Goal: Task Accomplishment & Management: Manage account settings

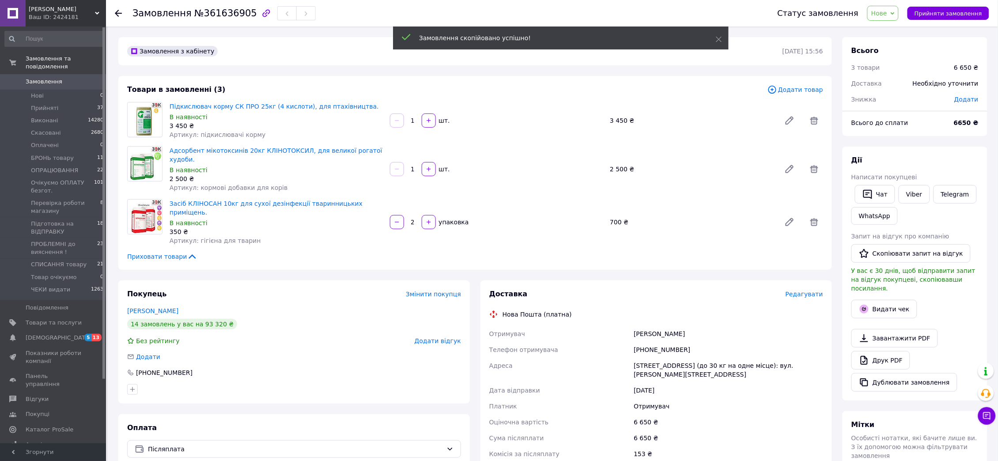
click at [898, 15] on span "Нове" at bounding box center [882, 13] width 31 height 15
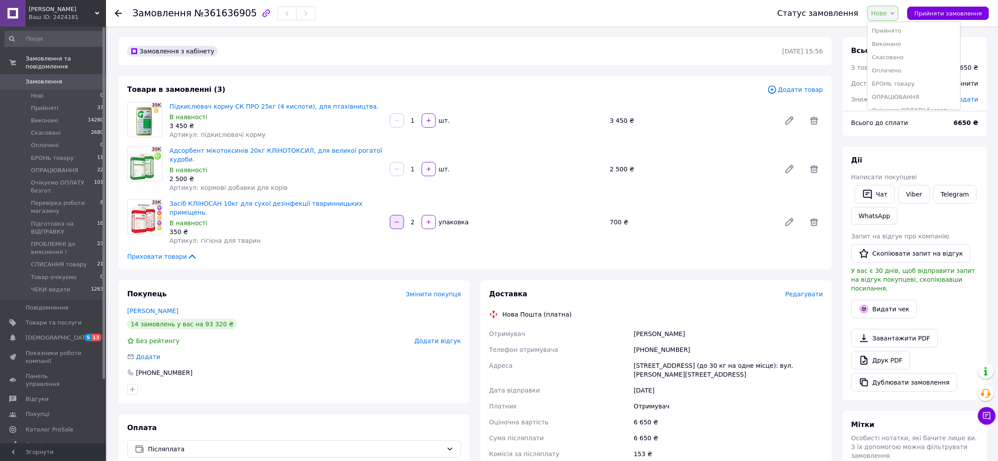
click at [398, 219] on icon "button" at bounding box center [397, 222] width 6 height 6
type input "1"
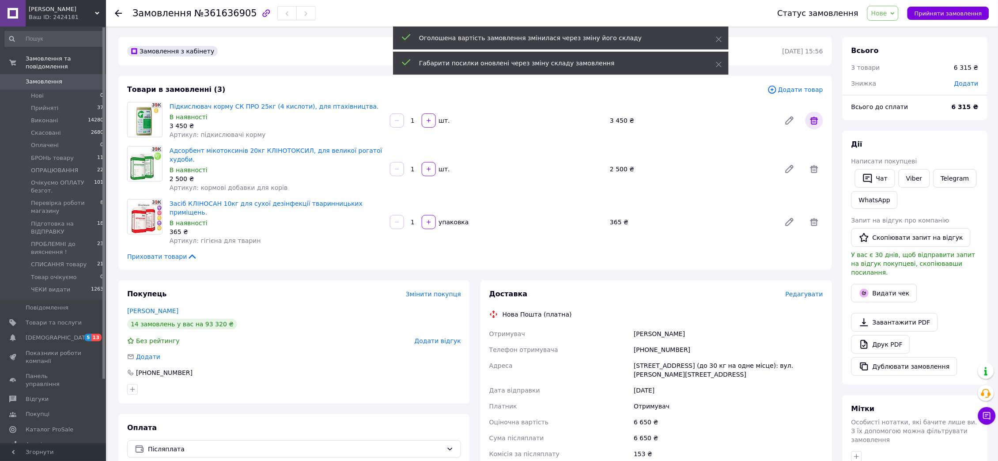
click at [815, 123] on icon at bounding box center [814, 120] width 11 height 11
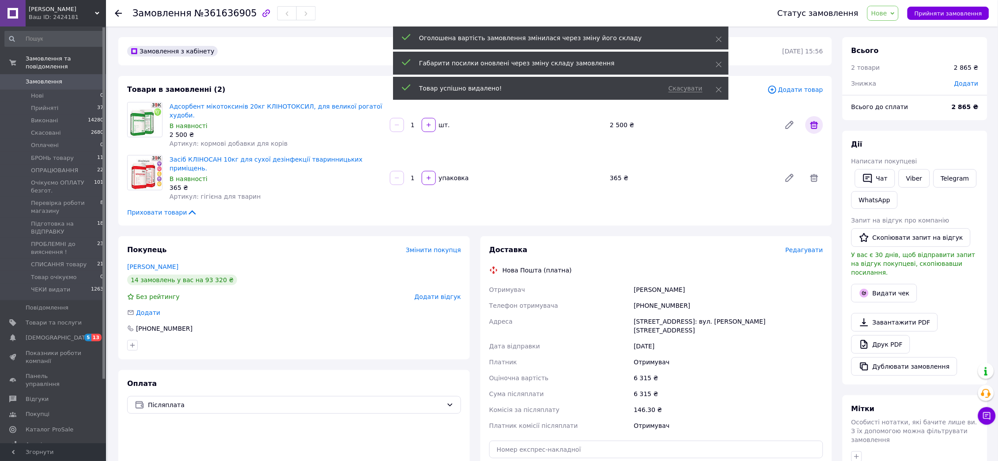
click at [812, 124] on icon at bounding box center [814, 125] width 8 height 8
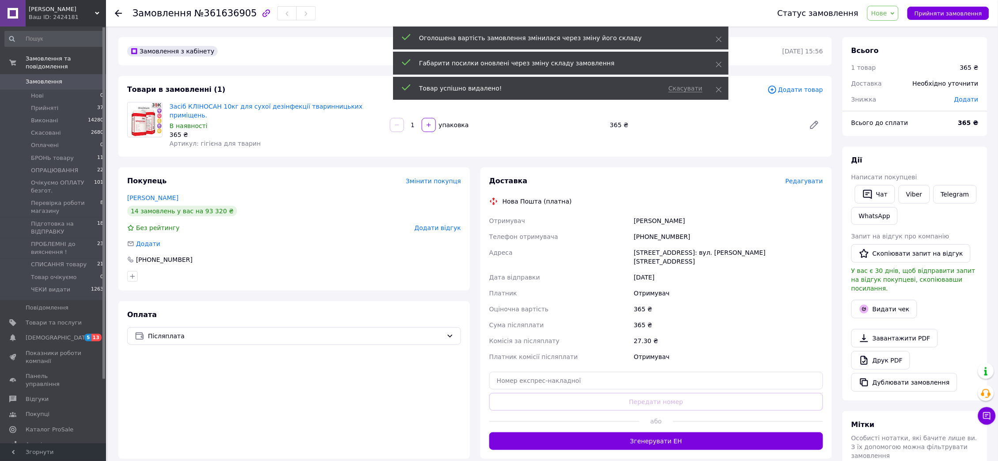
click at [887, 16] on span "Нове" at bounding box center [879, 13] width 16 height 7
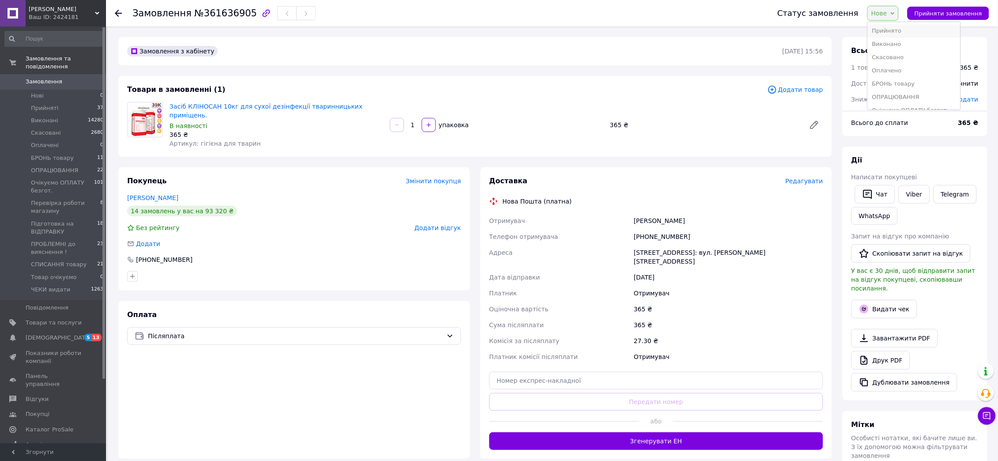
click at [890, 26] on li "Прийнято" at bounding box center [914, 30] width 93 height 13
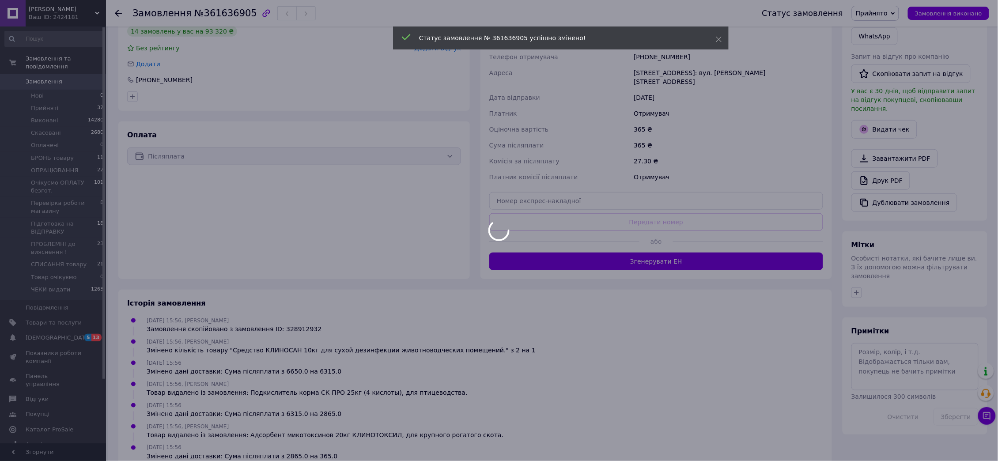
scroll to position [181, 0]
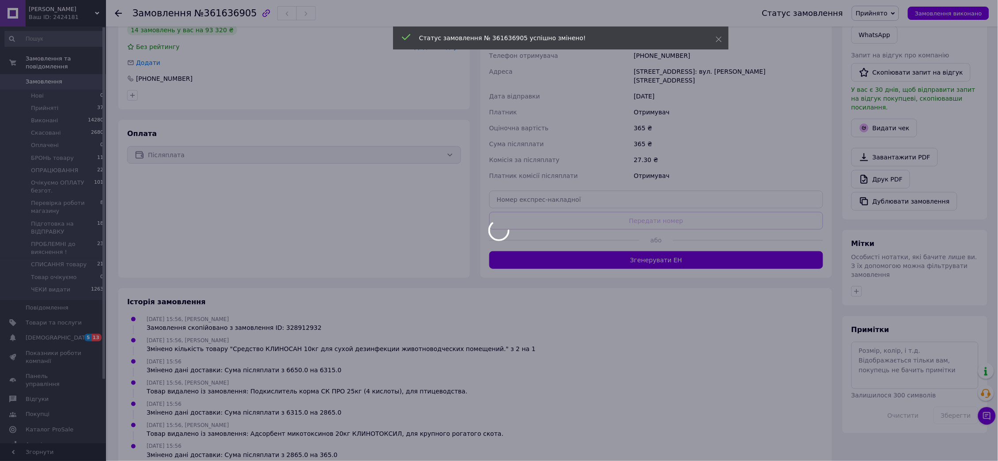
click at [881, 343] on div at bounding box center [499, 230] width 998 height 461
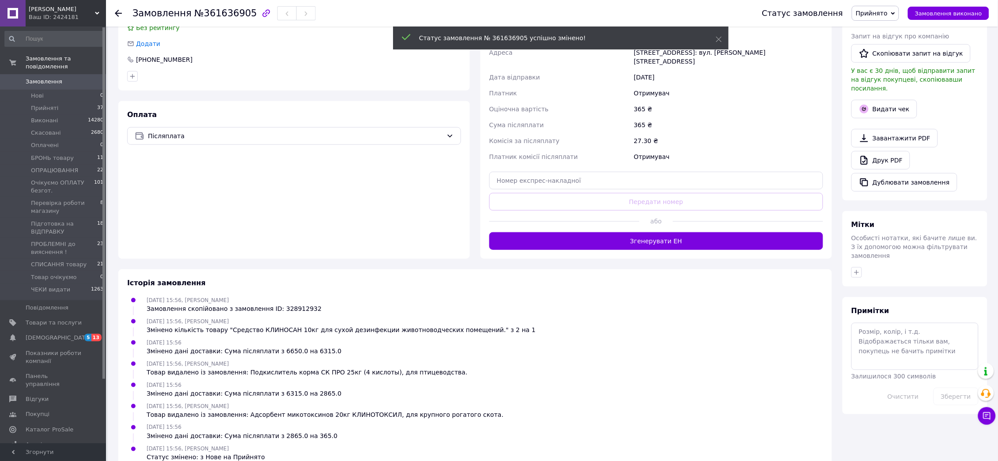
scroll to position [202, 0]
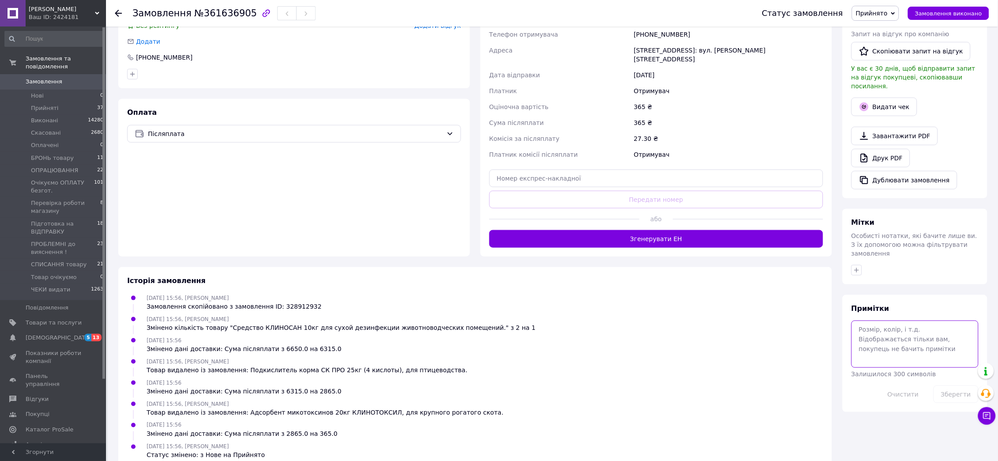
click at [881, 343] on textarea at bounding box center [914, 344] width 127 height 47
type textarea "Заміна"
click at [948, 385] on button "Зберегти" at bounding box center [955, 394] width 45 height 18
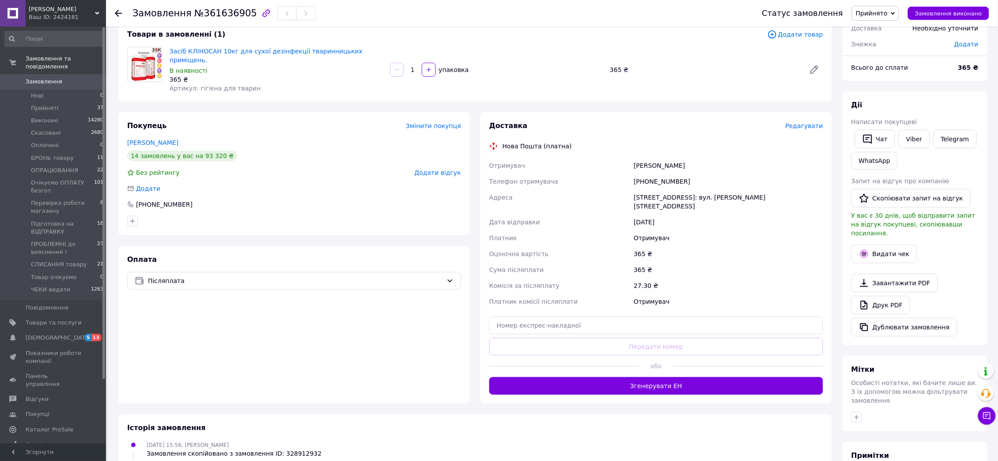
scroll to position [0, 0]
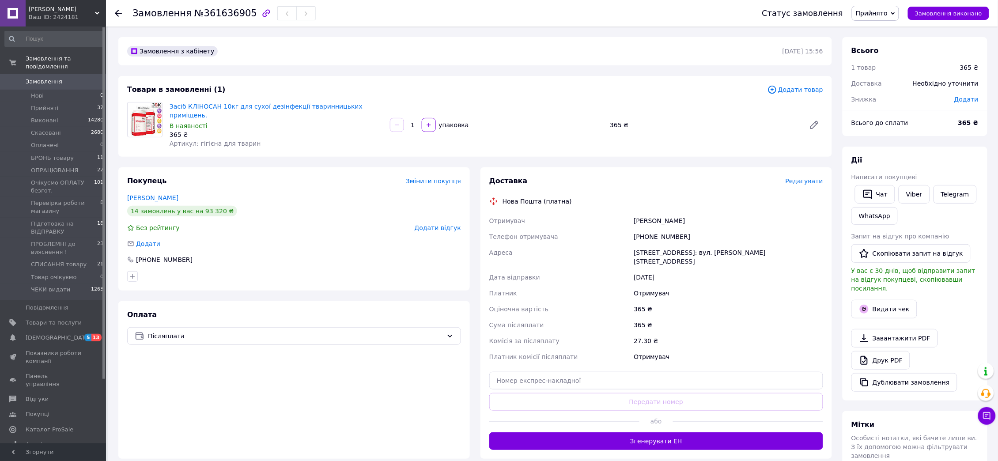
click at [802, 91] on span "Додати товар" at bounding box center [795, 90] width 56 height 10
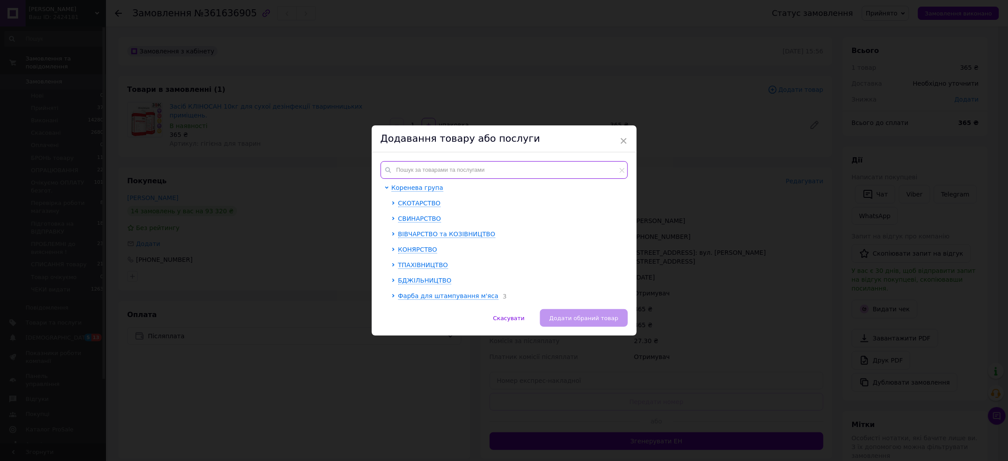
click at [409, 164] on input "text" at bounding box center [504, 170] width 247 height 18
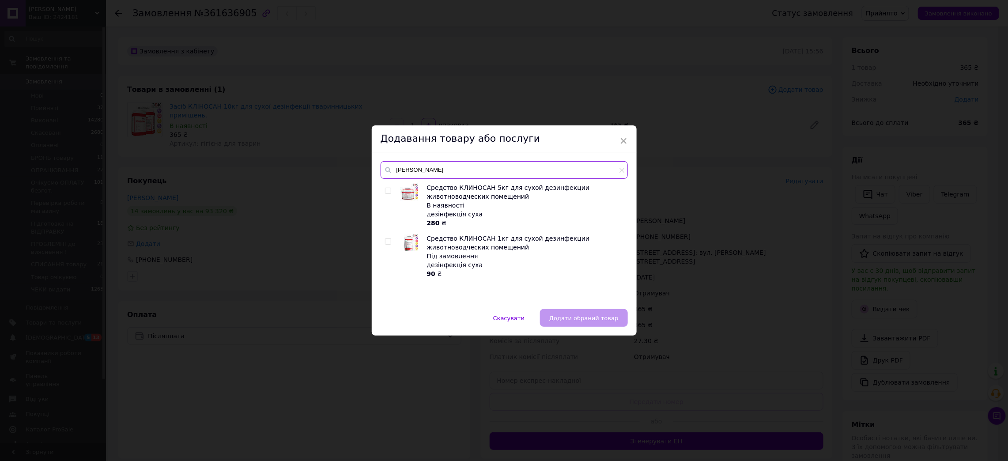
type input "[PERSON_NAME]"
click at [389, 193] on div at bounding box center [389, 205] width 9 height 44
click at [389, 193] on input "checkbox" at bounding box center [388, 191] width 6 height 6
checkbox input "true"
click at [386, 242] on input "checkbox" at bounding box center [388, 242] width 6 height 6
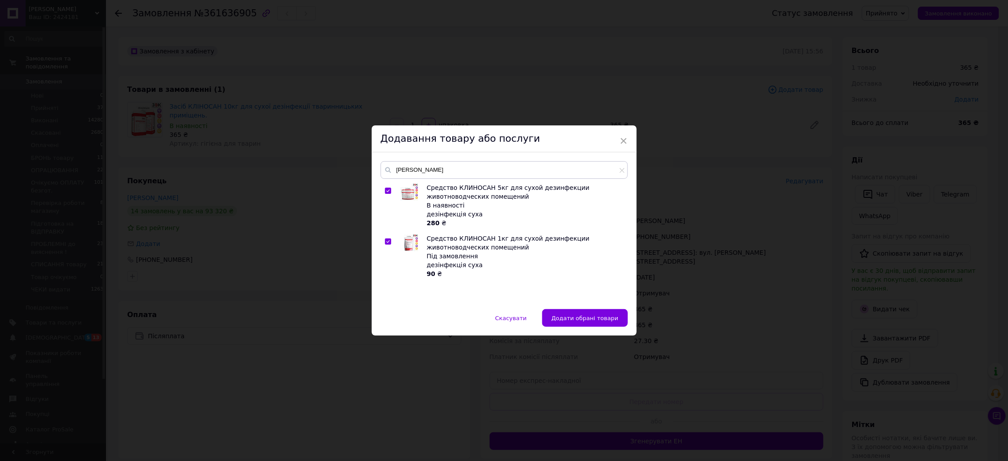
click at [385, 245] on input "checkbox" at bounding box center [388, 242] width 6 height 6
checkbox input "false"
click at [592, 317] on span "Додати обраний товар" at bounding box center [583, 318] width 69 height 7
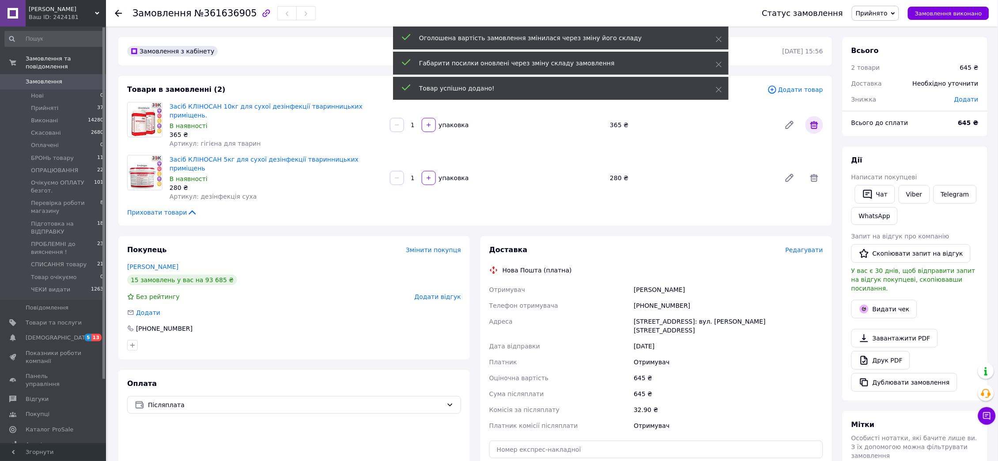
click at [814, 121] on icon at bounding box center [814, 125] width 8 height 8
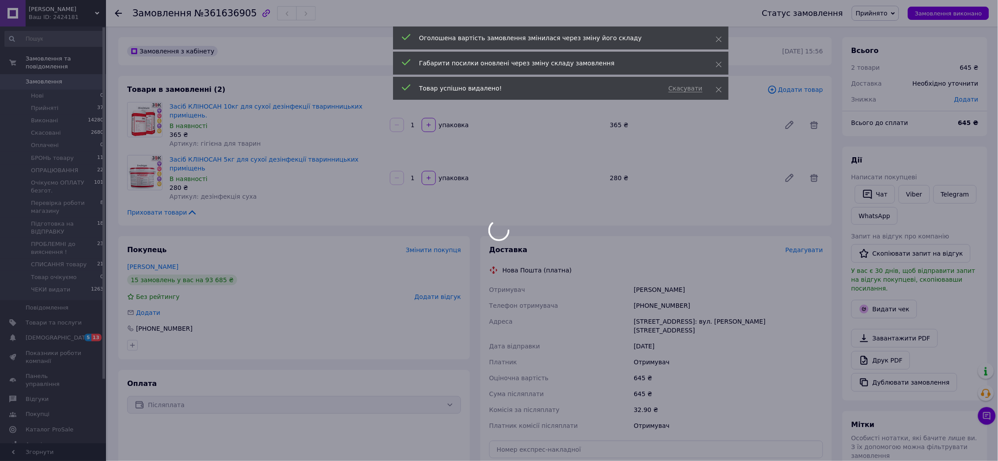
scroll to position [7, 0]
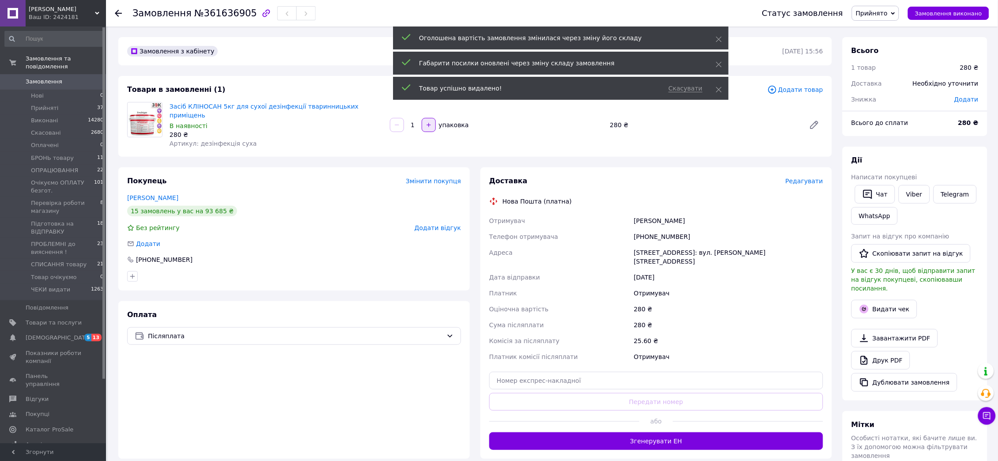
click at [425, 122] on button "button" at bounding box center [429, 125] width 14 height 14
type input "2"
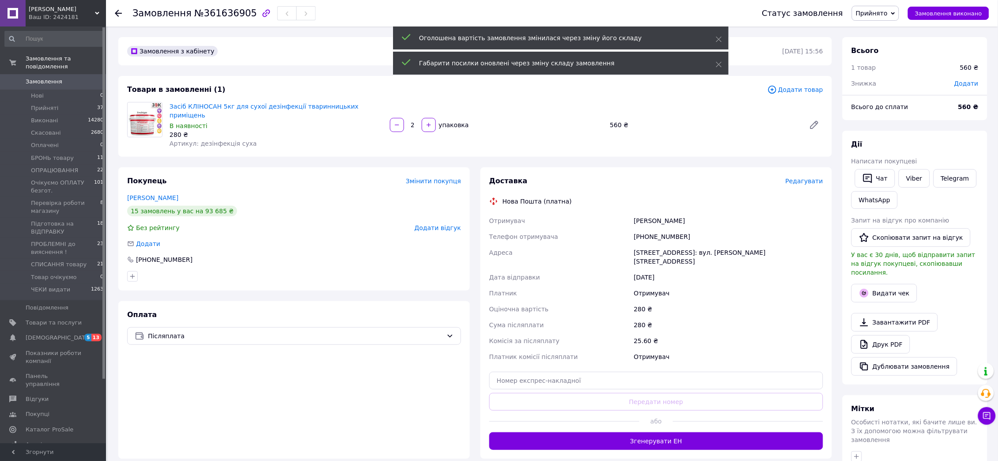
scroll to position [49, 0]
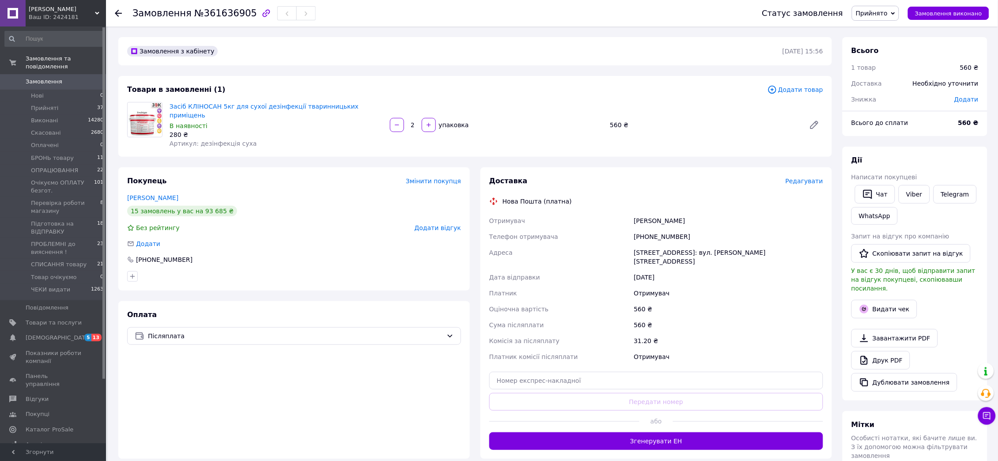
click at [970, 102] on span "Додати" at bounding box center [966, 99] width 24 height 7
click at [917, 131] on input "text" at bounding box center [906, 135] width 52 height 18
type input "120"
click at [941, 162] on button "Зберегти" at bounding box center [950, 160] width 44 height 18
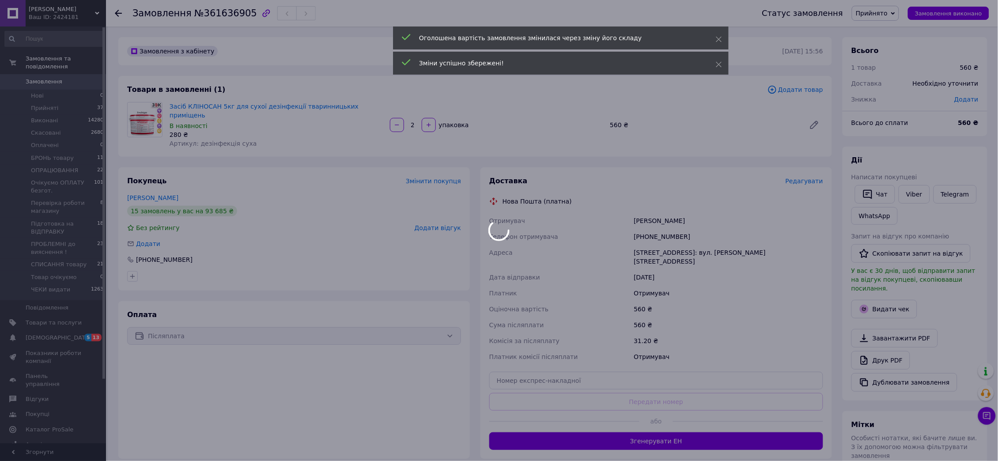
scroll to position [91, 0]
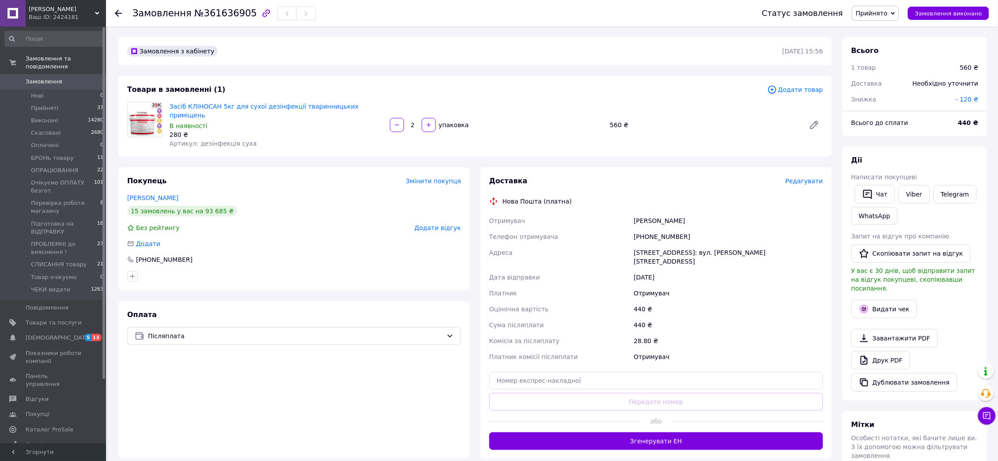
click at [434, 177] on span "Змінити покупця" at bounding box center [433, 180] width 55 height 7
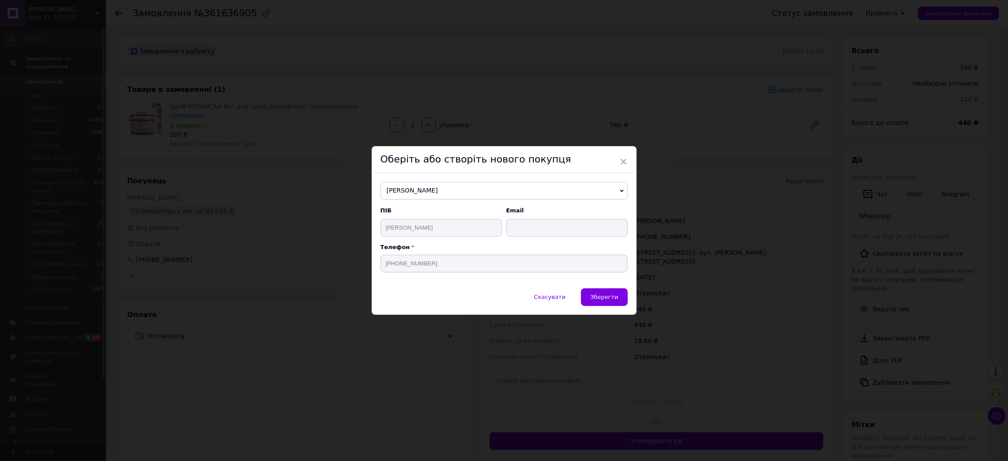
click at [422, 187] on span "[PERSON_NAME]" at bounding box center [504, 191] width 247 height 18
paste input "[PHONE_NUMBER]"
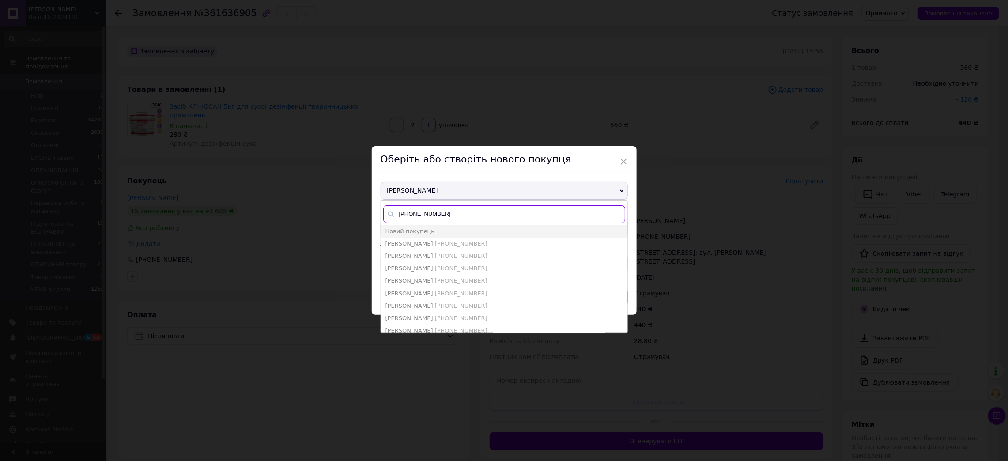
type input "[PHONE_NUMBER]"
click at [321, 381] on div "× Оберіть або створіть нового покупця [PERSON_NAME] [PHONE_NUMBER] Новий покупе…" at bounding box center [504, 230] width 1008 height 461
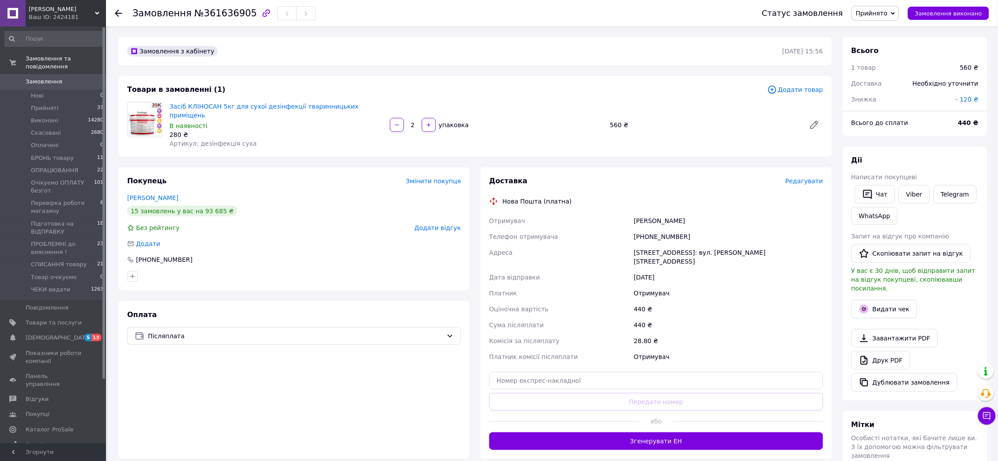
click at [449, 177] on span "Змінити покупця" at bounding box center [433, 180] width 55 height 7
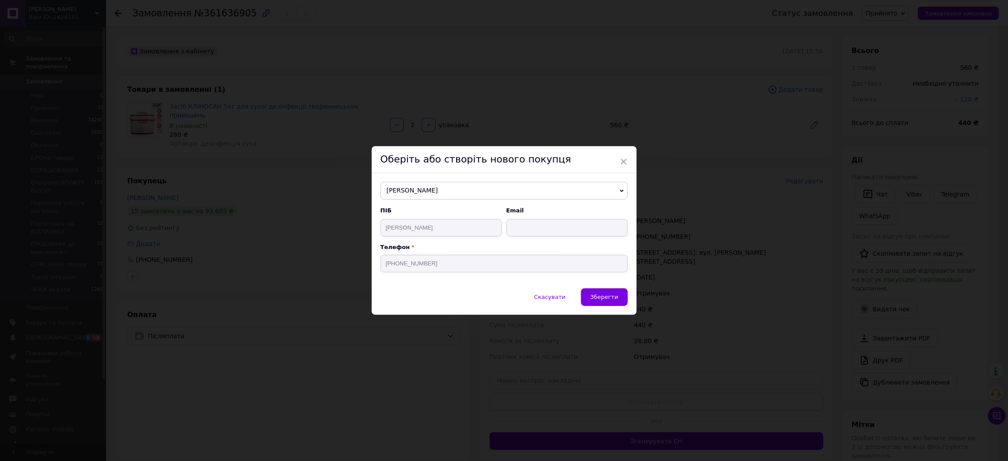
click at [407, 184] on span "[PERSON_NAME]" at bounding box center [504, 191] width 247 height 18
paste input "[PHONE_NUMBER]"
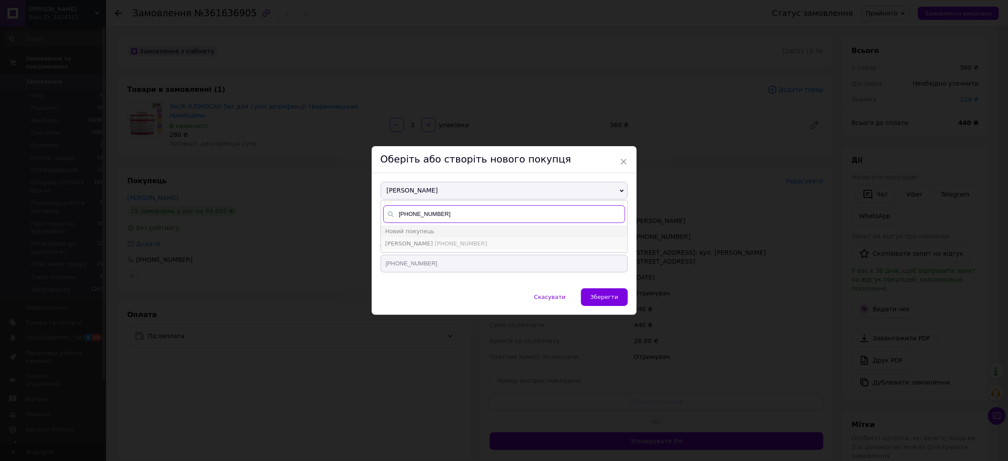
type input "[PHONE_NUMBER]"
click at [411, 245] on span "[PERSON_NAME]" at bounding box center [409, 243] width 48 height 7
type input "[PERSON_NAME]"
type input "[PHONE_NUMBER]"
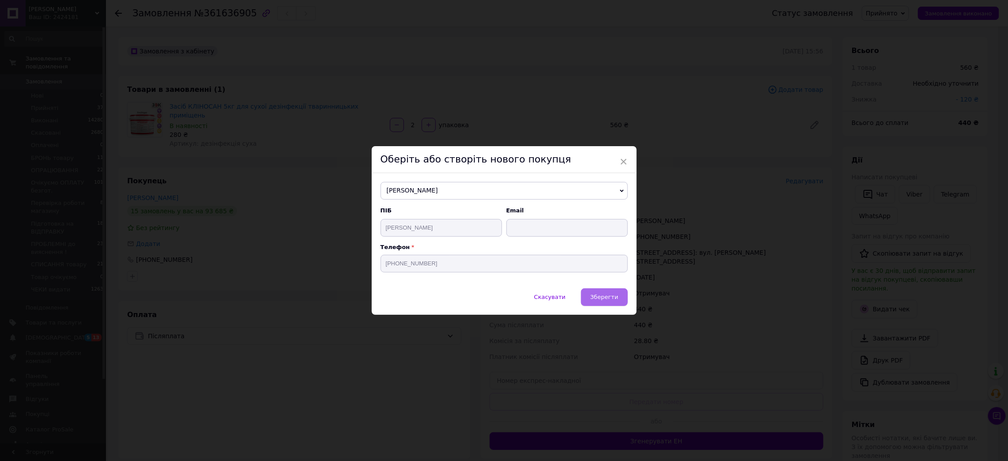
click at [607, 299] on span "Зберегти" at bounding box center [604, 297] width 28 height 7
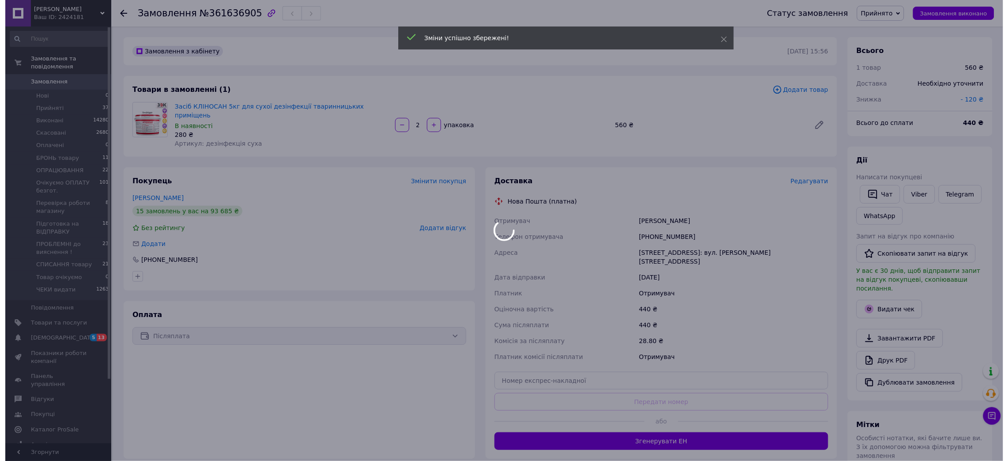
scroll to position [113, 0]
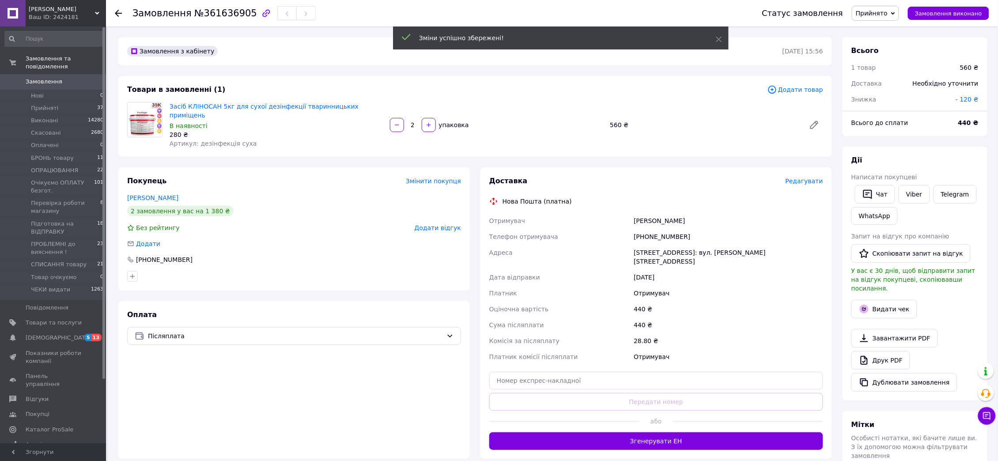
click at [804, 177] on span "Редагувати" at bounding box center [804, 180] width 38 height 7
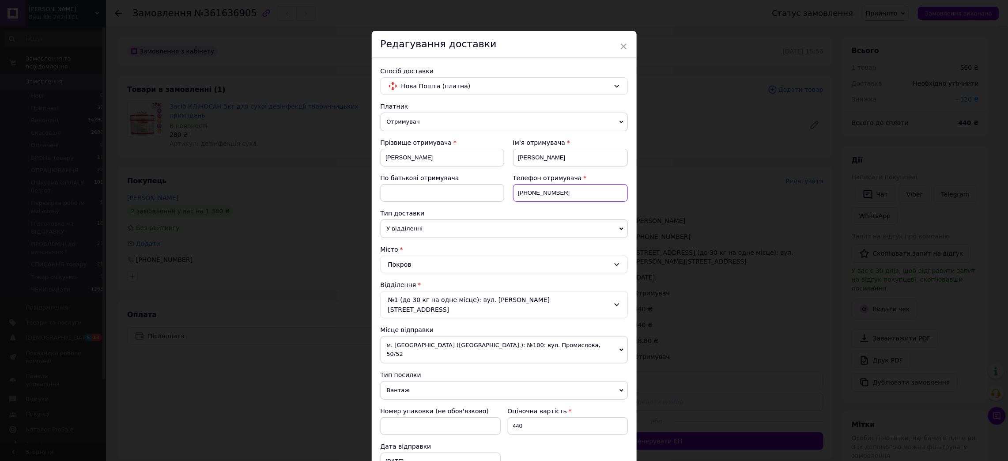
drag, startPoint x: 573, startPoint y: 192, endPoint x: 516, endPoint y: 192, distance: 56.5
click at [516, 192] on input "[PHONE_NUMBER]" at bounding box center [570, 193] width 115 height 18
paste input "7172449"
type input "[PHONE_NUMBER]"
drag, startPoint x: 434, startPoint y: 161, endPoint x: 384, endPoint y: 155, distance: 50.2
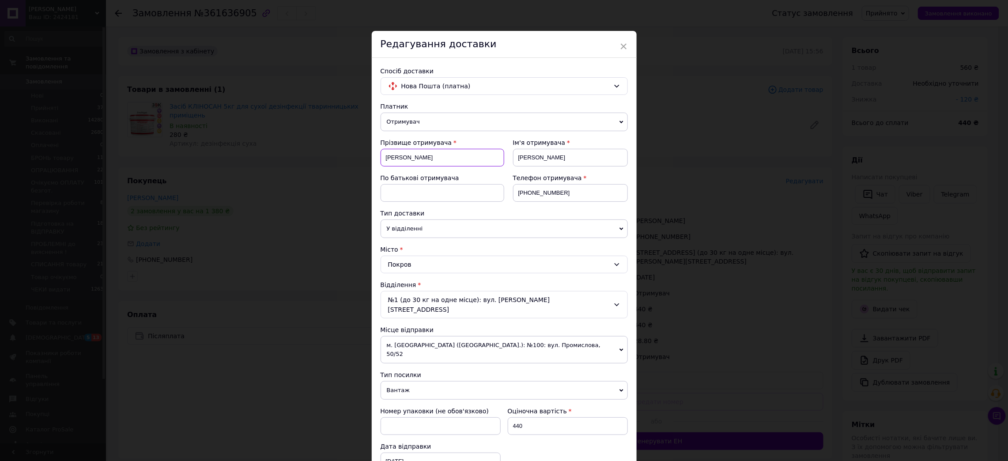
click at [384, 155] on input "[PERSON_NAME]" at bounding box center [443, 158] width 124 height 18
paste input "[PERSON_NAME]"
drag, startPoint x: 404, startPoint y: 158, endPoint x: 427, endPoint y: 158, distance: 22.5
click at [427, 158] on input "[PERSON_NAME]" at bounding box center [443, 158] width 124 height 18
type input "ВІЛІК"
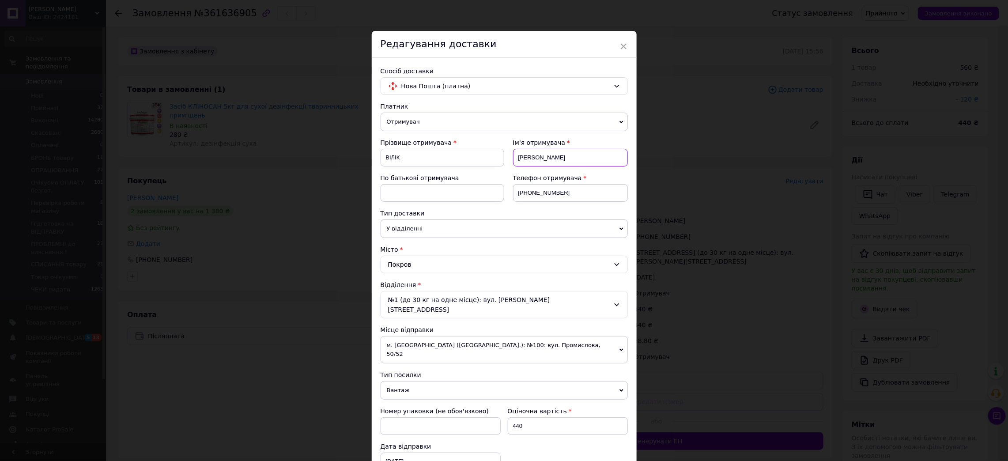
drag, startPoint x: 549, startPoint y: 157, endPoint x: 514, endPoint y: 155, distance: 34.9
click at [514, 155] on input "[PERSON_NAME]" at bounding box center [570, 158] width 115 height 18
paste input "алери"
type input "[PERSON_NAME]"
click at [425, 266] on div "Покров" at bounding box center [504, 265] width 247 height 18
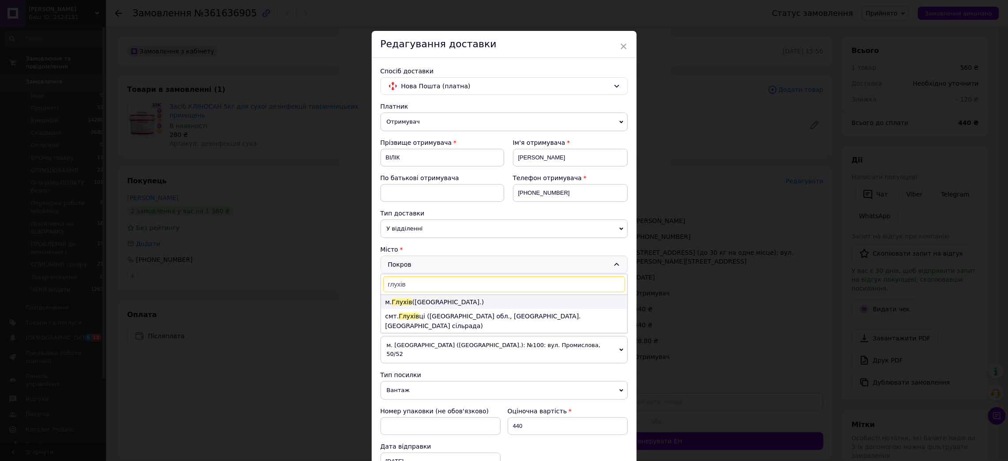
type input "глухів"
click at [431, 305] on li "м. [GEOGRAPHIC_DATA] ([GEOGRAPHIC_DATA].)" at bounding box center [504, 302] width 246 height 14
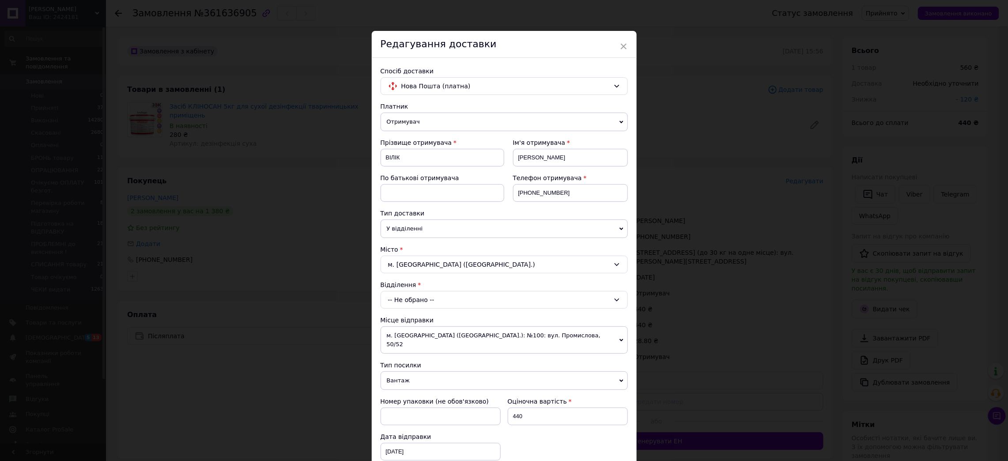
click at [431, 305] on div "-- Не обрано --" at bounding box center [504, 300] width 247 height 18
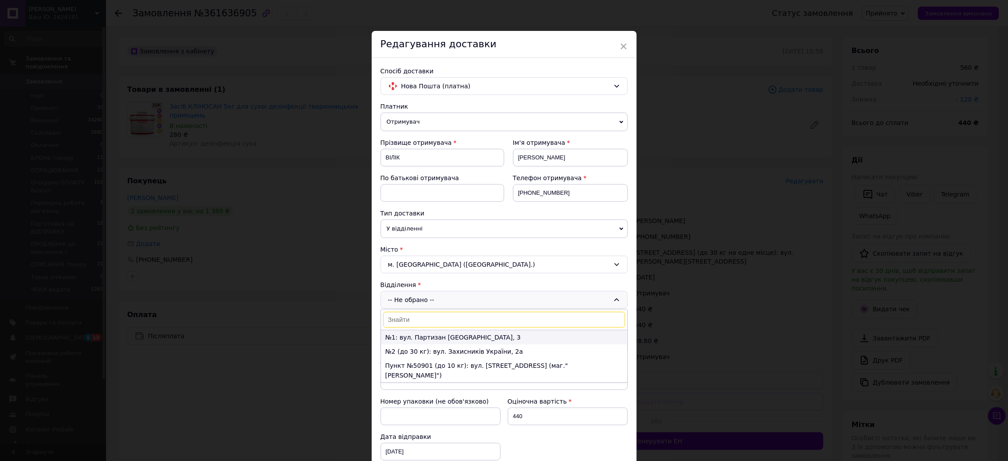
click at [434, 341] on li "№1: вул. Партизан [GEOGRAPHIC_DATA], 3" at bounding box center [504, 337] width 246 height 14
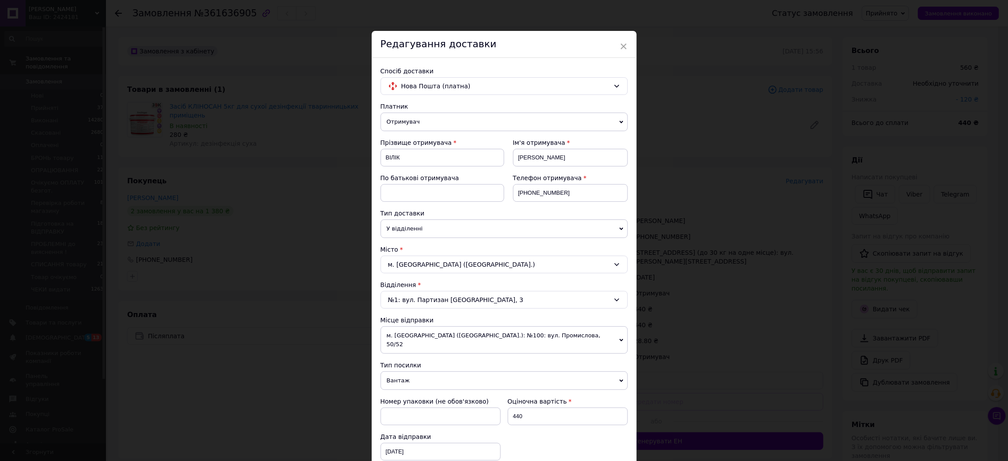
click at [434, 341] on span "м. [GEOGRAPHIC_DATA] ([GEOGRAPHIC_DATA].): №100: вул. Промислова, 50/52" at bounding box center [504, 339] width 247 height 27
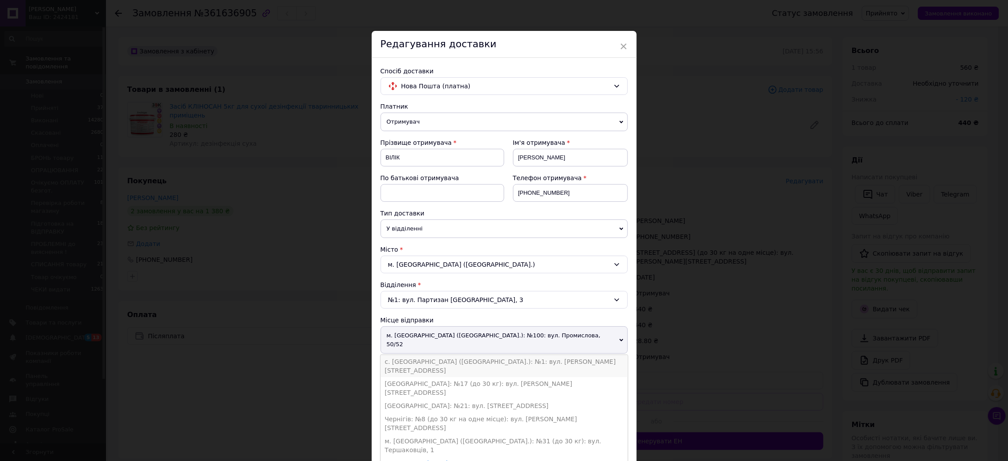
click at [411, 356] on li "с. [GEOGRAPHIC_DATA] ([GEOGRAPHIC_DATA].): №1: вул. [PERSON_NAME][STREET_ADDRES…" at bounding box center [504, 366] width 247 height 22
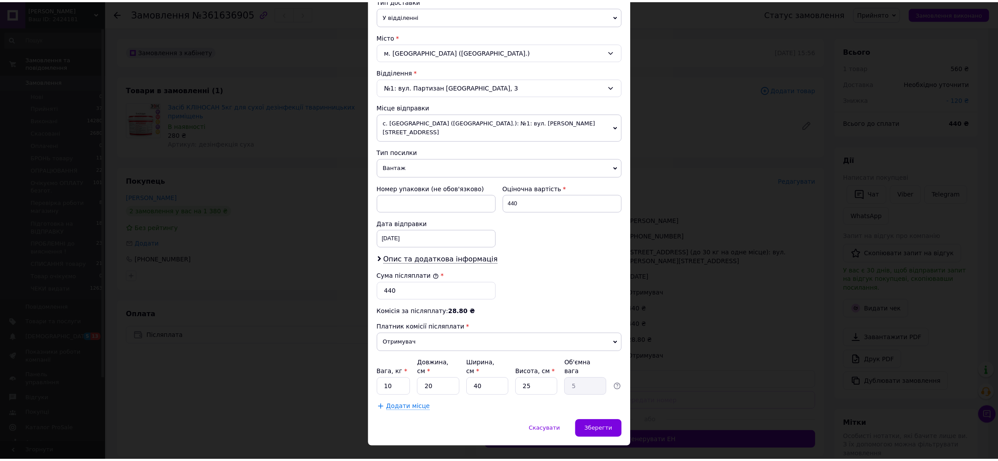
scroll to position [215, 0]
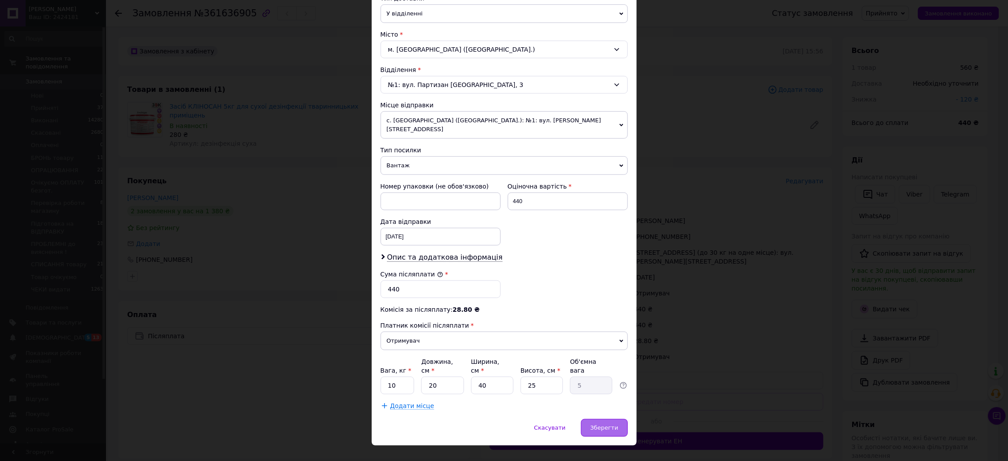
click at [594, 424] on span "Зберегти" at bounding box center [604, 427] width 28 height 7
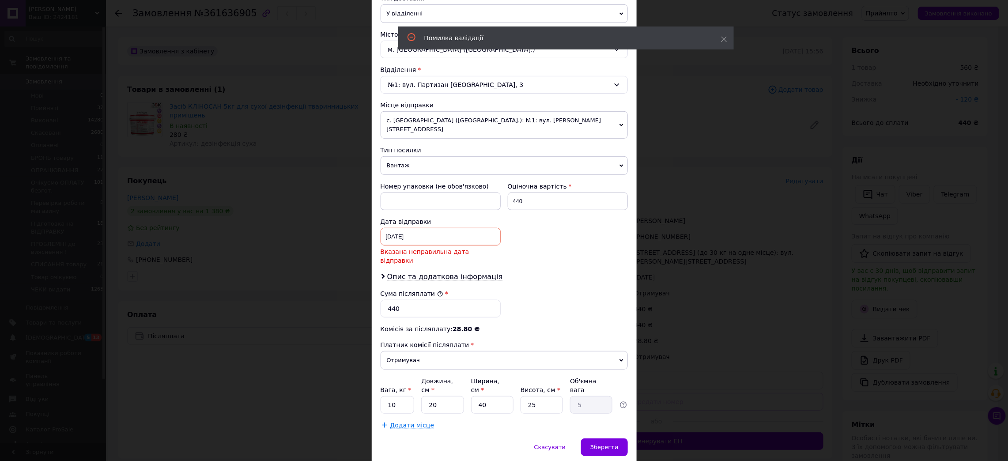
click at [416, 230] on div "[DATE] < 2025 > < Январь > Пн Вт Ср Чт Пт Сб Вс 30 31 1 2 3 4 5 6 7 8 9 10 11 1…" at bounding box center [441, 237] width 120 height 18
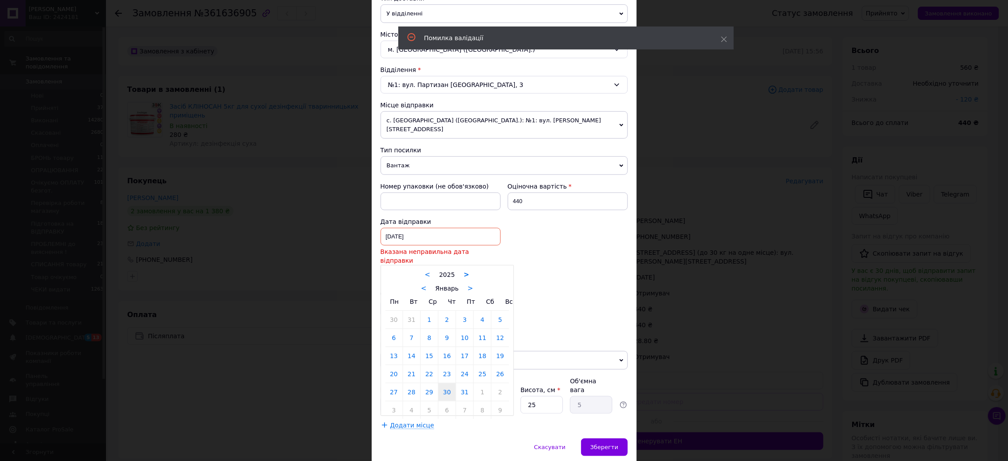
click at [464, 271] on link ">" at bounding box center [467, 275] width 6 height 8
click at [424, 284] on link "<" at bounding box center [424, 288] width 6 height 8
click at [424, 284] on link "<" at bounding box center [422, 288] width 6 height 8
click at [424, 284] on link "<" at bounding box center [424, 288] width 6 height 8
click at [430, 311] on link "1" at bounding box center [429, 320] width 17 height 18
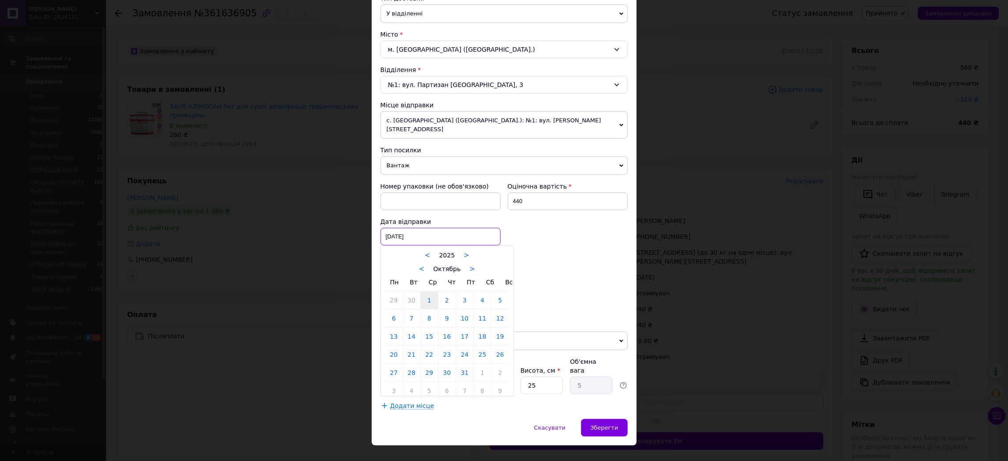
click at [418, 228] on div "[DATE] < 2025 > < Октябрь > Пн Вт Ср Чт Пт Сб Вс 29 30 1 2 3 4 5 6 7 8 9 10 11 …" at bounding box center [441, 237] width 120 height 18
click at [422, 265] on link "<" at bounding box center [422, 269] width 6 height 8
click at [460, 313] on link "12" at bounding box center [464, 318] width 17 height 18
type input "[DATE]"
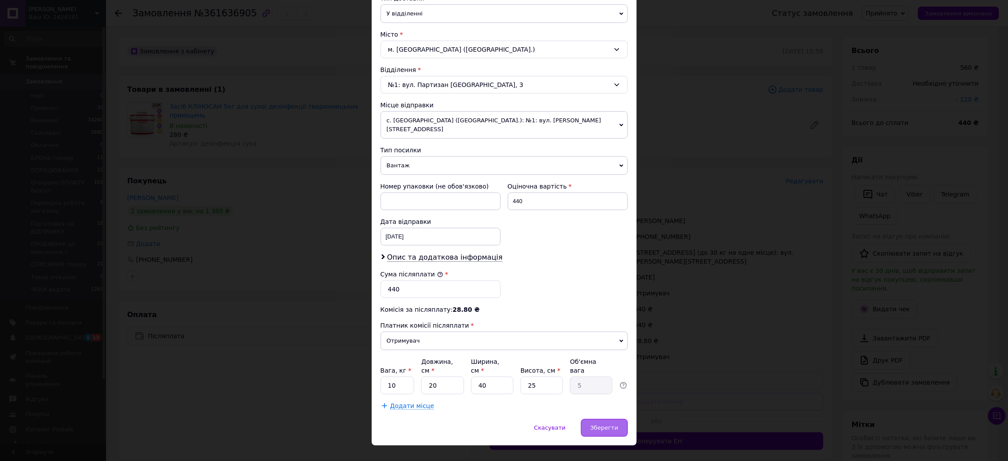
click at [596, 424] on span "Зберегти" at bounding box center [604, 427] width 28 height 7
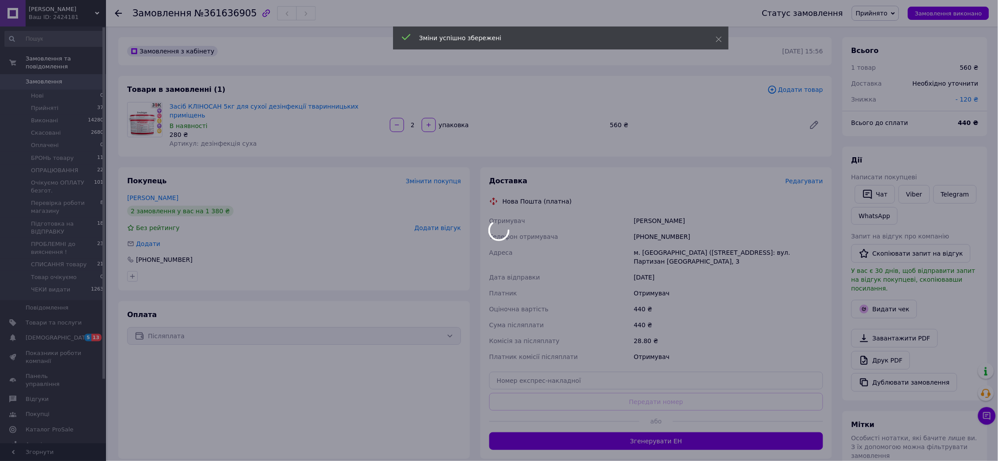
scroll to position [152, 0]
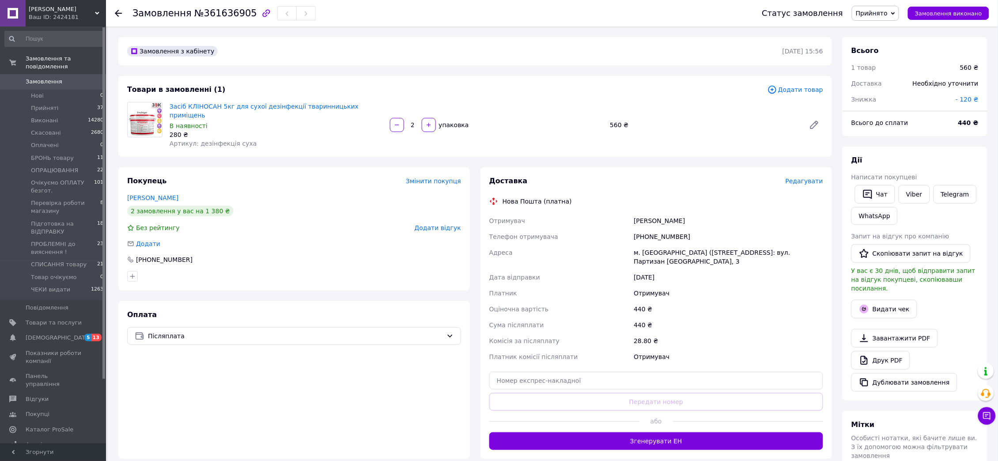
click at [898, 9] on span "Прийнято" at bounding box center [875, 13] width 47 height 15
click at [896, 49] on li "Підготовка на ВІДПРАВКУ" at bounding box center [898, 47] width 93 height 13
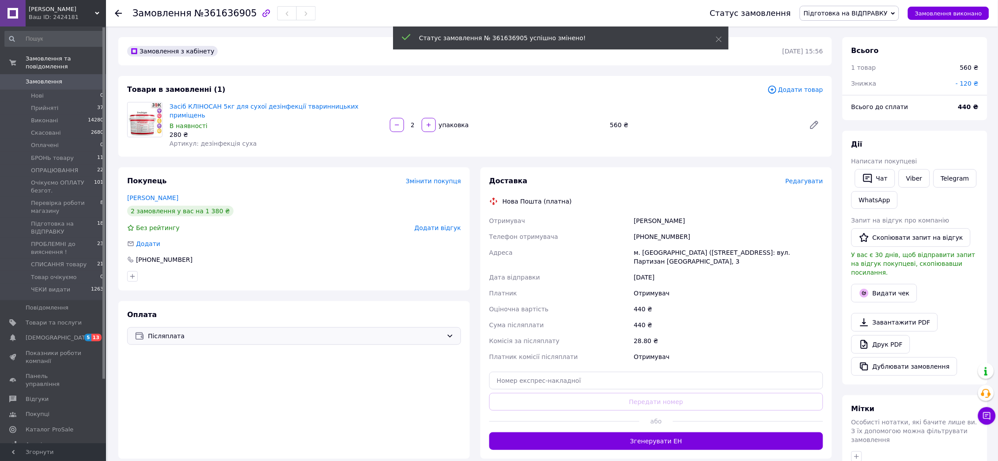
click at [241, 331] on span "Післяплата" at bounding box center [295, 336] width 295 height 10
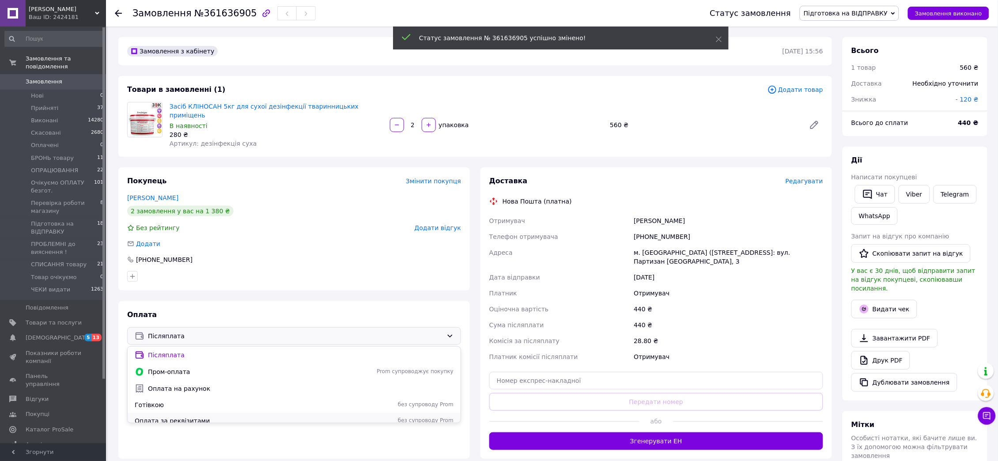
click at [173, 416] on span "Оплата за реквізитами" at bounding box center [230, 420] width 190 height 9
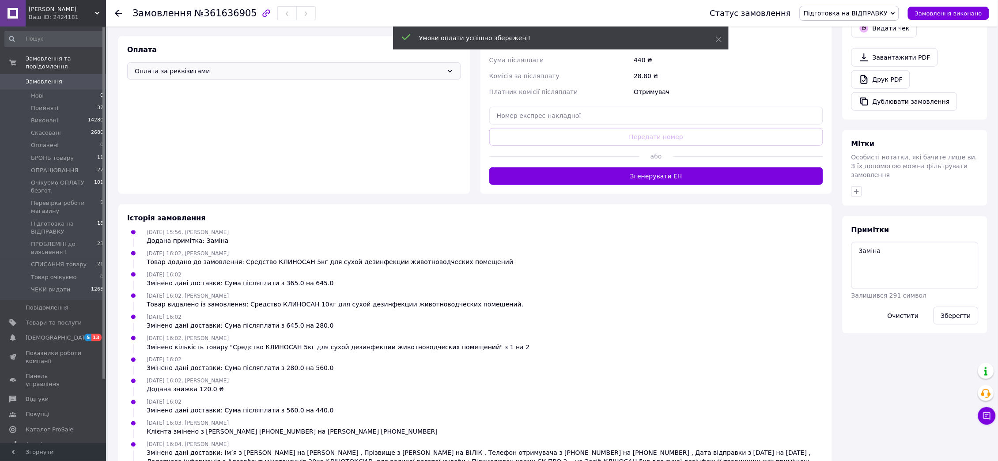
scroll to position [253, 0]
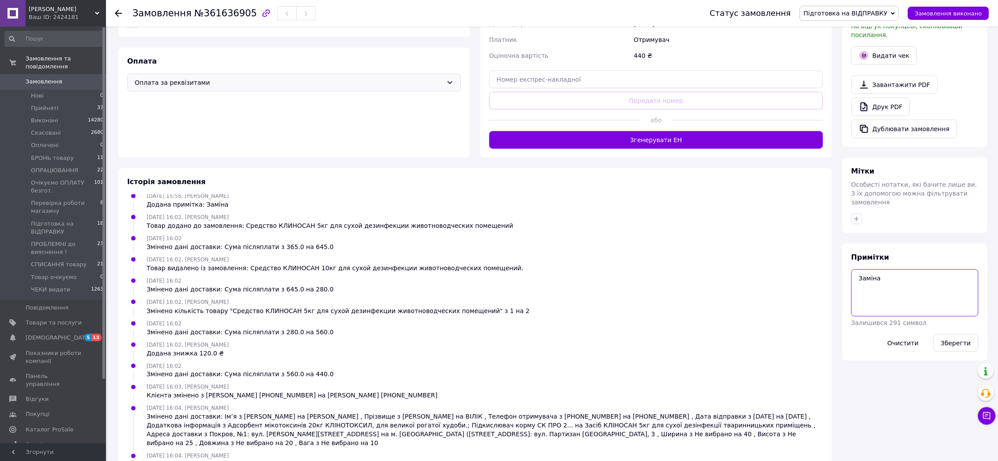
drag, startPoint x: 889, startPoint y: 270, endPoint x: 849, endPoint y: 264, distance: 39.8
click at [849, 264] on div "Примітки Заміна Залишився 291 символ Очистити Зберегти" at bounding box center [914, 302] width 145 height 117
type textarea "[DATE]. відправка. Безготівка, повідомлять."
click at [956, 334] on button "Зберегти" at bounding box center [955, 343] width 45 height 18
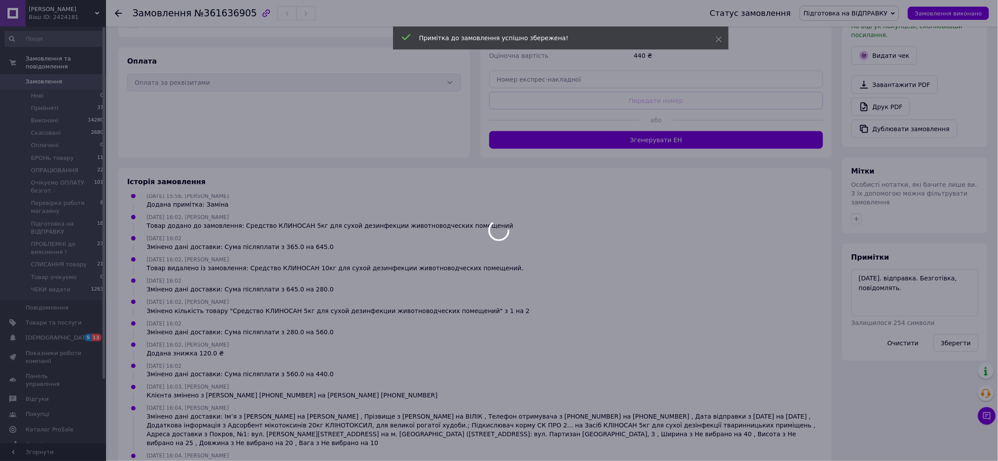
scroll to position [215, 0]
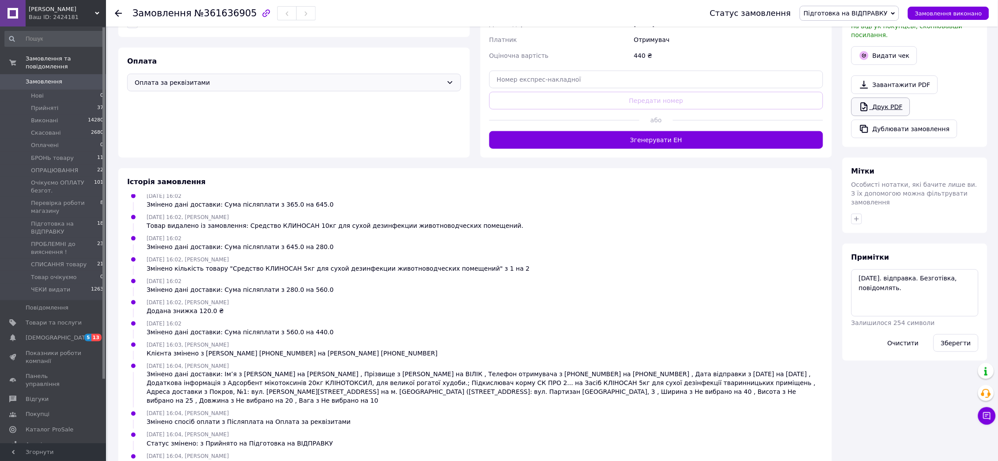
click at [872, 98] on link "Друк PDF" at bounding box center [880, 107] width 59 height 19
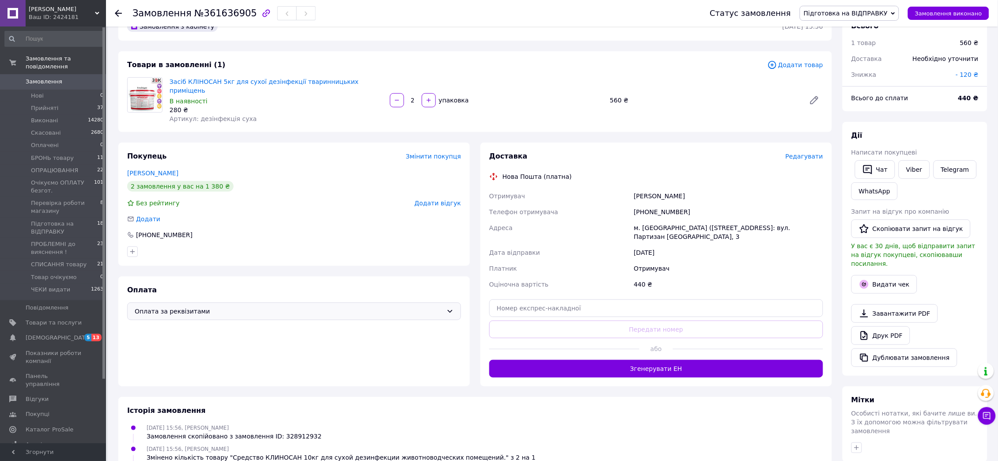
scroll to position [0, 0]
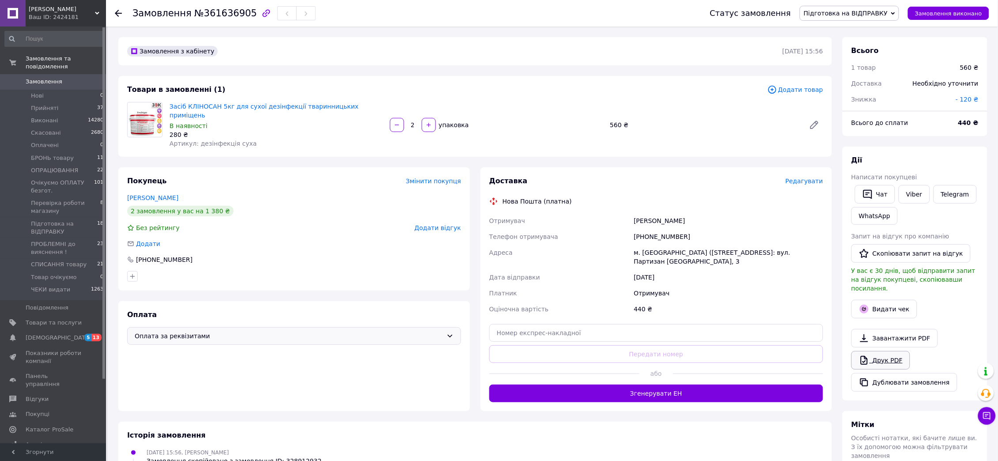
click at [876, 351] on link "Друк PDF" at bounding box center [880, 360] width 59 height 19
click at [909, 197] on link "Viber" at bounding box center [913, 194] width 31 height 19
click at [145, 370] on div "Оплата Оплата за реквізитами" at bounding box center [293, 356] width 351 height 110
click at [121, 12] on icon at bounding box center [118, 13] width 7 height 7
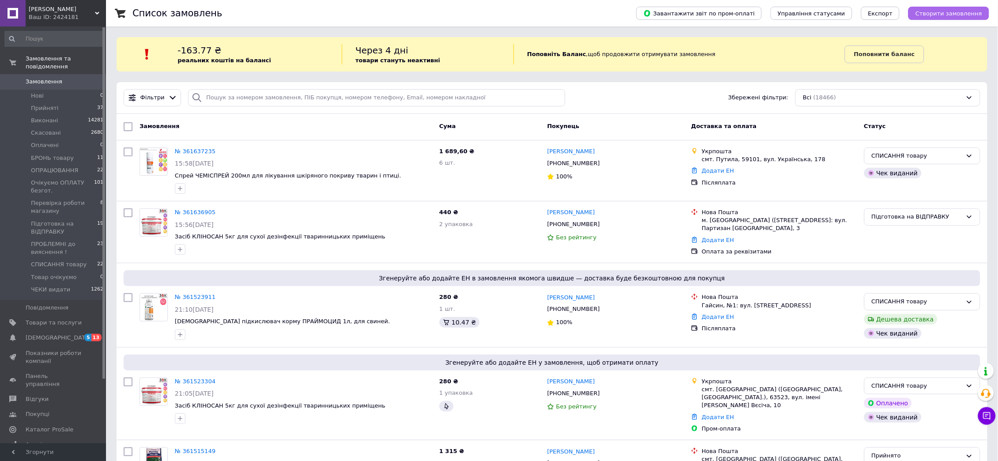
click at [958, 18] on button "Створити замовлення" at bounding box center [948, 13] width 81 height 13
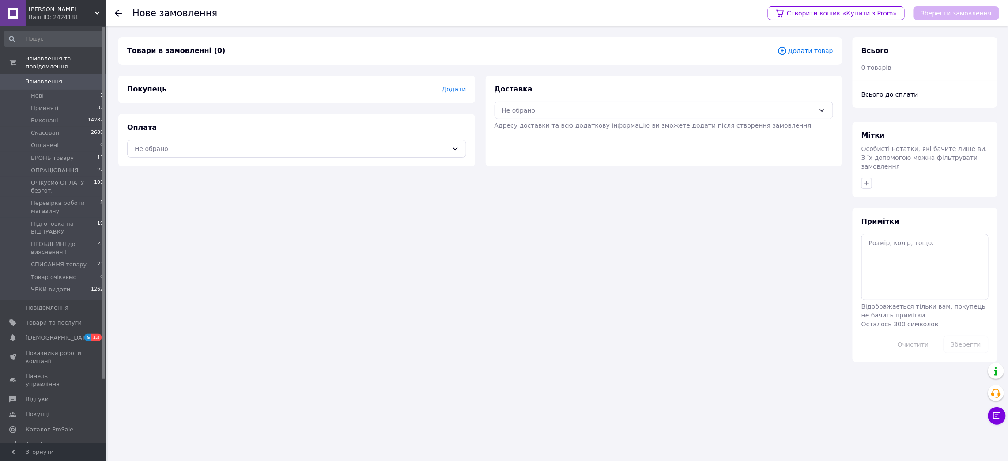
click at [115, 9] on div at bounding box center [118, 13] width 7 height 9
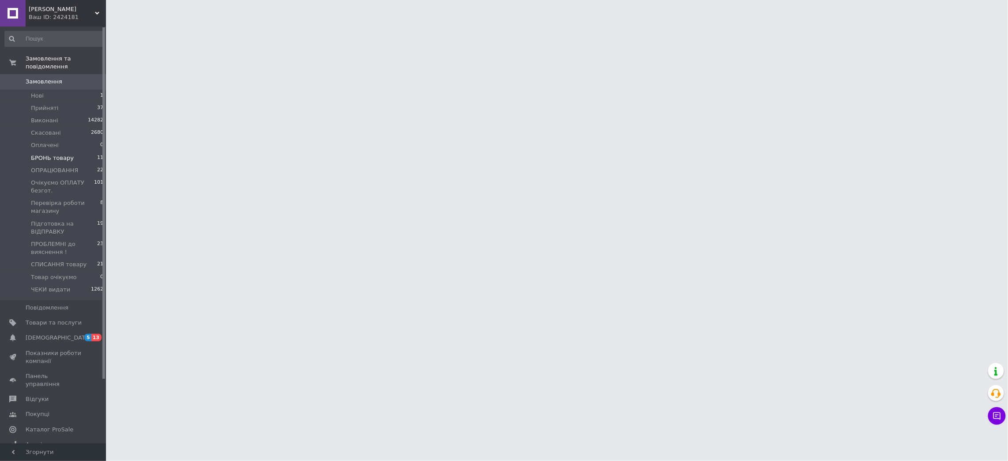
click at [34, 154] on span "БРОНЬ товару" at bounding box center [52, 158] width 43 height 8
click at [65, 154] on span "БРОНЬ товару" at bounding box center [52, 158] width 43 height 8
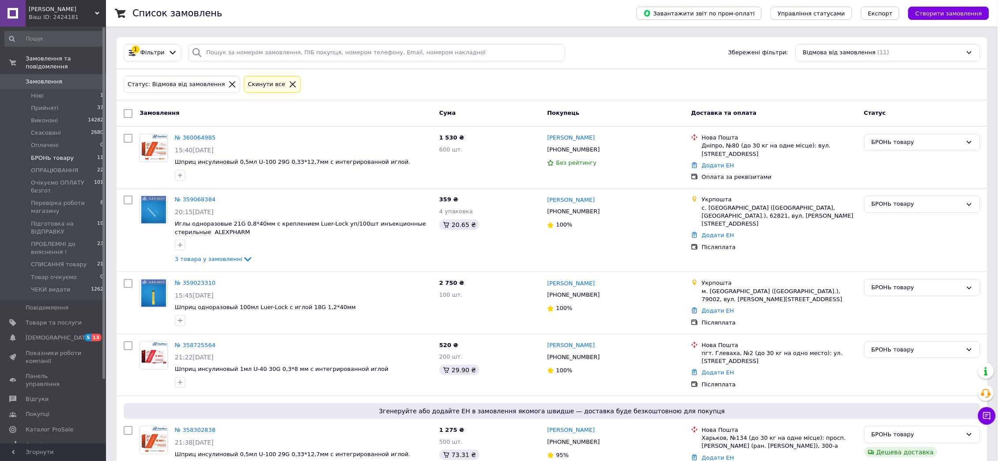
click at [948, 20] on div "Завантажити звіт по пром-оплаті Управління статусами Експорт Створити замовлення" at bounding box center [804, 13] width 370 height 26
click at [948, 13] on span "Створити замовлення" at bounding box center [948, 13] width 67 height 7
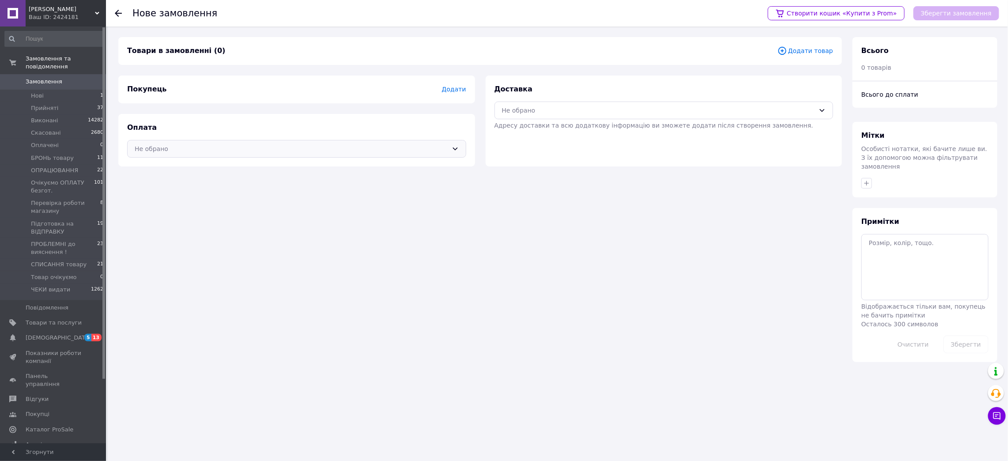
click at [149, 151] on div "Не обрано" at bounding box center [291, 149] width 313 height 10
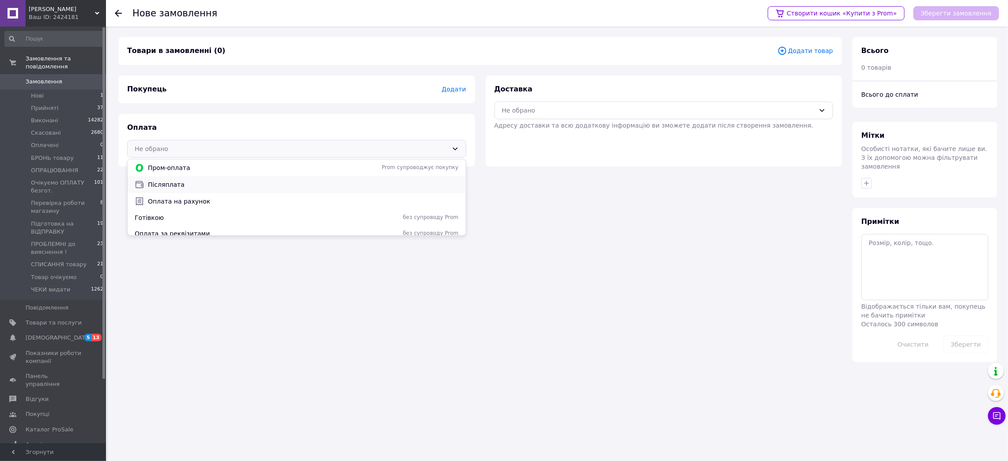
click at [154, 180] on span "Післяплата" at bounding box center [303, 184] width 311 height 9
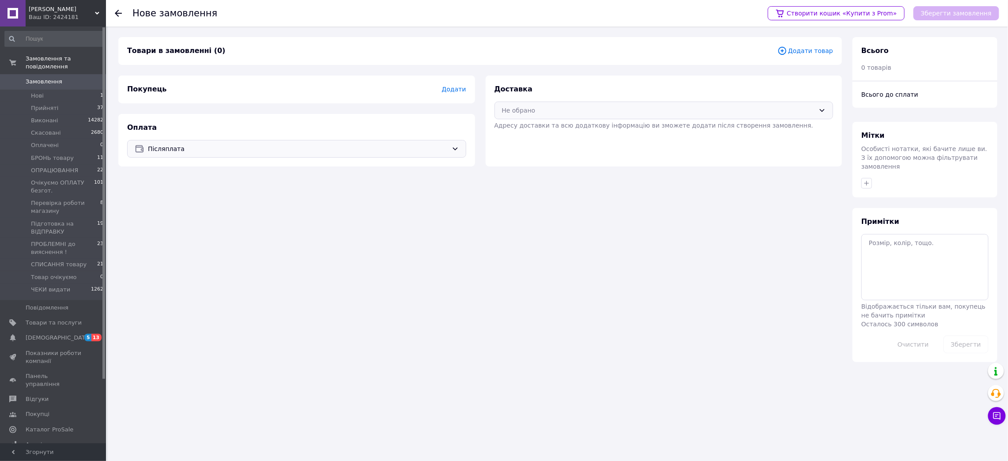
click at [551, 111] on div "Не обрано" at bounding box center [658, 111] width 313 height 10
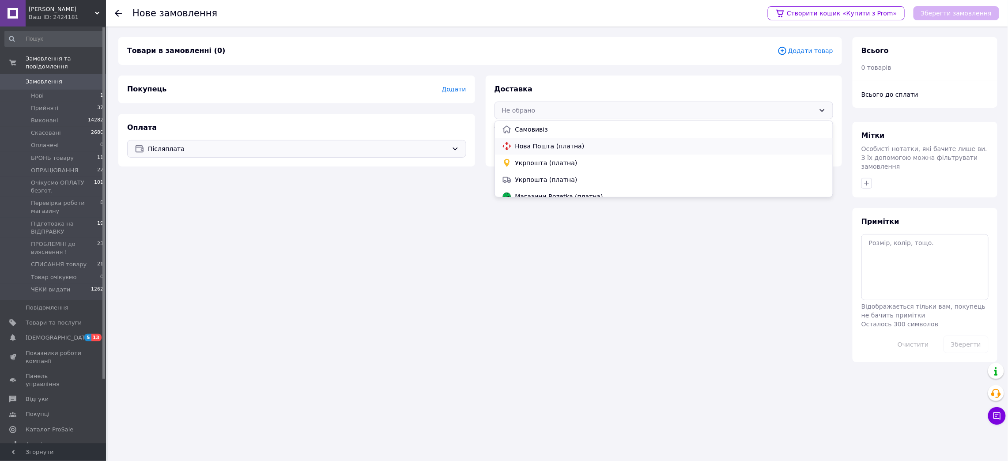
click at [524, 151] on div "Нова Пошта (платна)" at bounding box center [664, 146] width 338 height 17
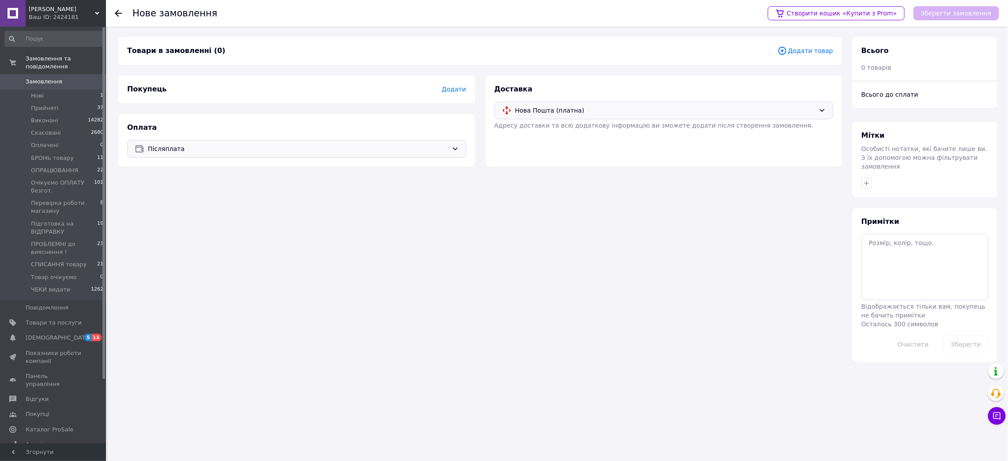
click at [799, 50] on span "Додати товар" at bounding box center [805, 51] width 56 height 10
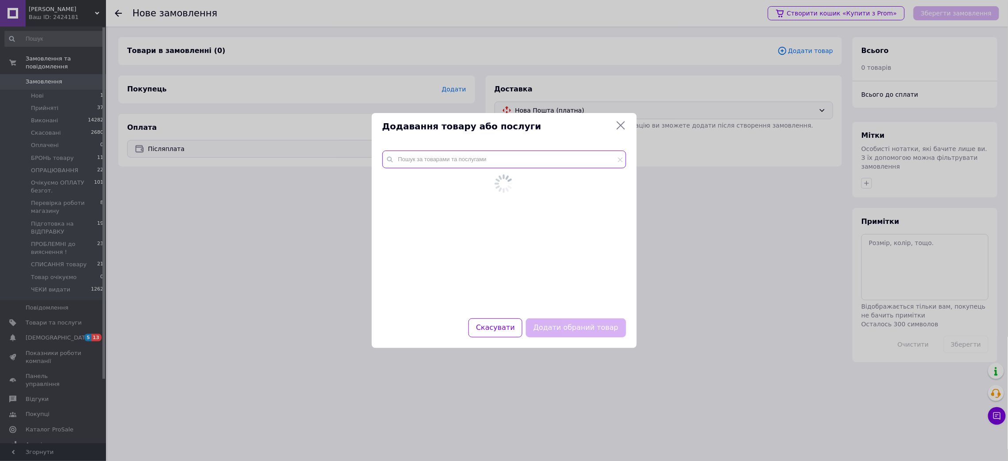
click at [515, 165] on input "text" at bounding box center [504, 160] width 244 height 18
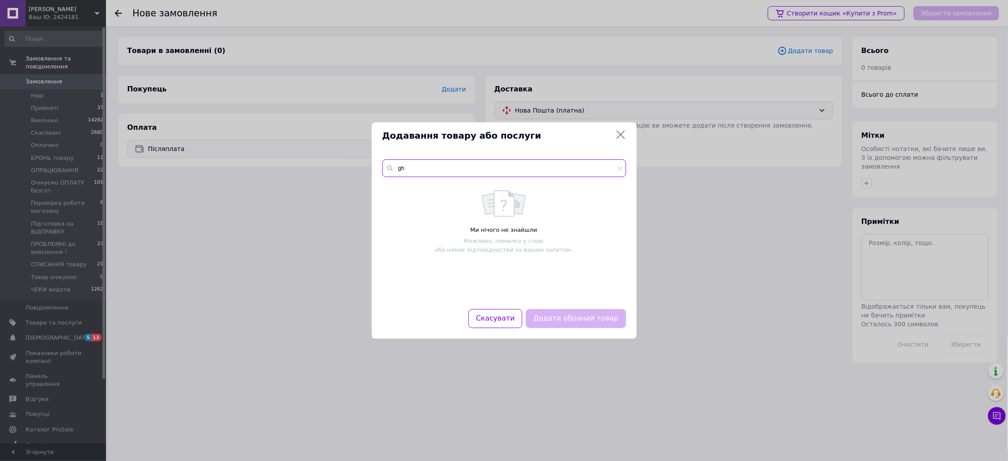
type input "g"
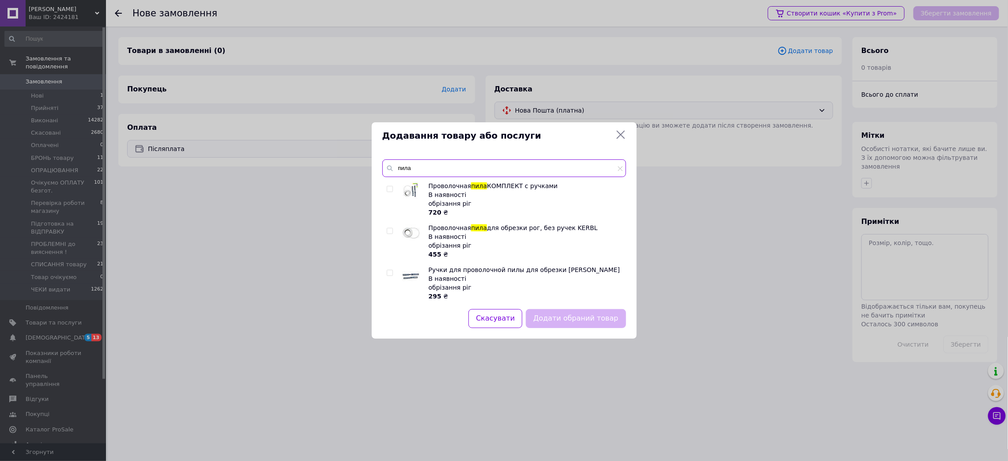
type input "пила"
click at [391, 190] on input "checkbox" at bounding box center [390, 189] width 6 height 6
checkbox input "true"
click at [561, 324] on button "Додати обраний товар" at bounding box center [576, 318] width 100 height 19
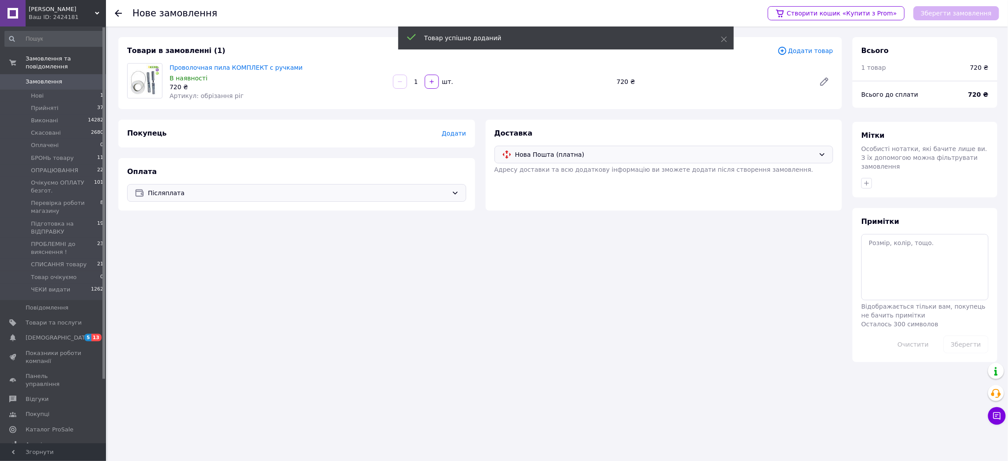
click at [456, 132] on span "Додати" at bounding box center [453, 133] width 24 height 7
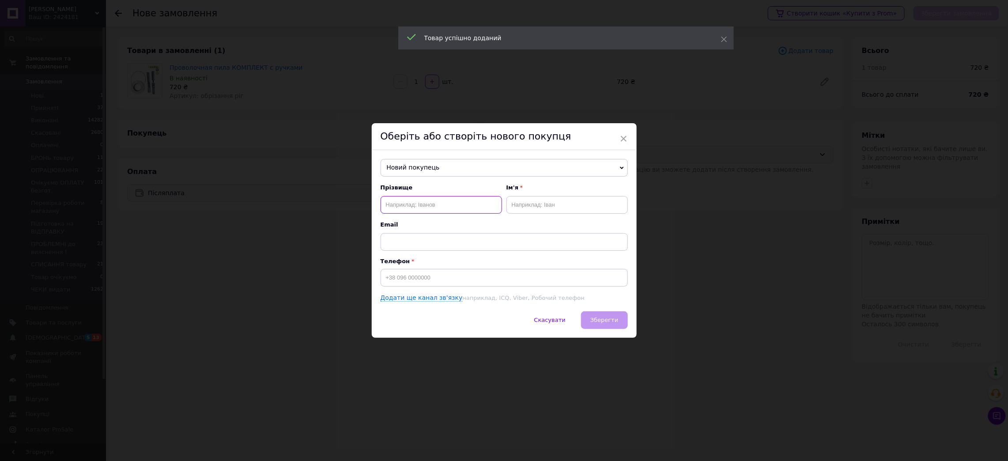
click at [439, 201] on input "text" at bounding box center [441, 205] width 121 height 18
click at [402, 279] on input at bounding box center [504, 278] width 247 height 18
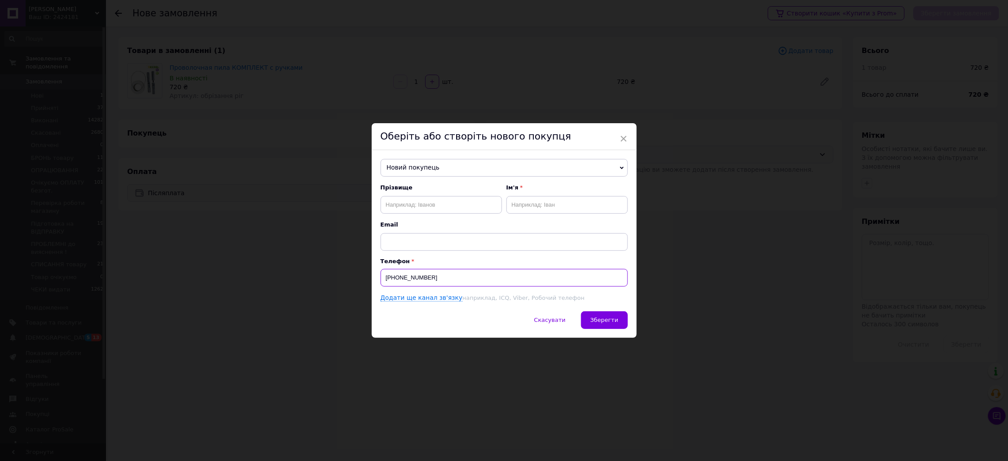
type input "[PHONE_NUMBER]"
click at [420, 202] on input "text" at bounding box center [441, 205] width 121 height 18
type input "[PERSON_NAME]"
click at [545, 208] on input "text" at bounding box center [566, 205] width 121 height 18
type input "[PERSON_NAME]"
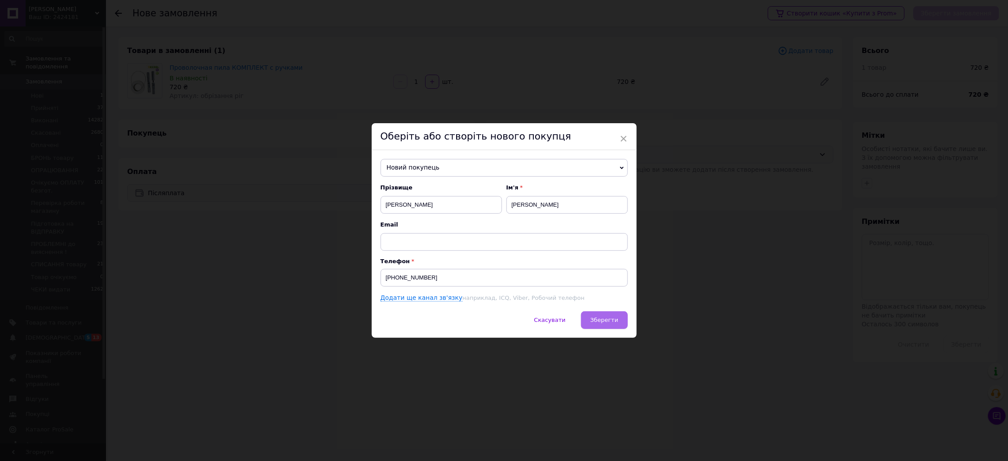
click at [587, 321] on button "Зберегти" at bounding box center [604, 320] width 46 height 18
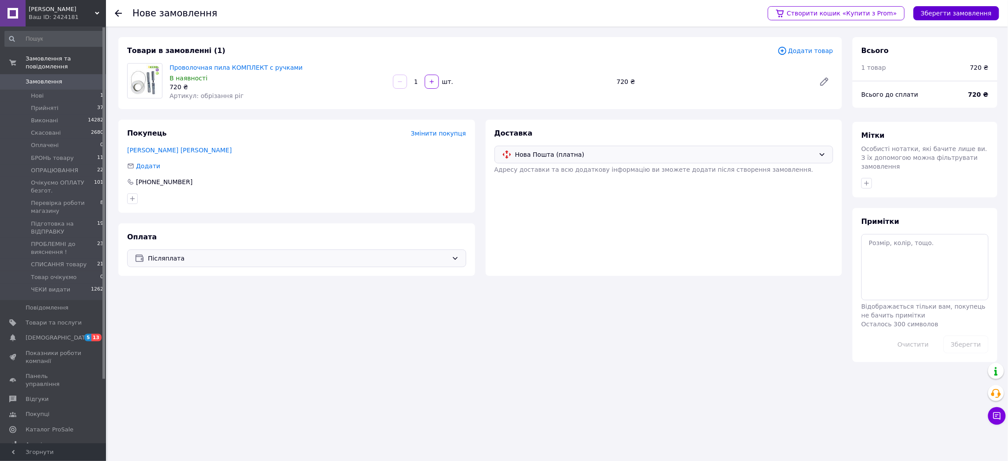
click at [938, 16] on button "Зберегти замовлення" at bounding box center [956, 13] width 86 height 14
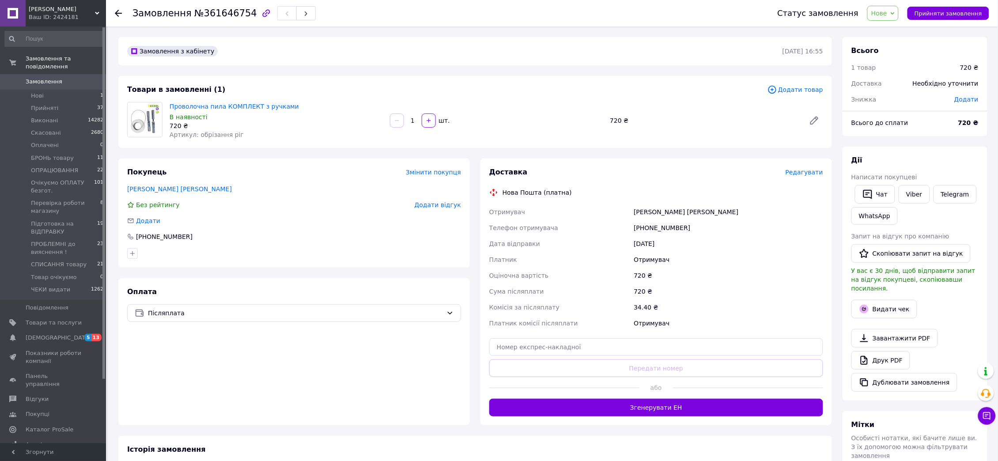
click at [887, 15] on span "Нове" at bounding box center [879, 13] width 16 height 7
click at [896, 82] on li "БРОНЬ товару" at bounding box center [914, 83] width 93 height 13
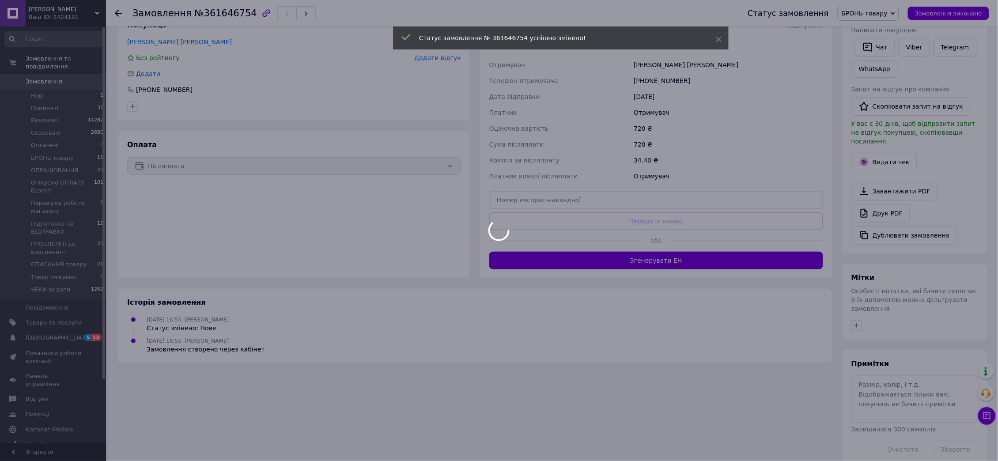
click at [900, 370] on div at bounding box center [499, 230] width 998 height 461
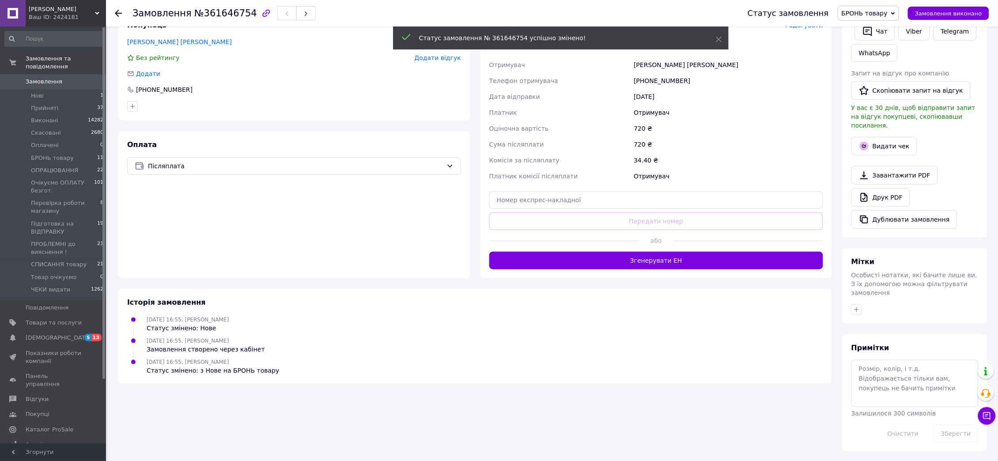
scroll to position [131, 0]
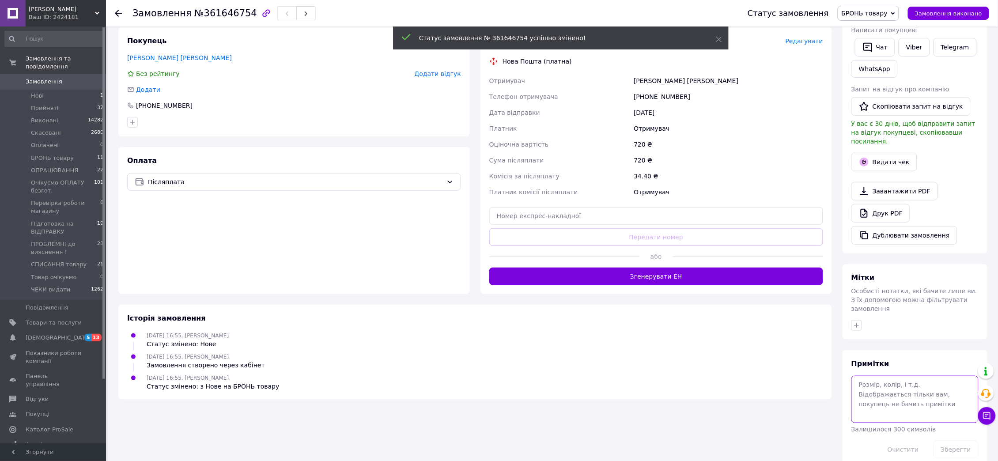
click at [902, 376] on textarea at bounding box center [914, 399] width 127 height 47
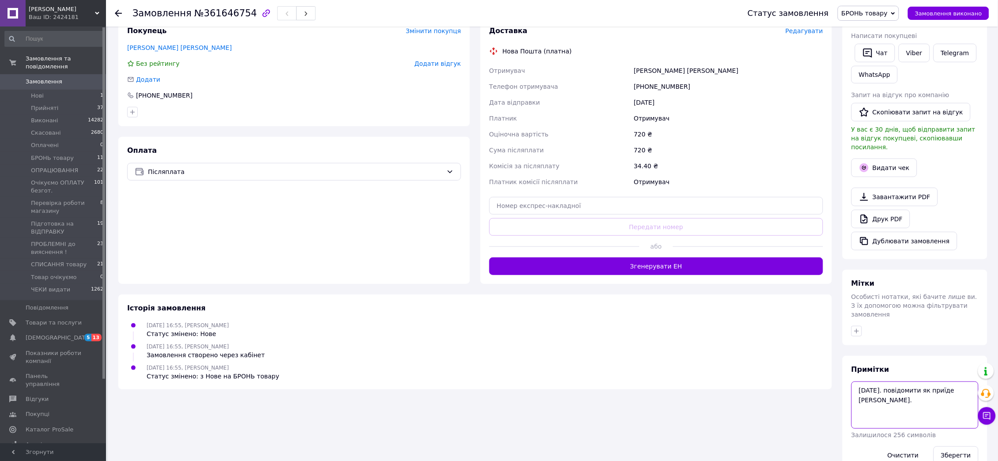
scroll to position [147, 0]
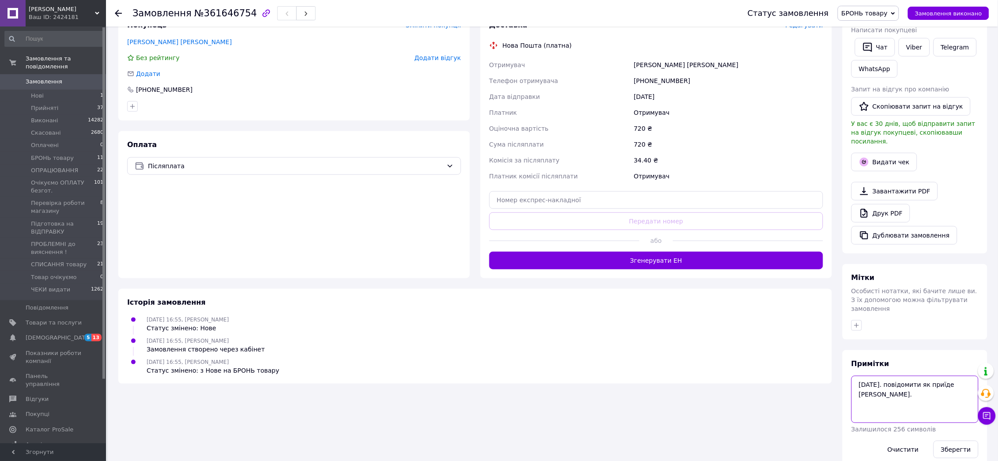
type textarea "[DATE]. повідомити як приїде [PERSON_NAME]."
click at [964, 441] on button "Зберегти" at bounding box center [955, 450] width 45 height 18
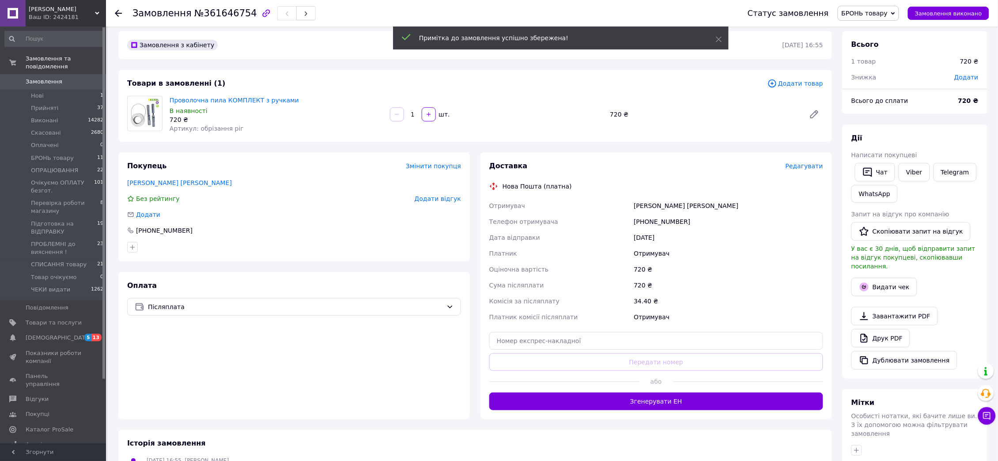
scroll to position [0, 0]
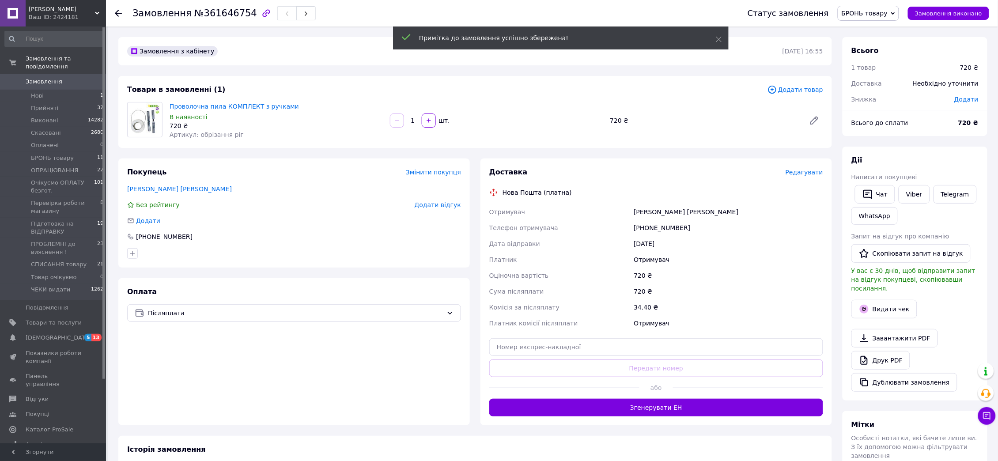
click at [786, 89] on span "Додати товар" at bounding box center [795, 90] width 56 height 10
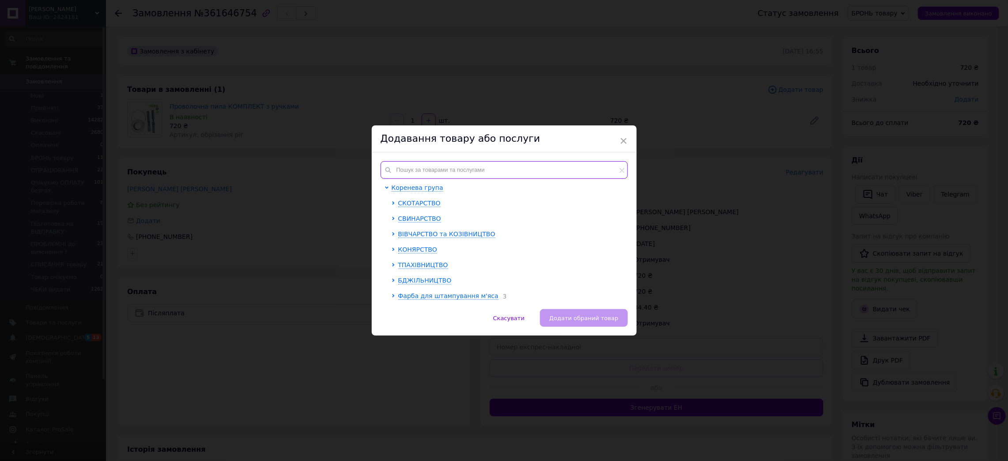
click at [569, 161] on input "text" at bounding box center [504, 170] width 247 height 18
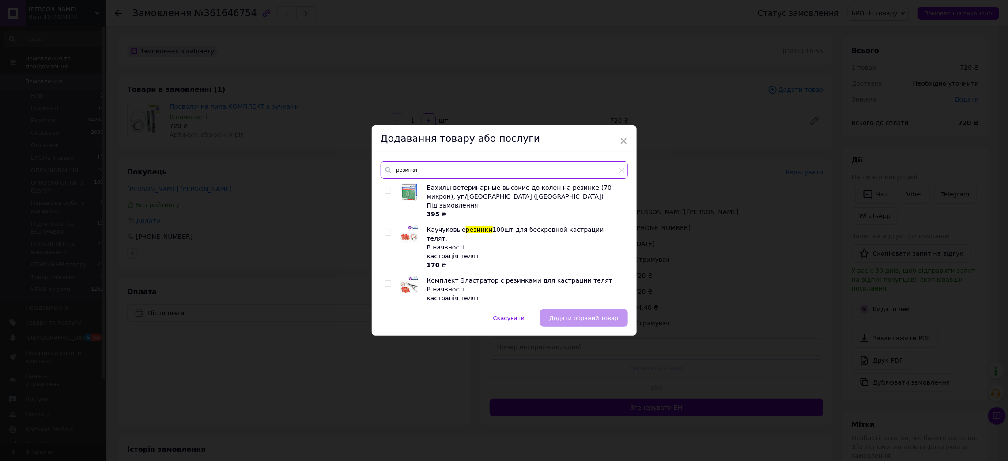
type input "резинки"
click at [385, 230] on input "checkbox" at bounding box center [388, 233] width 6 height 6
checkbox input "true"
click at [593, 317] on span "Додати обраний товар" at bounding box center [583, 318] width 69 height 7
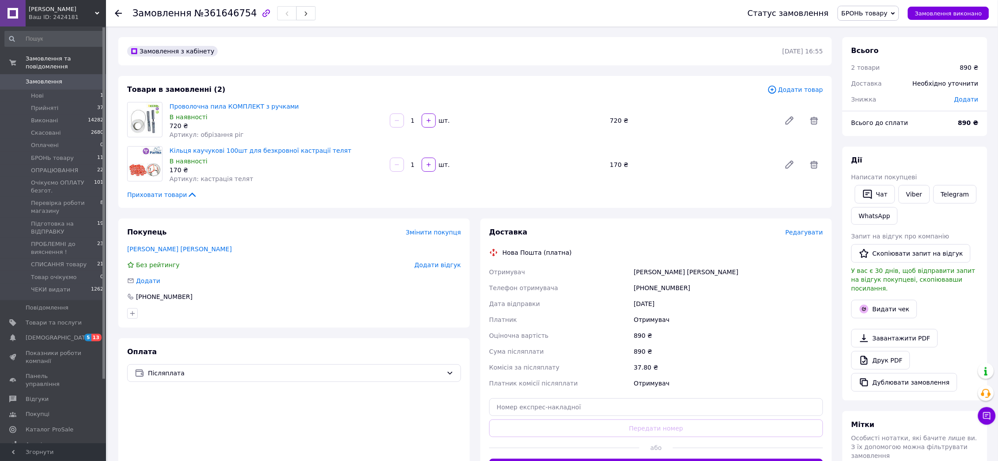
click at [49, 78] on span "Замовлення" at bounding box center [44, 82] width 37 height 8
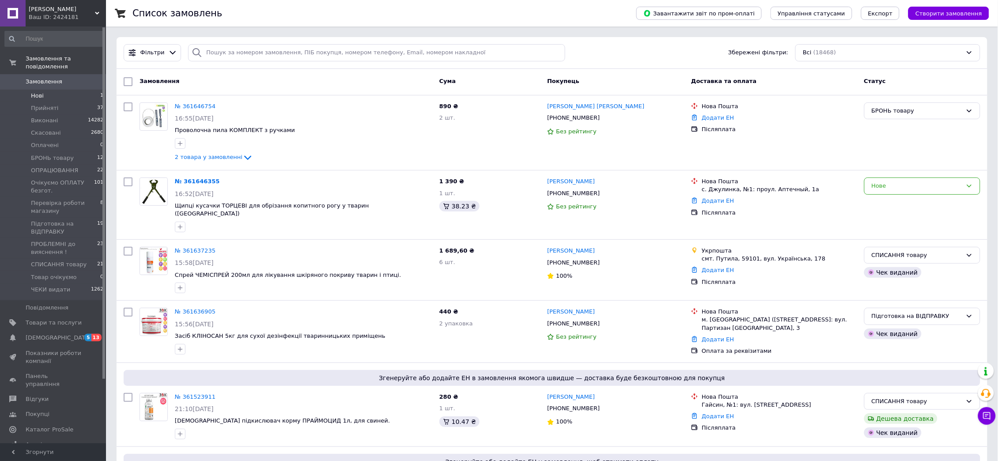
click at [53, 90] on li "Нові 1" at bounding box center [54, 96] width 109 height 12
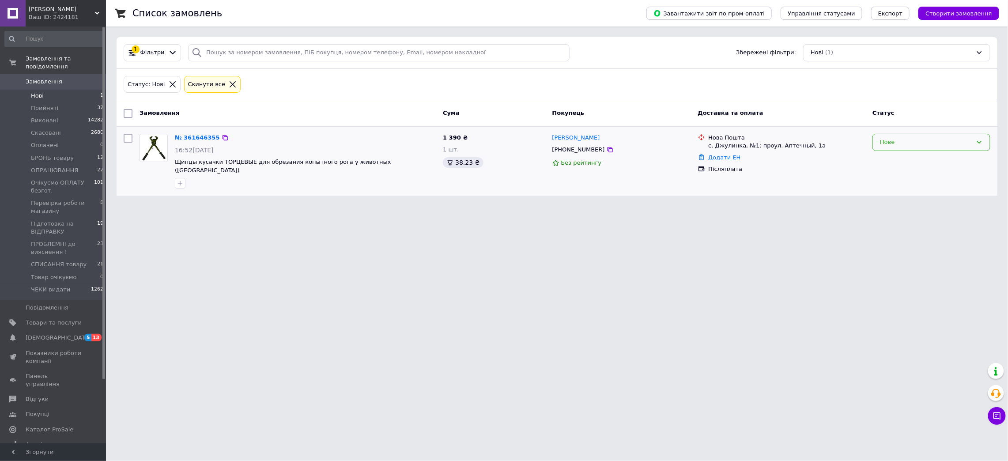
click at [898, 139] on div "Нове" at bounding box center [926, 142] width 92 height 9
click at [892, 163] on li "Прийнято" at bounding box center [931, 161] width 117 height 16
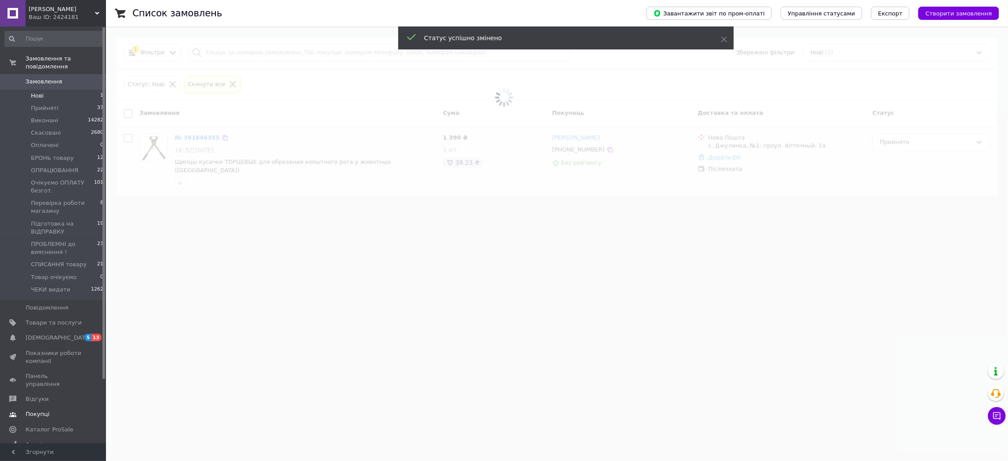
click at [51, 319] on span "Товари та послуги" at bounding box center [54, 323] width 56 height 8
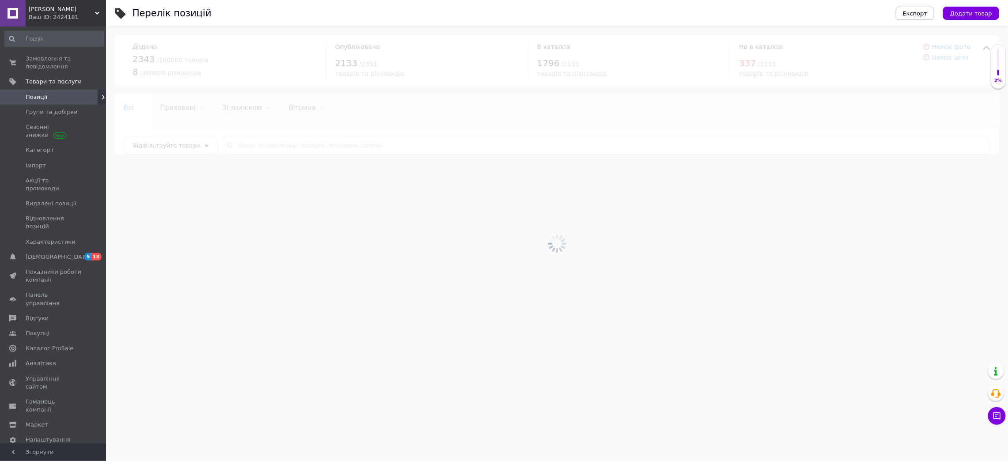
click at [299, 140] on div at bounding box center [557, 243] width 902 height 434
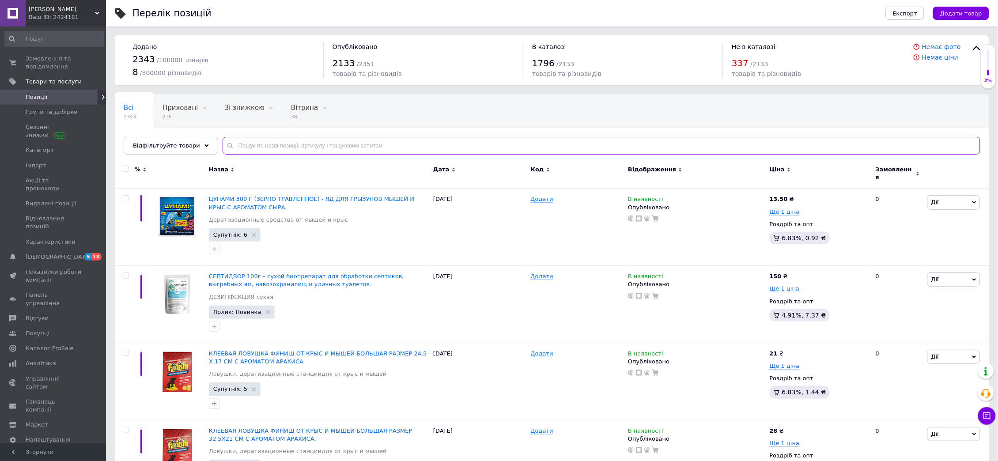
click at [301, 143] on input "text" at bounding box center [602, 146] width 758 height 18
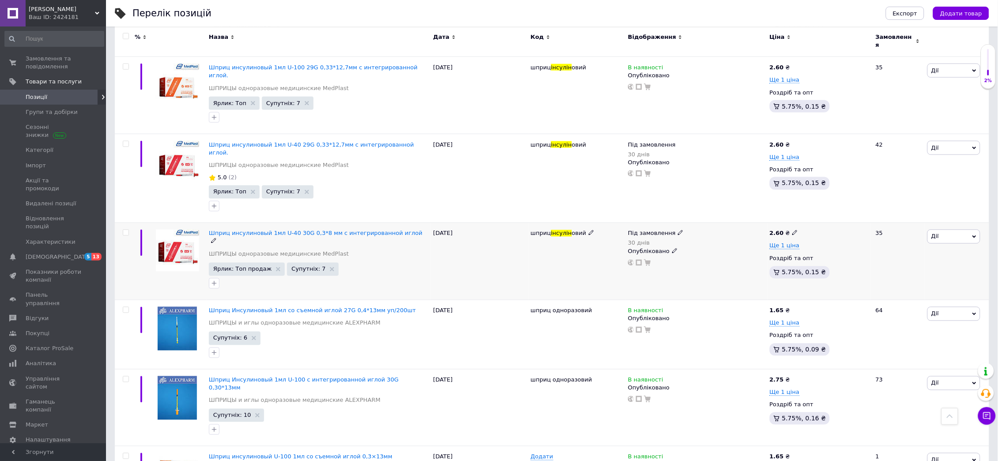
scroll to position [441, 0]
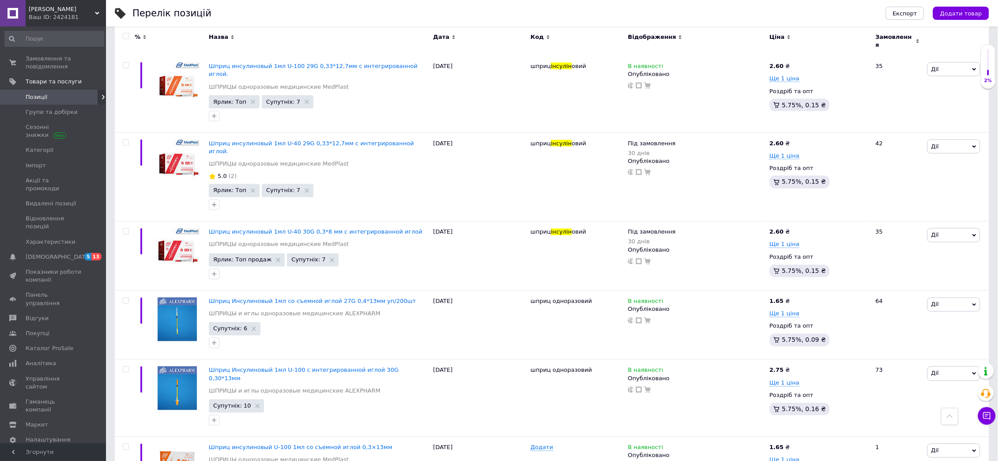
type input "інсулін"
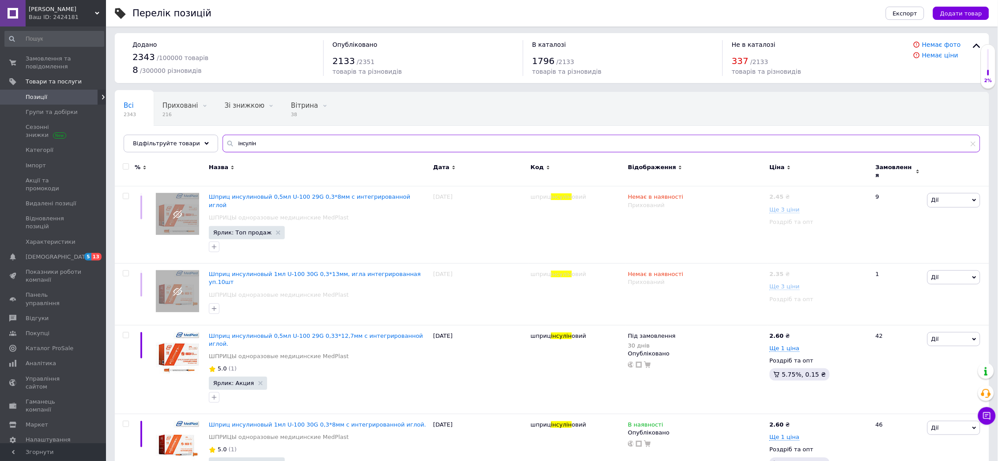
scroll to position [0, 0]
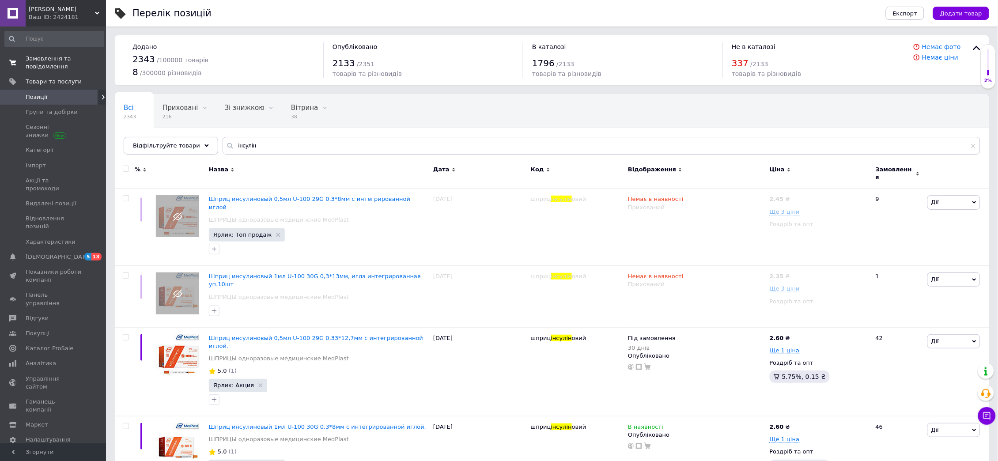
click at [43, 60] on span "Замовлення та повідомлення" at bounding box center [54, 63] width 56 height 16
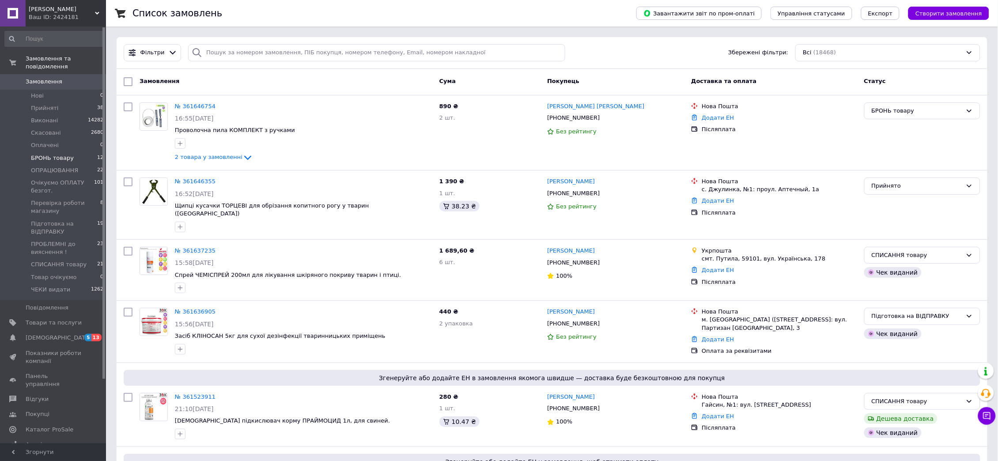
click at [59, 154] on span "БРОНЬ товару" at bounding box center [52, 158] width 43 height 8
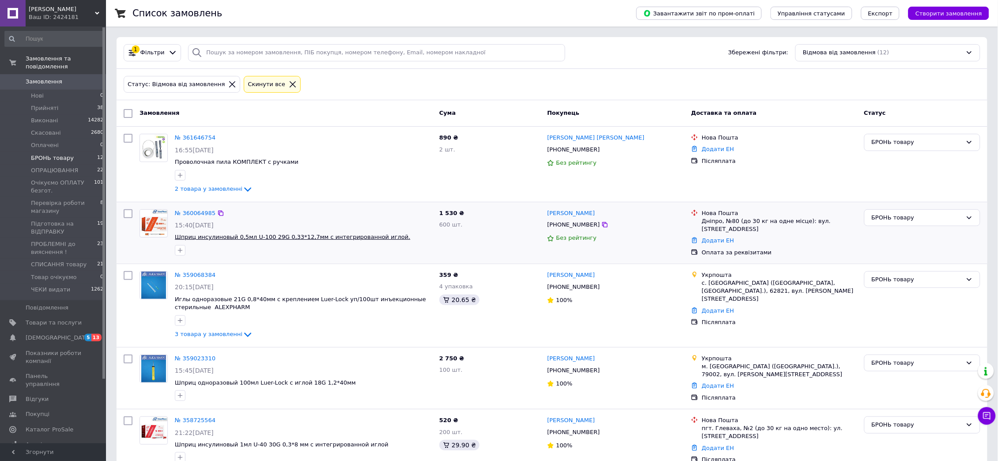
click at [298, 240] on span "Шприц инсулиновый 0,5мл U-100 29G 0,33*12,7мм с интегрированной иглой." at bounding box center [292, 237] width 235 height 7
click at [194, 218] on div "№ 360064985" at bounding box center [195, 213] width 42 height 10
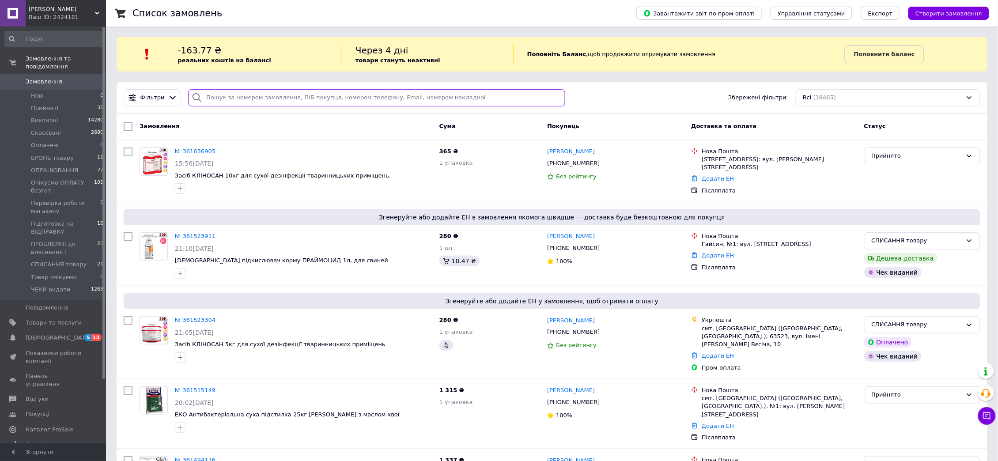
click at [221, 101] on input "search" at bounding box center [376, 97] width 377 height 17
paste input "[PHONE_NUMBER]"
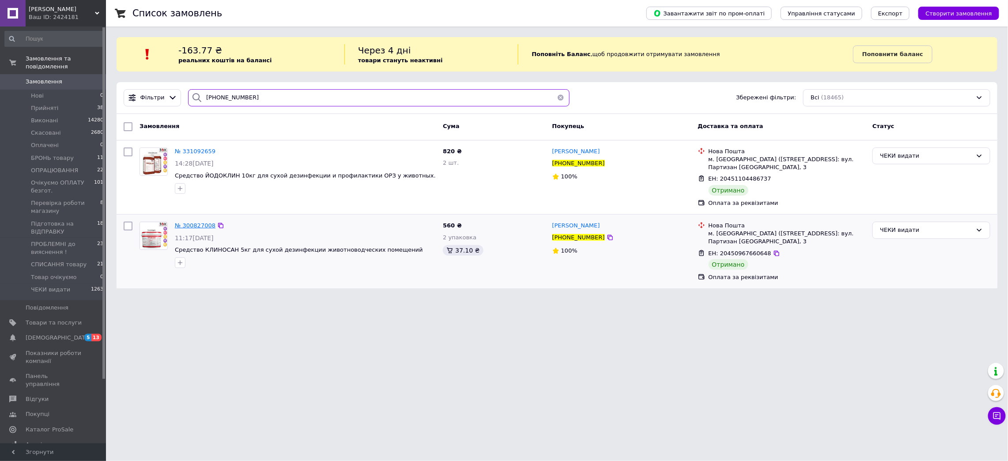
type input "[PHONE_NUMBER]"
click at [187, 222] on span "№ 300827008" at bounding box center [195, 225] width 41 height 7
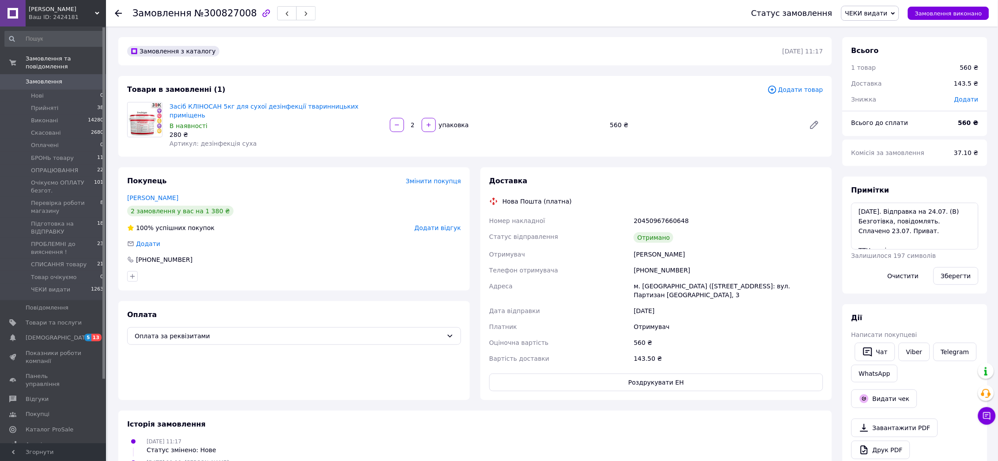
scroll to position [152, 0]
click at [918, 349] on link "Viber" at bounding box center [913, 352] width 31 height 19
click at [790, 83] on div "Товари в замовленні (1) Додати товар Засіб КЛІНОСАН 5кг для сухої дезінфекції т…" at bounding box center [474, 116] width 713 height 81
click at [117, 12] on icon at bounding box center [118, 13] width 7 height 7
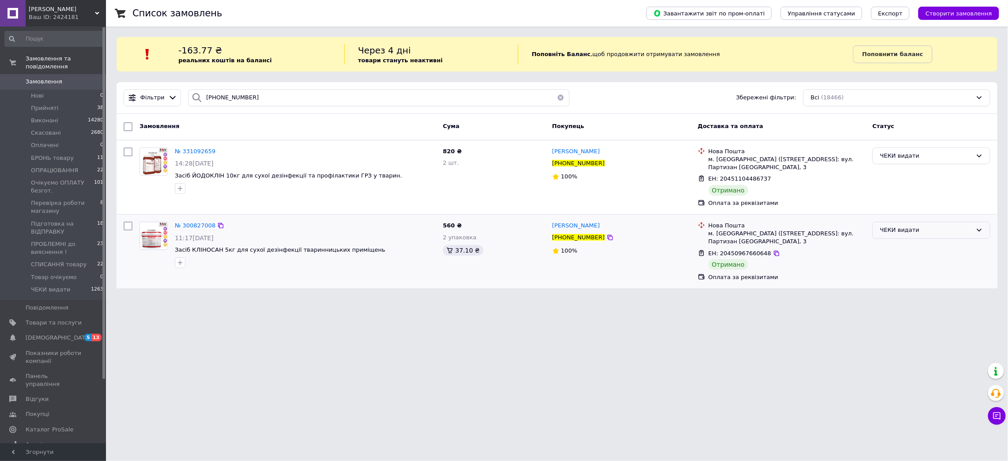
click at [913, 226] on div "ЧЕКИ видати" at bounding box center [926, 230] width 92 height 9
click at [883, 258] on li "Виконано" at bounding box center [931, 265] width 117 height 16
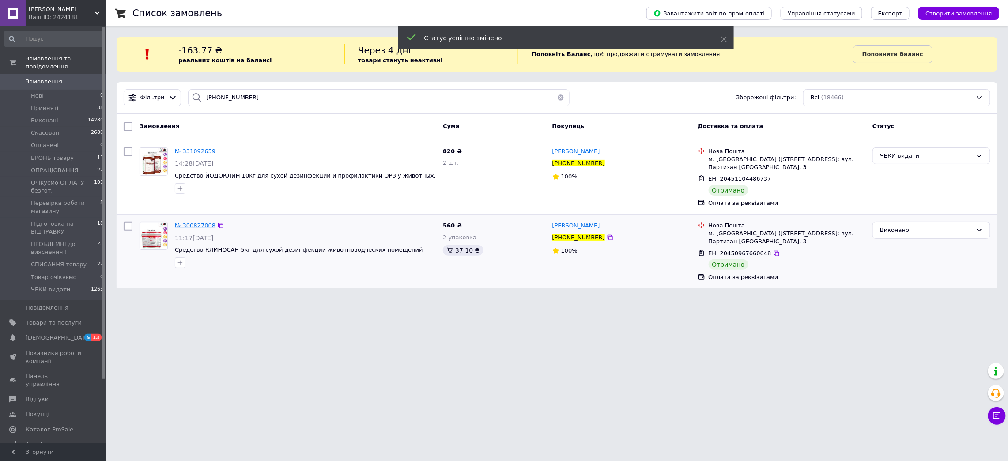
click at [189, 222] on span "№ 300827008" at bounding box center [195, 225] width 41 height 7
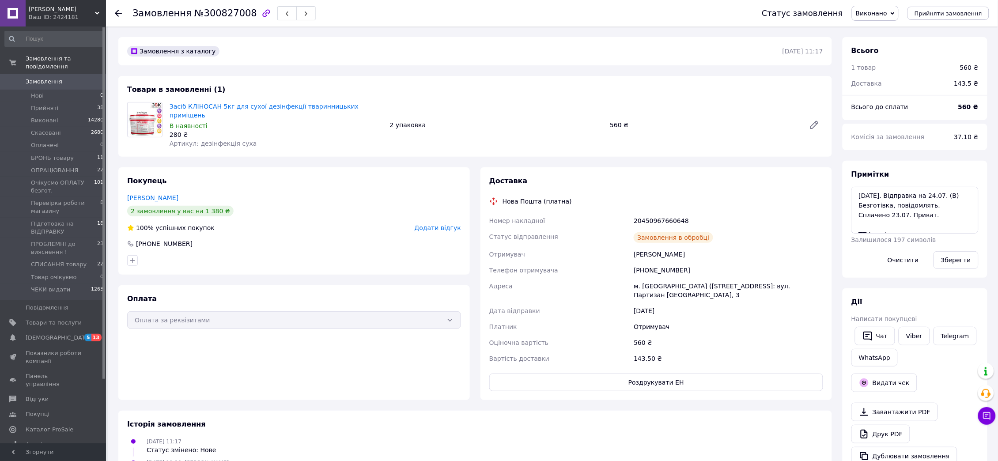
scroll to position [152, 0]
click at [919, 219] on textarea "23.07.2024. Відправка на 24.07. (В) Безготівка, повідомлять. Сплачено 23.07. Пр…" at bounding box center [914, 210] width 127 height 47
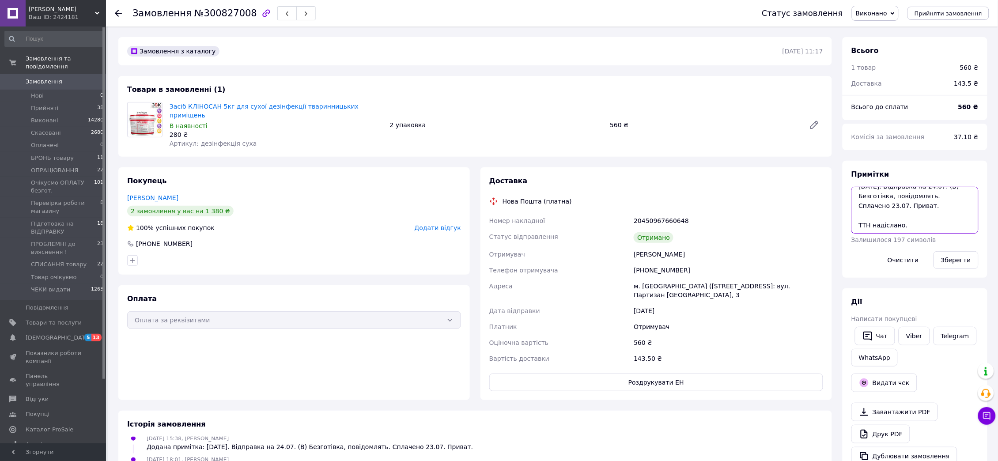
click at [926, 205] on textarea "23.07.2024. Відправка на 24.07. (В) Безготівка, повідомлять. Сплачено 23.07. Пр…" at bounding box center [914, 210] width 127 height 47
click at [887, 217] on textarea "23.07.2024. Відправка на 24.07. (В) Безготівка, повідомлять. Сплачено 23.07. Пр…" at bounding box center [914, 210] width 127 height 47
type textarea "23.07.2024. Відправка на 24.07. (В) Безготівка, повідомлять. Сплачено 23.07. Пр…"
click at [953, 259] on button "Зберегти" at bounding box center [955, 260] width 45 height 18
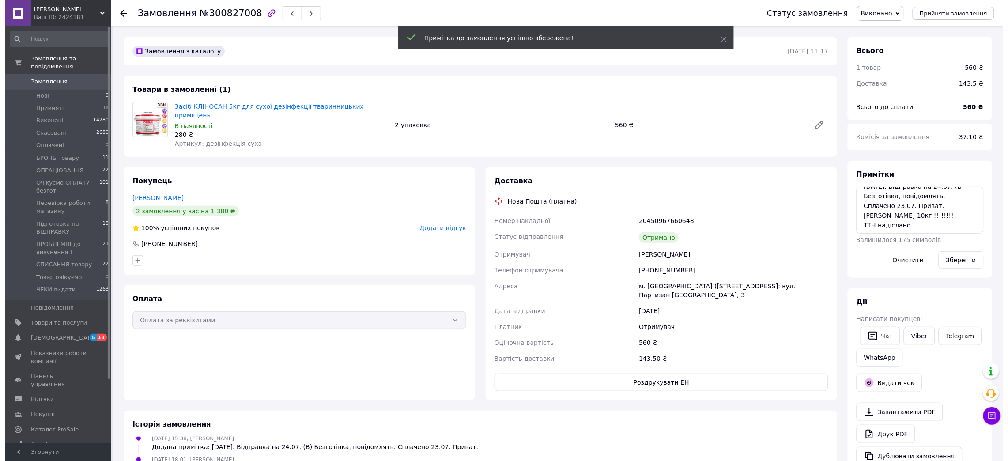
scroll to position [194, 0]
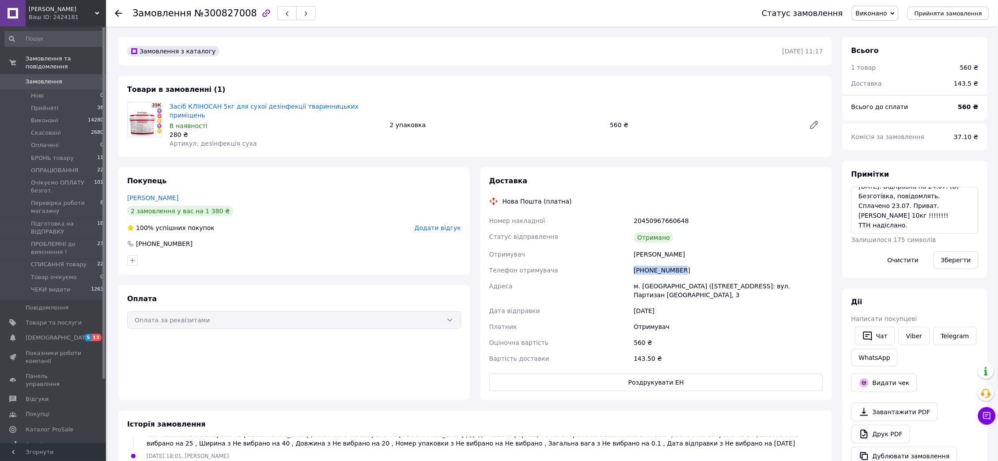
drag, startPoint x: 686, startPoint y: 257, endPoint x: 634, endPoint y: 259, distance: 52.1
click at [634, 262] on div "[PHONE_NUMBER]" at bounding box center [728, 270] width 193 height 16
copy div "[PHONE_NUMBER]"
drag, startPoint x: 688, startPoint y: 243, endPoint x: 629, endPoint y: 243, distance: 59.2
click at [629, 243] on div "Номер накладної 20450967660648 Статус відправлення Отримано Отримувач ВІЛІК Вал…" at bounding box center [655, 290] width 337 height 154
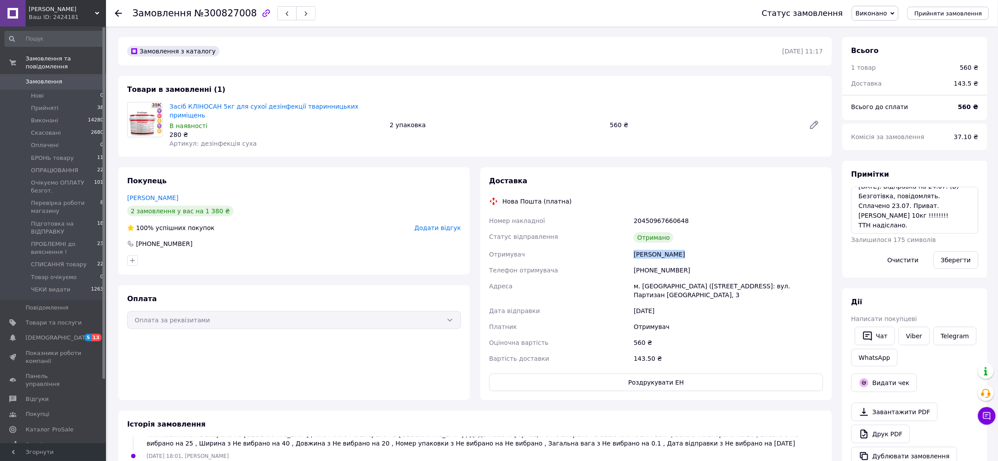
copy div "Отримувач ВІЛІК Валерий"
click at [120, 12] on icon at bounding box center [118, 13] width 7 height 7
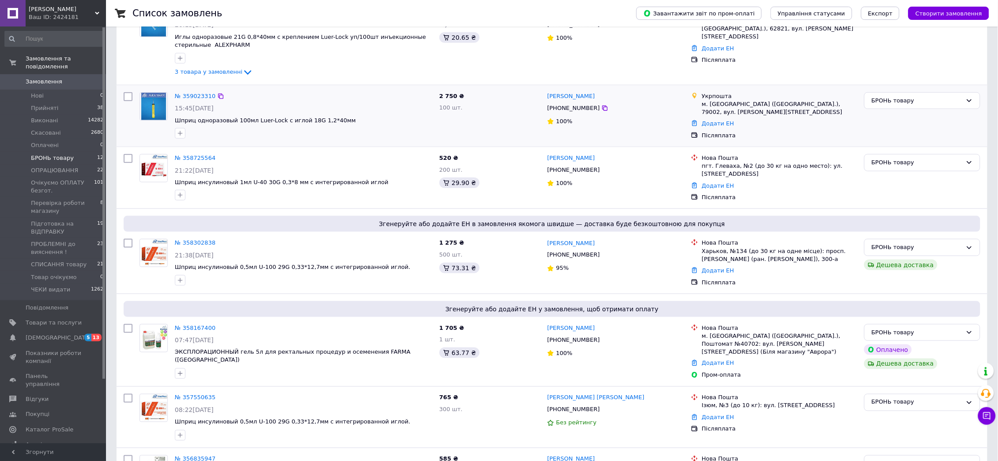
scroll to position [265, 0]
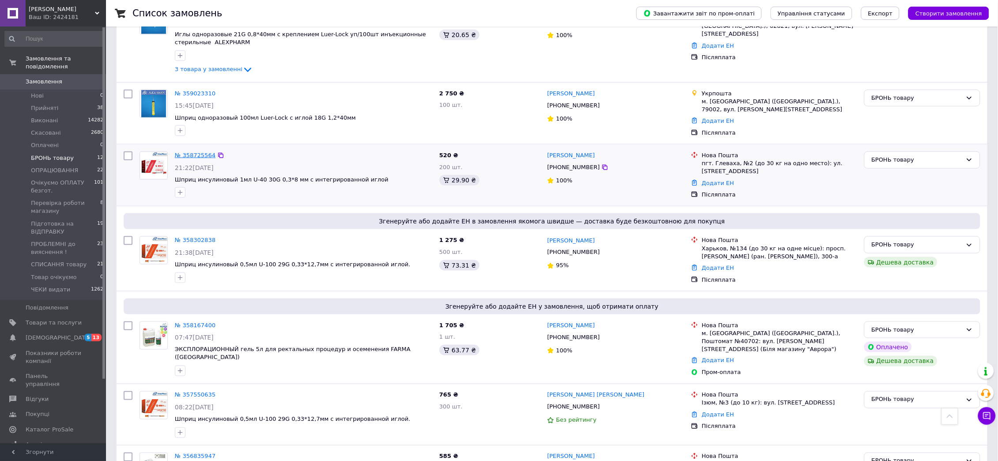
click at [190, 156] on link "№ 358725564" at bounding box center [195, 155] width 41 height 7
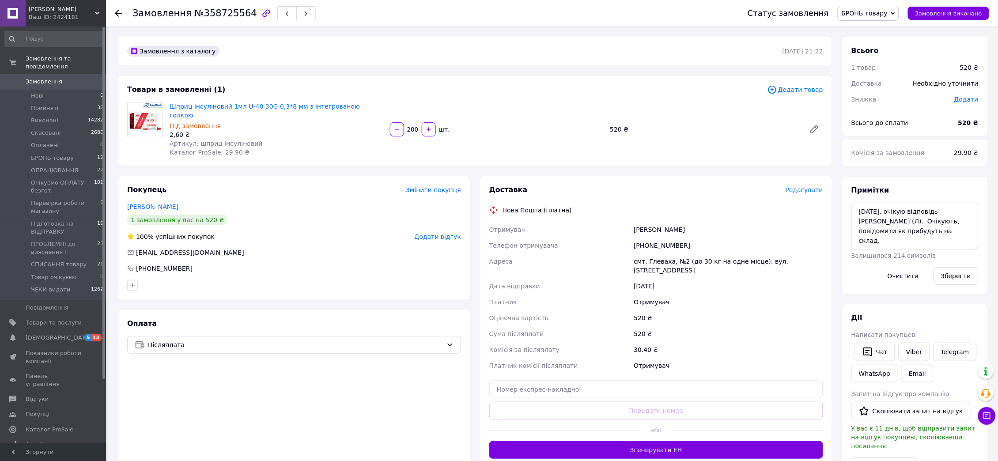
click at [117, 15] on use at bounding box center [118, 13] width 7 height 7
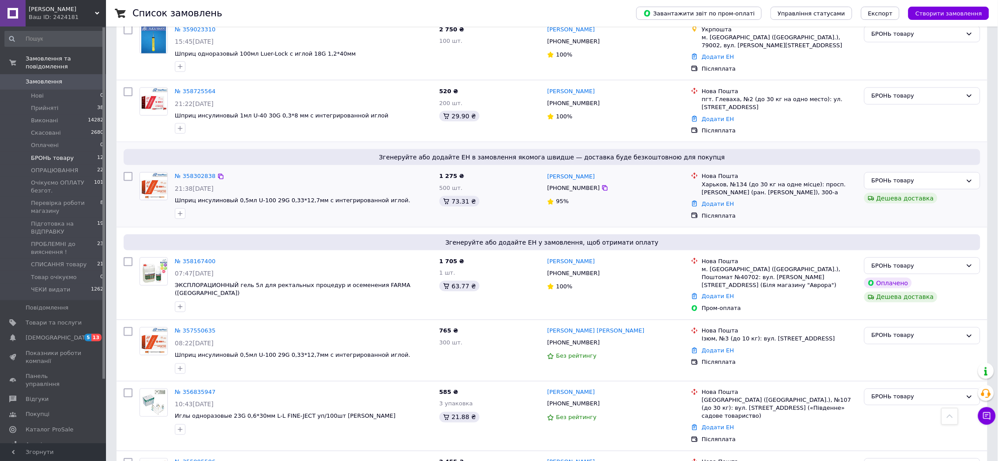
scroll to position [331, 0]
click at [195, 174] on link "№ 358302838" at bounding box center [195, 174] width 41 height 7
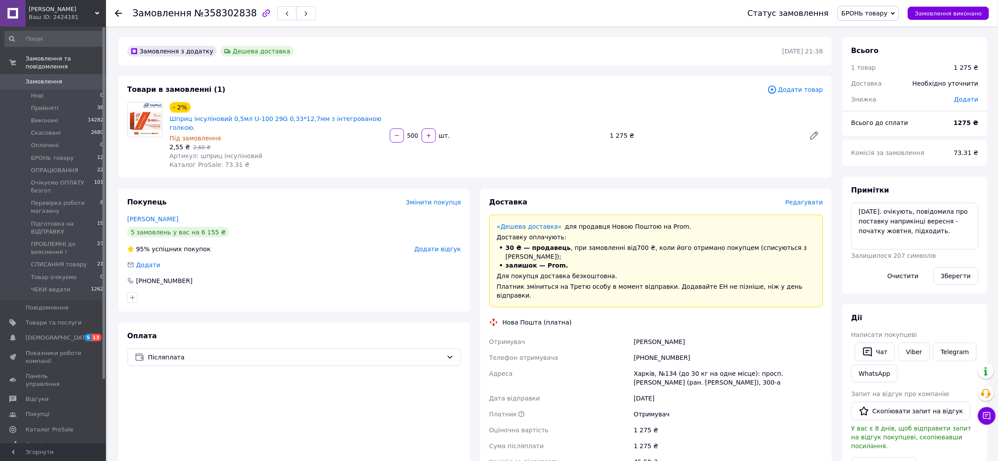
click at [121, 12] on div at bounding box center [124, 13] width 18 height 26
click at [115, 15] on icon at bounding box center [118, 13] width 7 height 7
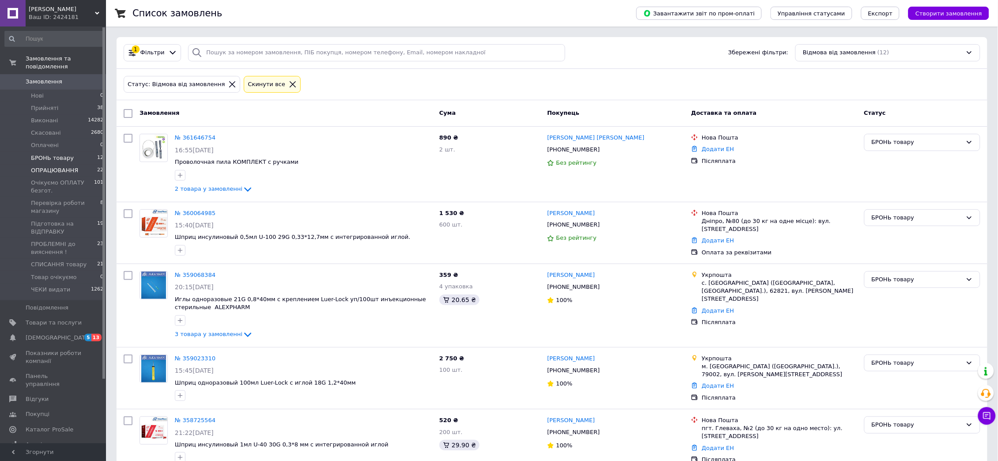
click at [41, 166] on span "ОПРАЦЮВАННЯ" at bounding box center [54, 170] width 47 height 8
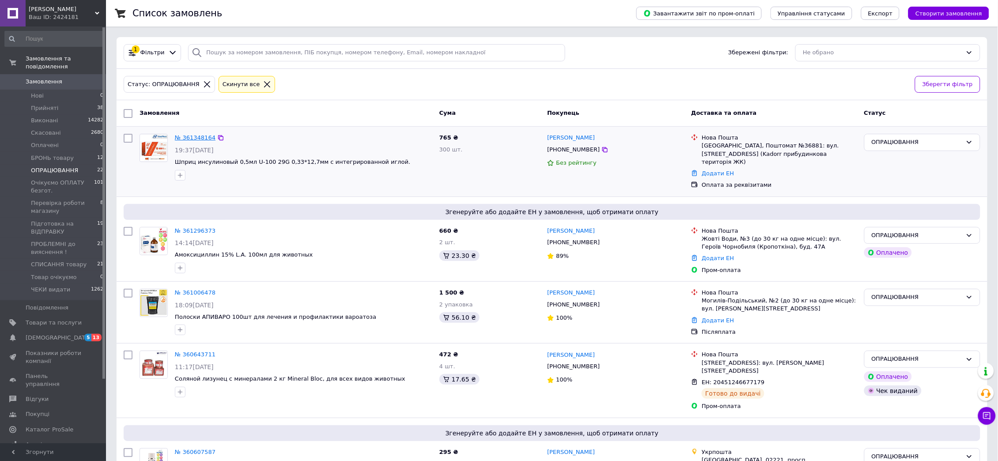
click at [185, 134] on link "№ 361348164" at bounding box center [195, 137] width 41 height 7
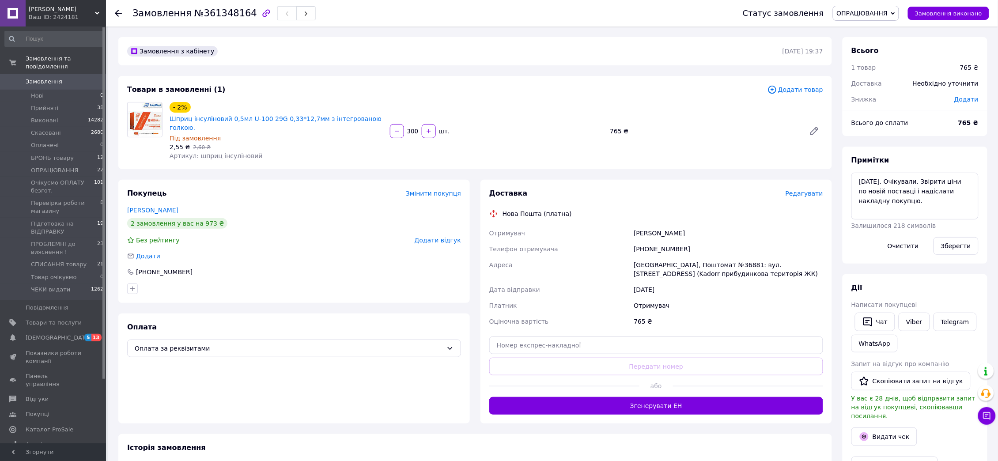
click at [876, 16] on span "ОПРАЦЮВАННЯ" at bounding box center [862, 13] width 51 height 7
click at [871, 86] on li "БРОНЬ товару" at bounding box center [879, 83] width 93 height 13
click at [117, 15] on use at bounding box center [118, 13] width 7 height 7
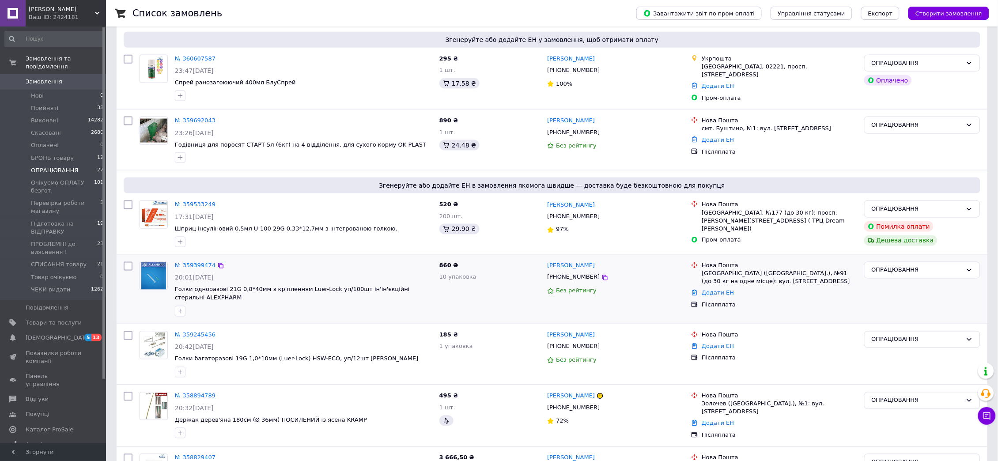
scroll to position [397, 0]
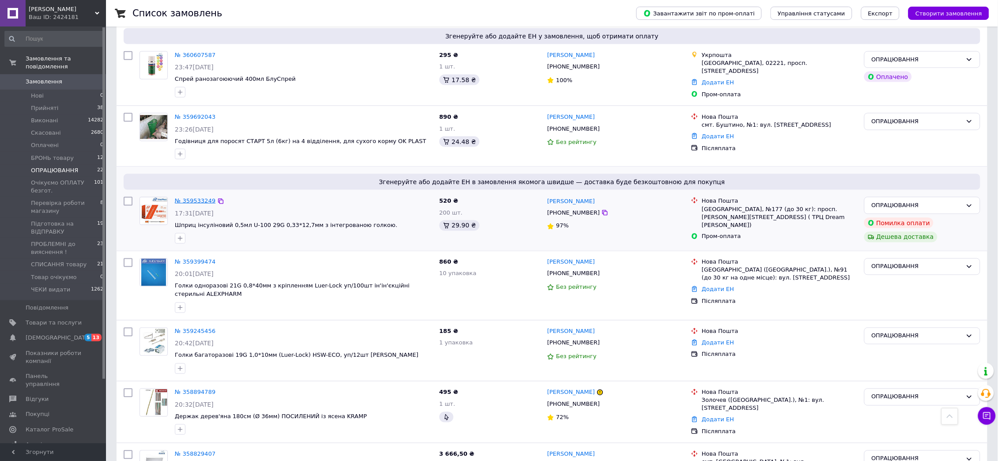
click at [182, 197] on link "№ 359533249" at bounding box center [195, 200] width 41 height 7
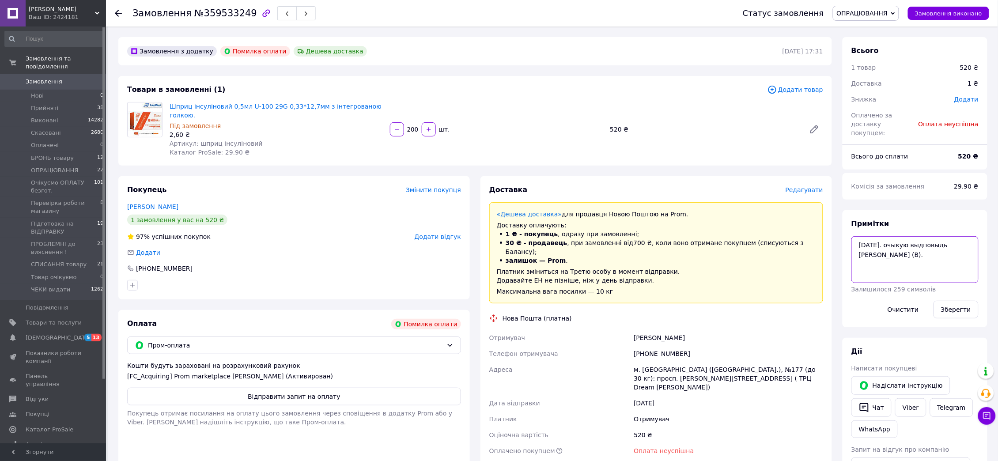
click at [913, 245] on textarea "01.09.25. очыкую выдповыдь вайбером (В)." at bounding box center [914, 259] width 127 height 47
type textarea "01.09.25. очыкую выдповыдь вайбером (В). Повідомити, може ще потрібно буде. Під…"
click at [939, 306] on button "Зберегти" at bounding box center [955, 310] width 45 height 18
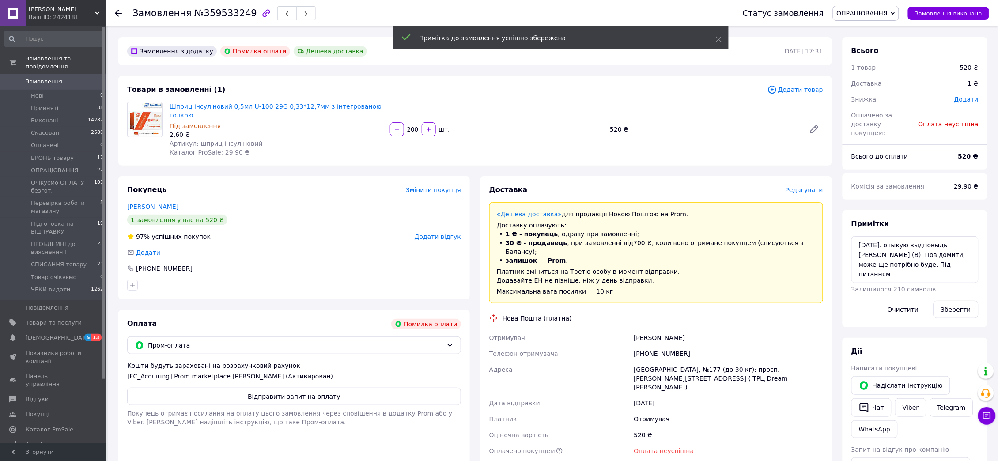
click at [876, 12] on span "ОПРАЦЮВАННЯ" at bounding box center [862, 13] width 51 height 7
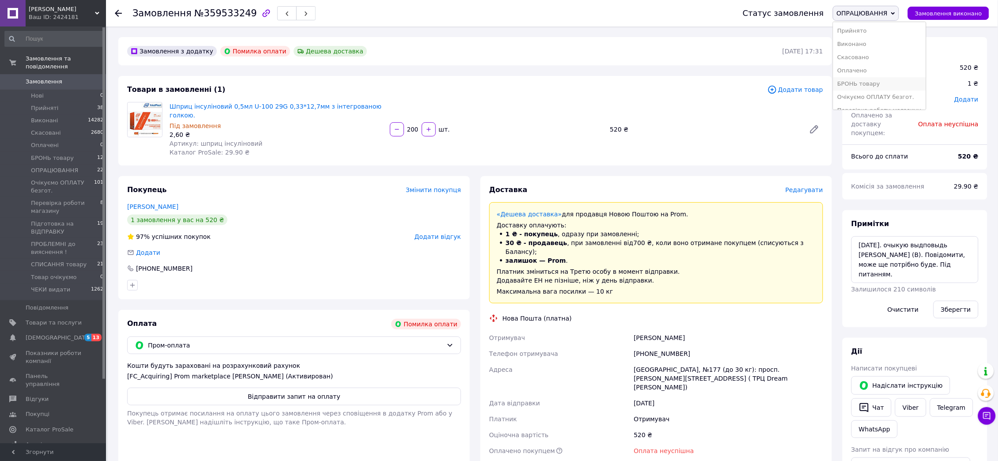
click at [875, 81] on li "БРОНЬ товару" at bounding box center [879, 83] width 93 height 13
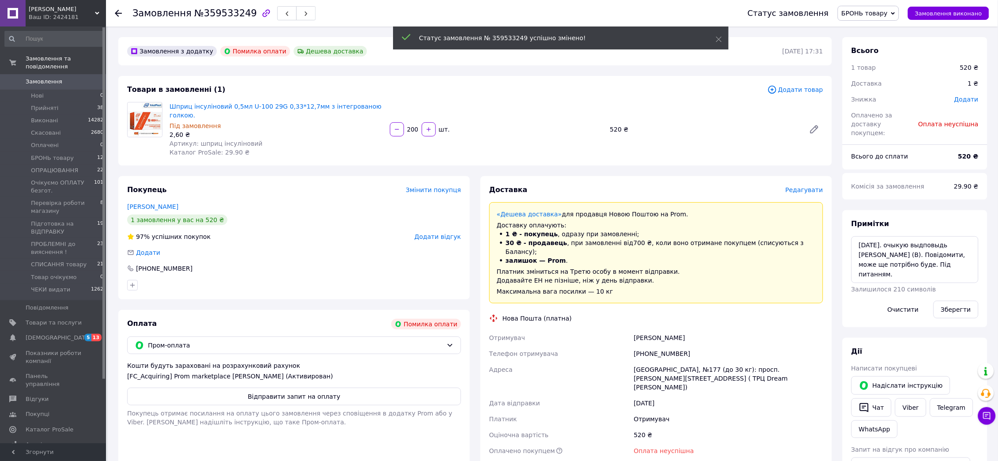
click at [116, 16] on icon at bounding box center [118, 13] width 7 height 7
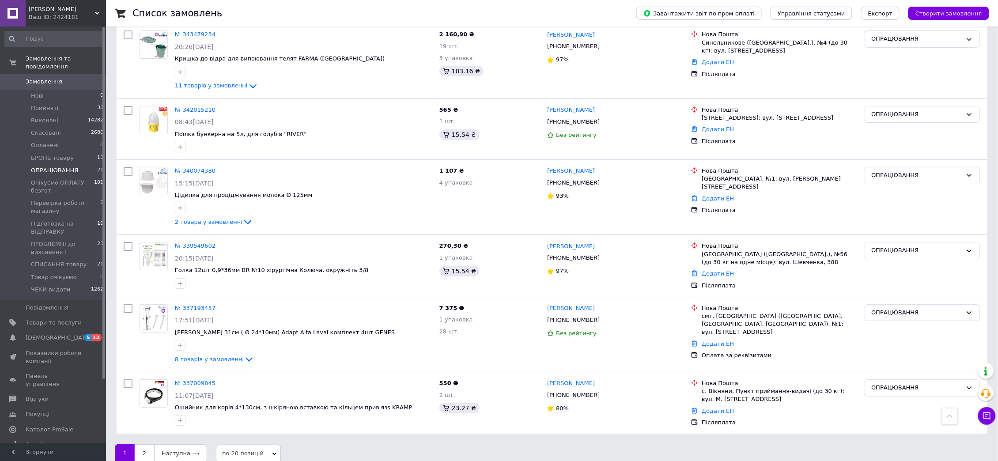
scroll to position [1084, 0]
click at [173, 446] on link "Наступна" at bounding box center [180, 453] width 53 height 19
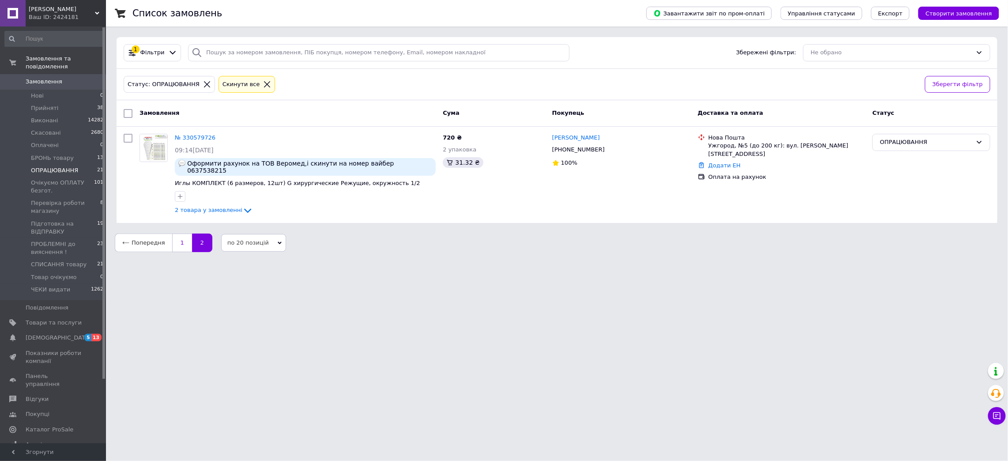
click at [174, 241] on link "1" at bounding box center [182, 243] width 20 height 19
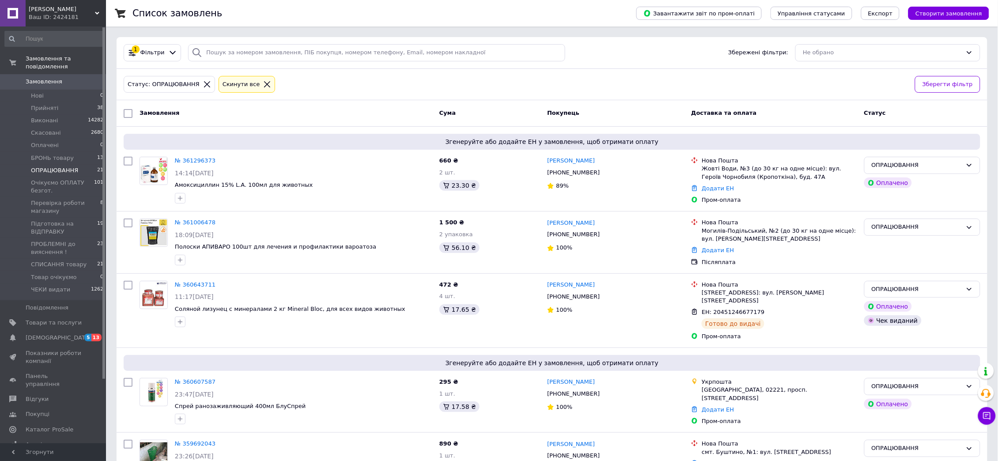
click at [41, 78] on span "Замовлення" at bounding box center [44, 82] width 37 height 8
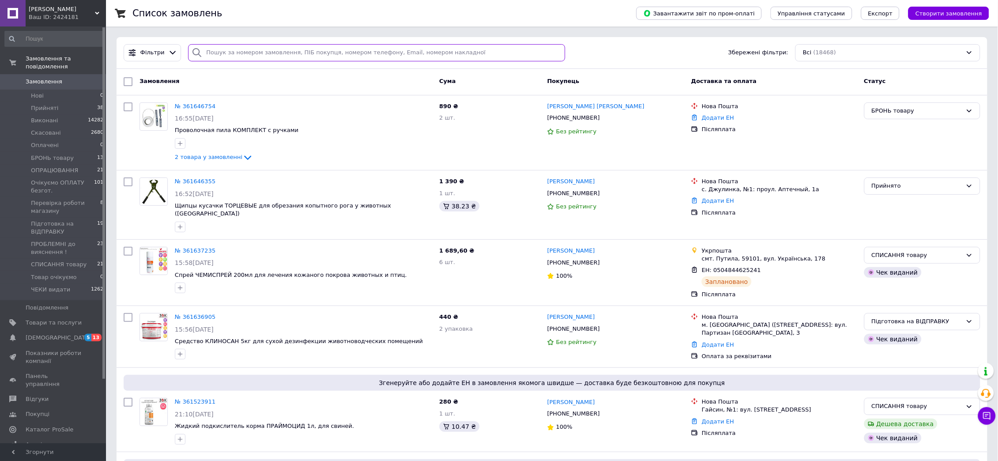
click at [219, 53] on input "search" at bounding box center [376, 52] width 377 height 17
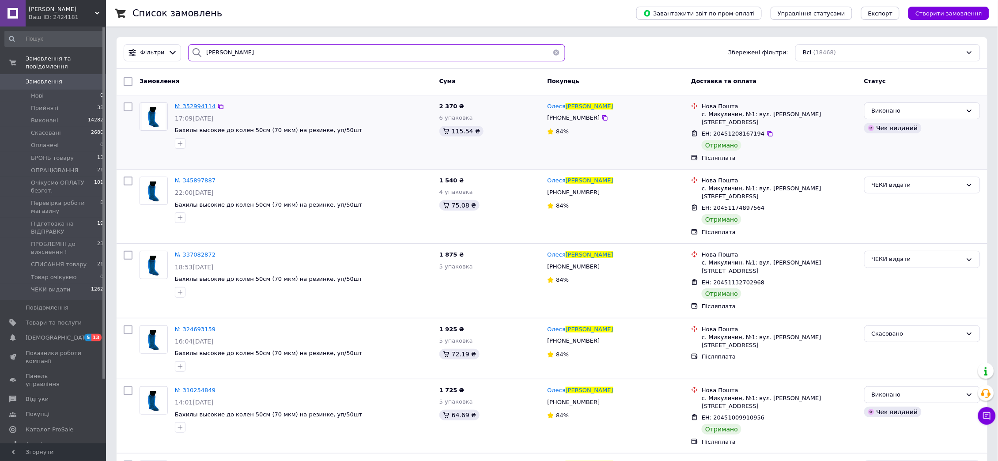
type input "киселюк"
click at [186, 106] on span "№ 352994114" at bounding box center [195, 106] width 41 height 7
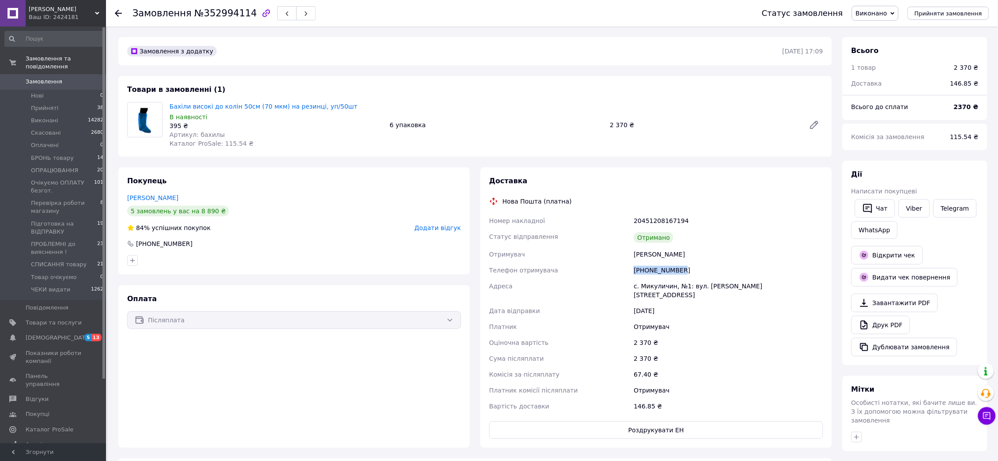
drag, startPoint x: 690, startPoint y: 269, endPoint x: 634, endPoint y: 272, distance: 55.7
click at [634, 272] on div "+380686492828" at bounding box center [728, 270] width 193 height 16
copy div "+380686492828"
click at [115, 15] on icon at bounding box center [118, 13] width 7 height 7
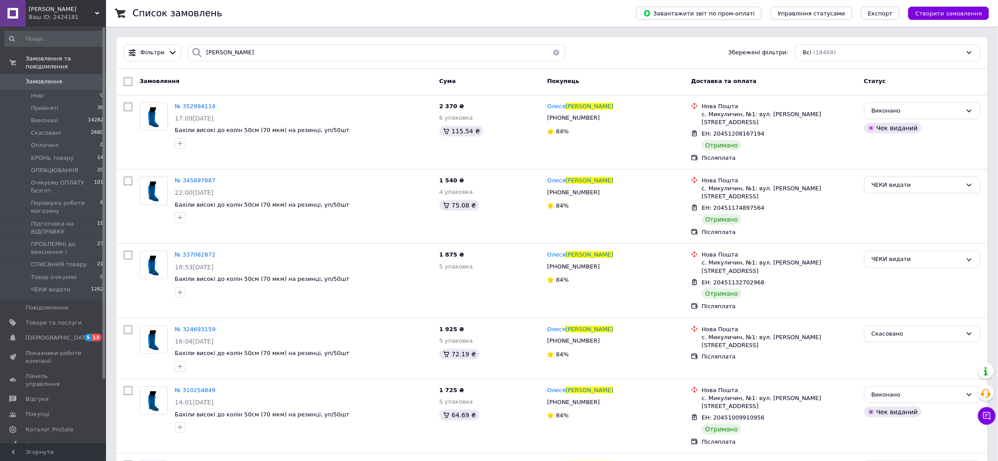
click at [45, 78] on span "Замовлення" at bounding box center [44, 82] width 37 height 8
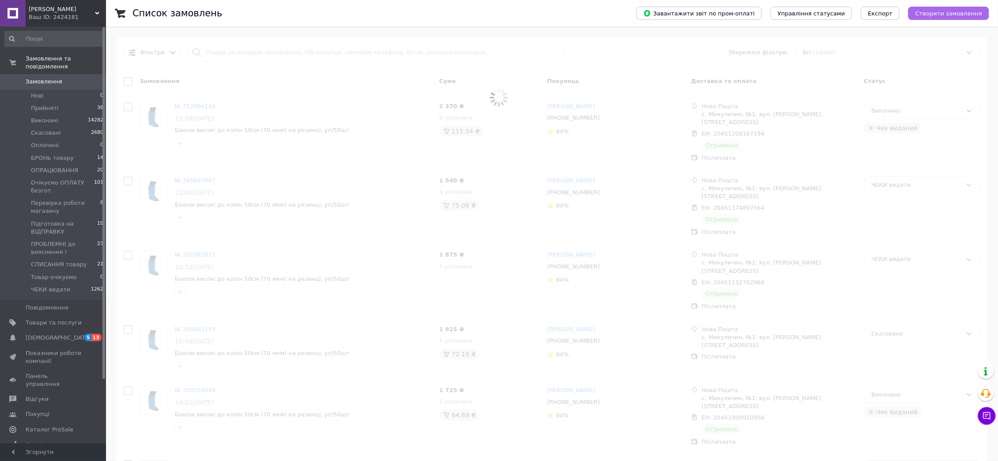
click at [947, 17] on span "Створити замовлення" at bounding box center [948, 13] width 67 height 7
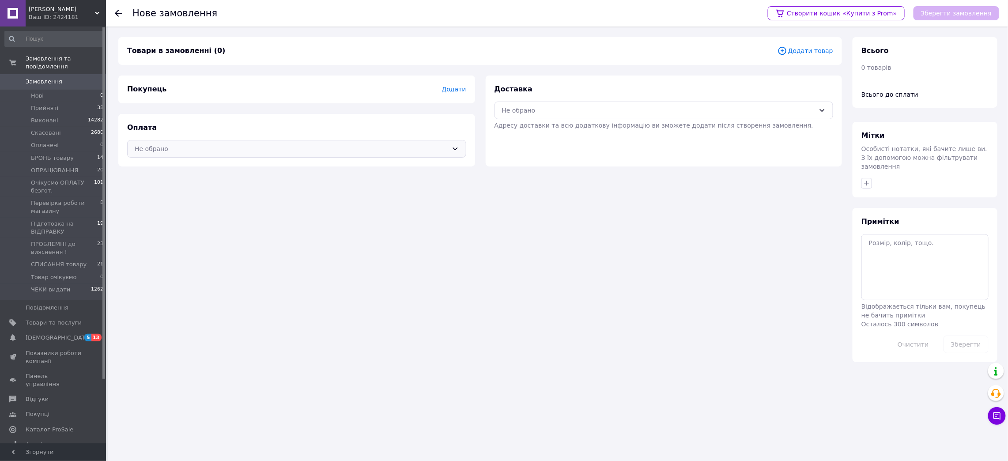
click at [317, 147] on div "Не обрано" at bounding box center [291, 149] width 313 height 10
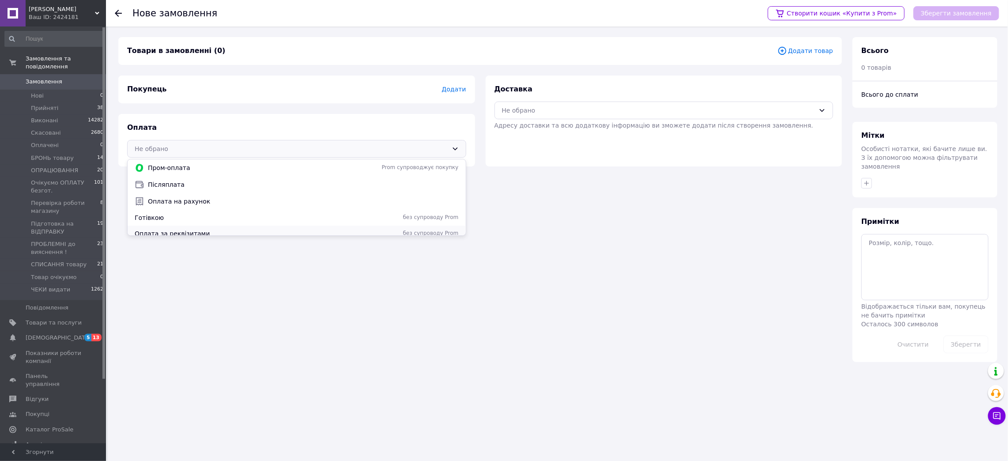
click at [176, 231] on span "Оплата за реквізитами" at bounding box center [231, 233] width 193 height 9
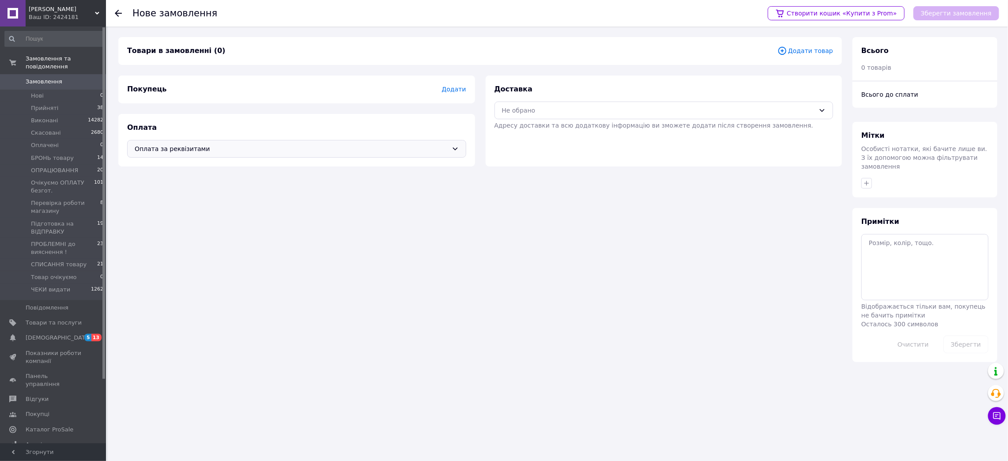
click at [449, 90] on span "Додати" at bounding box center [453, 89] width 24 height 7
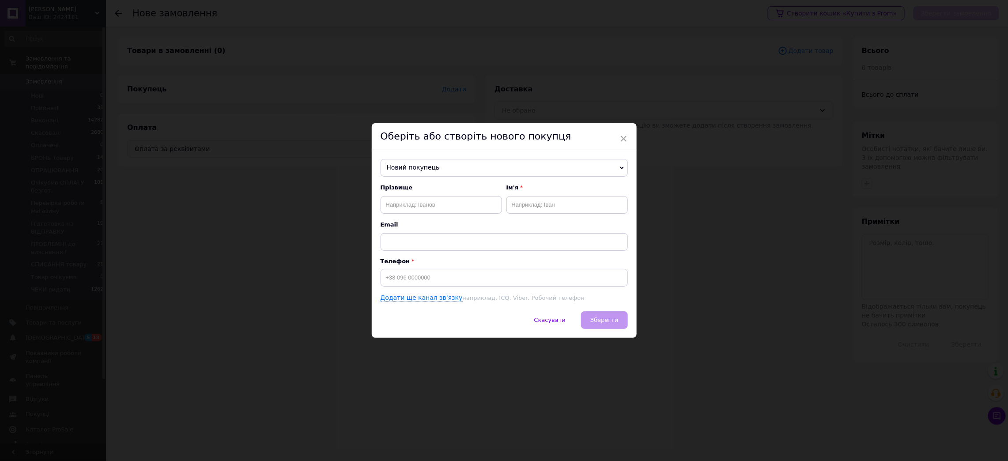
click at [398, 171] on span "Новий покупець" at bounding box center [504, 168] width 247 height 18
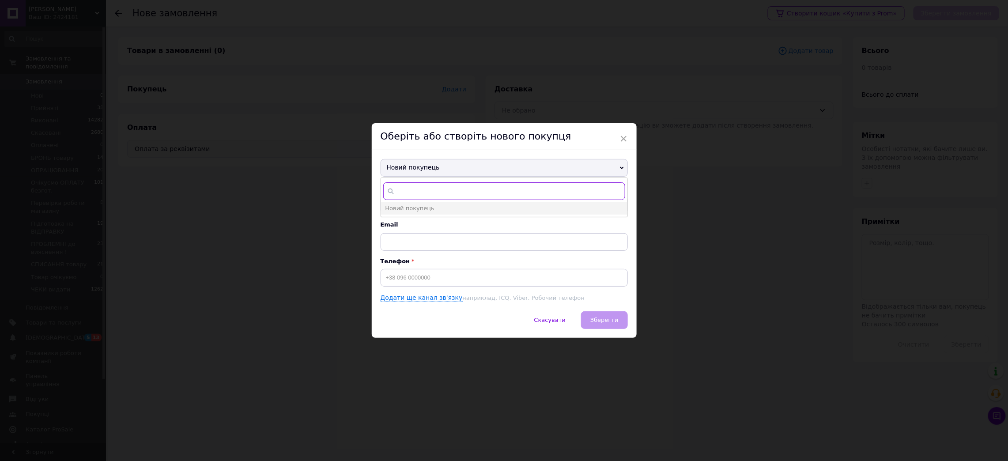
paste input "+380686492828"
type input "+380686492828"
click at [430, 225] on li "Киселюк Олеся +380686492828" at bounding box center [504, 221] width 246 height 12
type input "Киселюк Олеся"
type input "+380686492828"
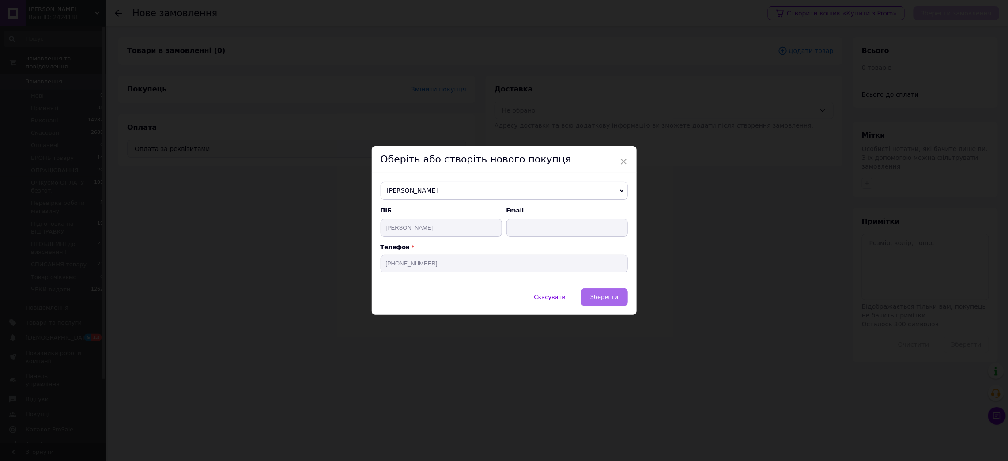
click at [599, 296] on span "Зберегти" at bounding box center [604, 297] width 28 height 7
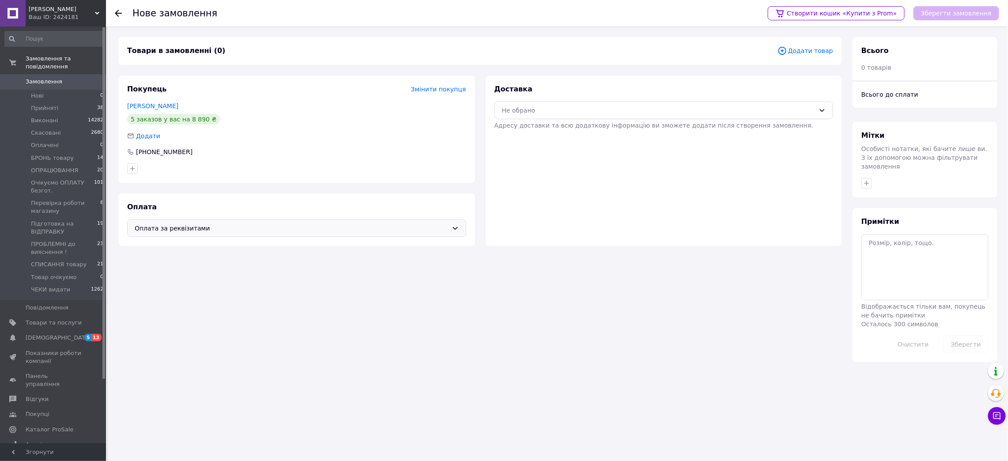
click at [804, 49] on span "Додати товар" at bounding box center [805, 51] width 56 height 10
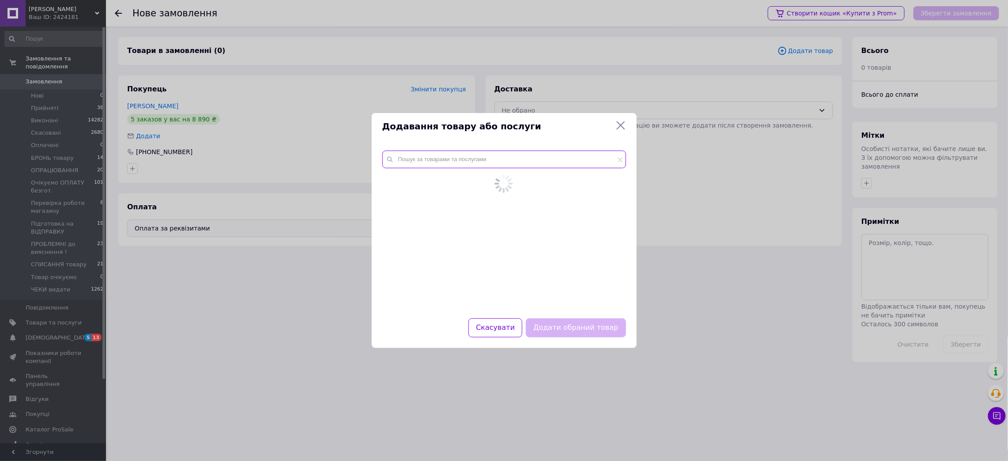
click at [500, 158] on input "text" at bounding box center [504, 160] width 244 height 18
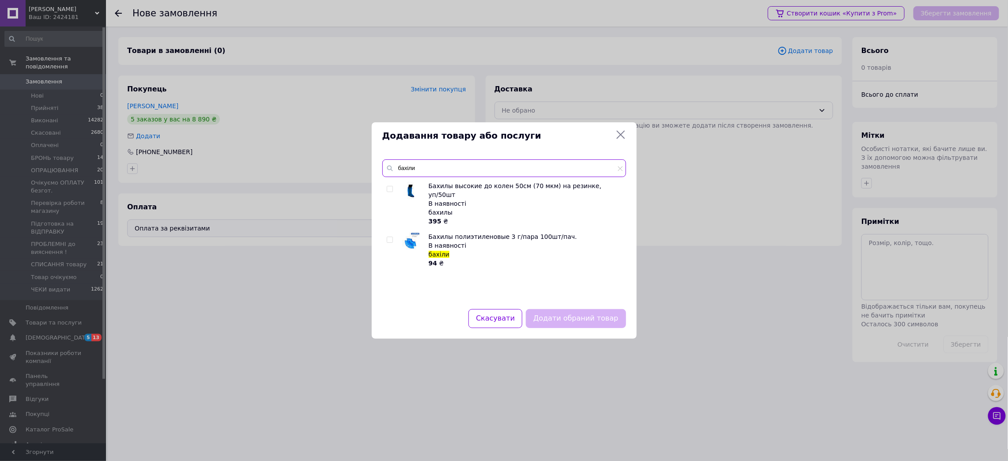
type input "бахіли"
click at [389, 190] on input "checkbox" at bounding box center [390, 189] width 6 height 6
checkbox input "true"
click at [566, 323] on button "Додати обраний товар" at bounding box center [576, 318] width 100 height 19
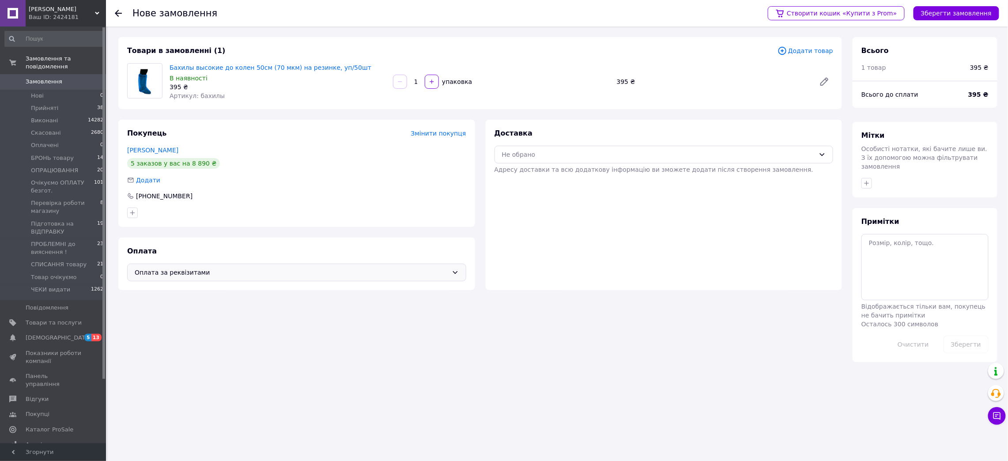
drag, startPoint x: 160, startPoint y: 336, endPoint x: 159, endPoint y: 323, distance: 13.3
click at [160, 336] on div "Товари в замовленні (1) Додати товар Бахилы высокие до колен 50см (70 мкм) на р…" at bounding box center [480, 199] width 734 height 325
click at [417, 79] on input "1" at bounding box center [416, 82] width 14 height 7
type input "10"
click at [932, 13] on button "Зберегти замовлення" at bounding box center [956, 13] width 86 height 14
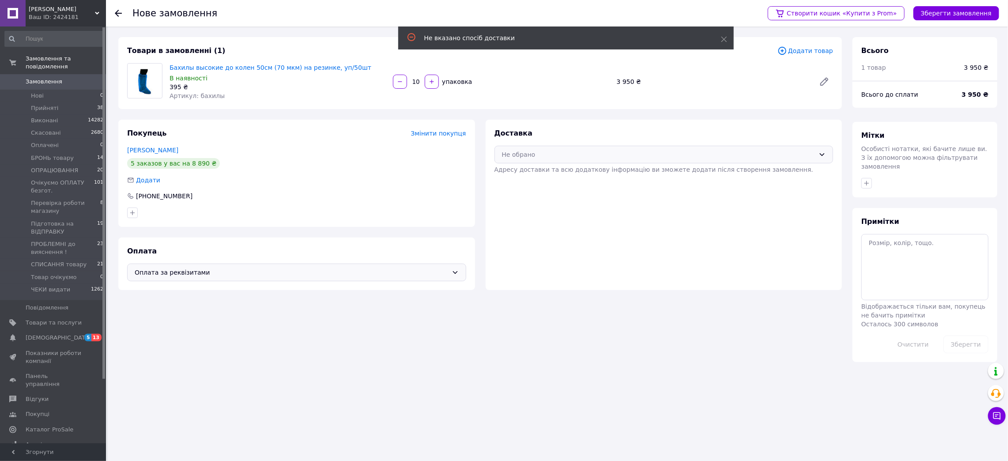
click at [555, 158] on div "Не обрано" at bounding box center [658, 155] width 313 height 10
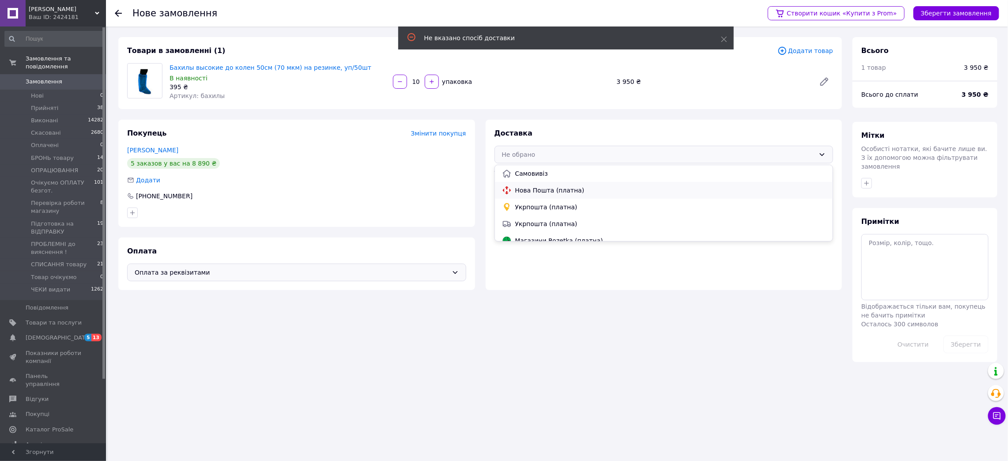
click at [548, 189] on span "Нова Пошта (платна)" at bounding box center [670, 190] width 311 height 9
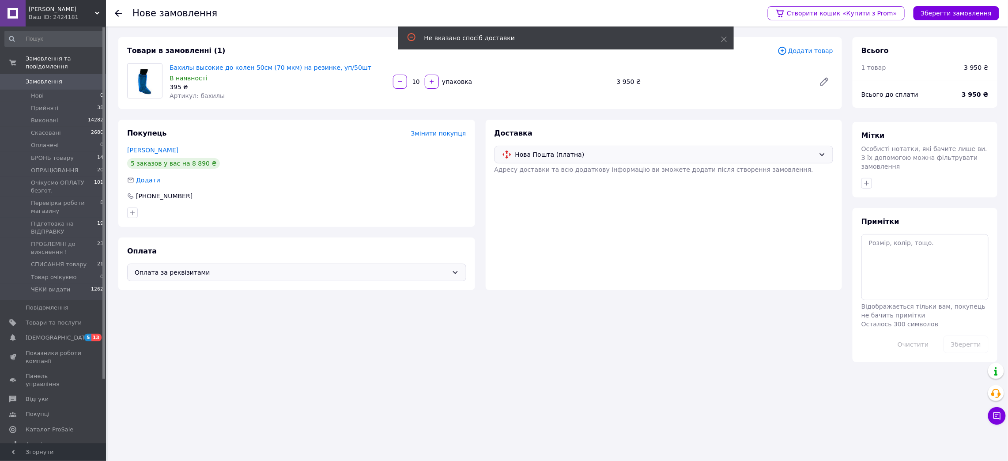
click at [949, 13] on button "Зберегти замовлення" at bounding box center [956, 13] width 86 height 14
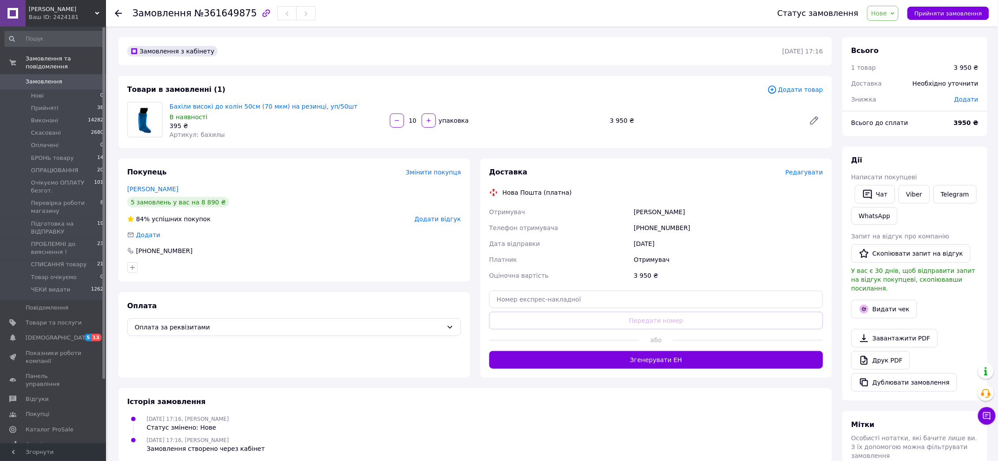
click at [889, 19] on span "Нове" at bounding box center [882, 13] width 31 height 15
click at [901, 84] on li "БРОНЬ товару" at bounding box center [914, 83] width 93 height 13
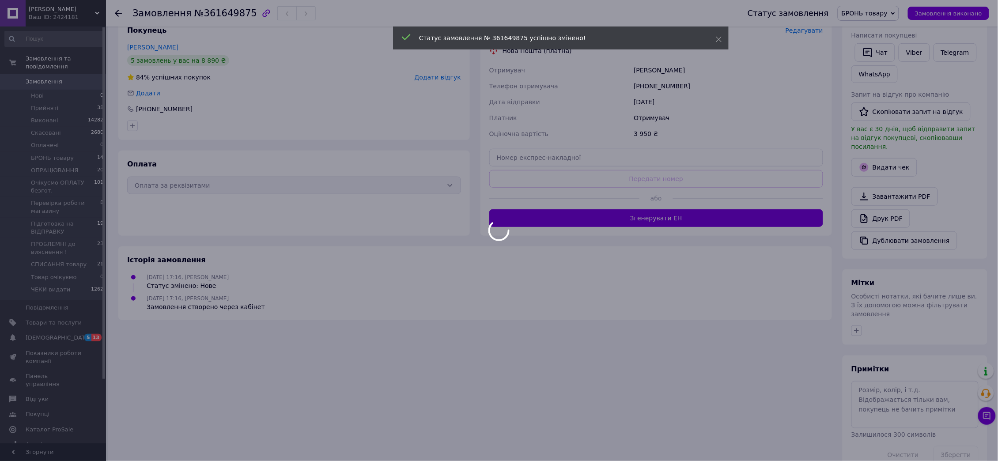
scroll to position [147, 0]
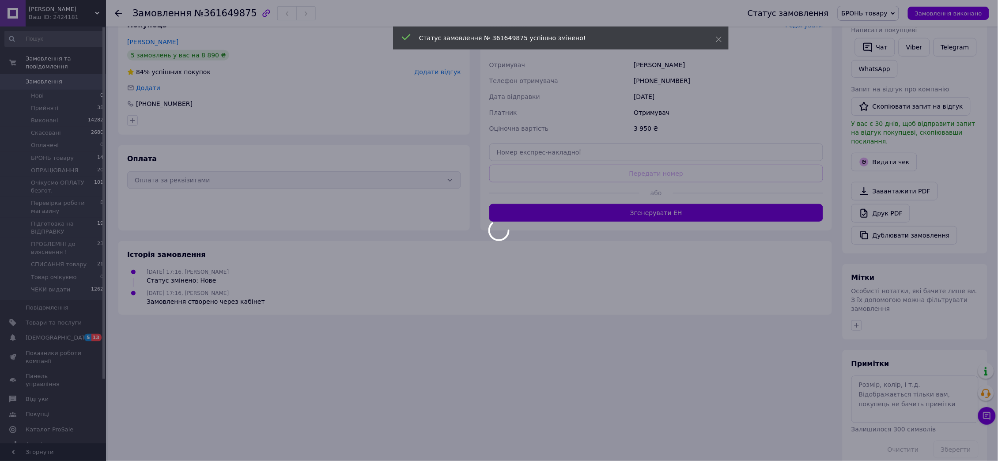
click at [893, 365] on div at bounding box center [499, 230] width 998 height 461
click at [905, 386] on body "ФОП Макідон Людмила Вікторівна Ваш ID: 2424181 Сайт ФОП Макідон Людмила Вікторі…" at bounding box center [499, 165] width 998 height 625
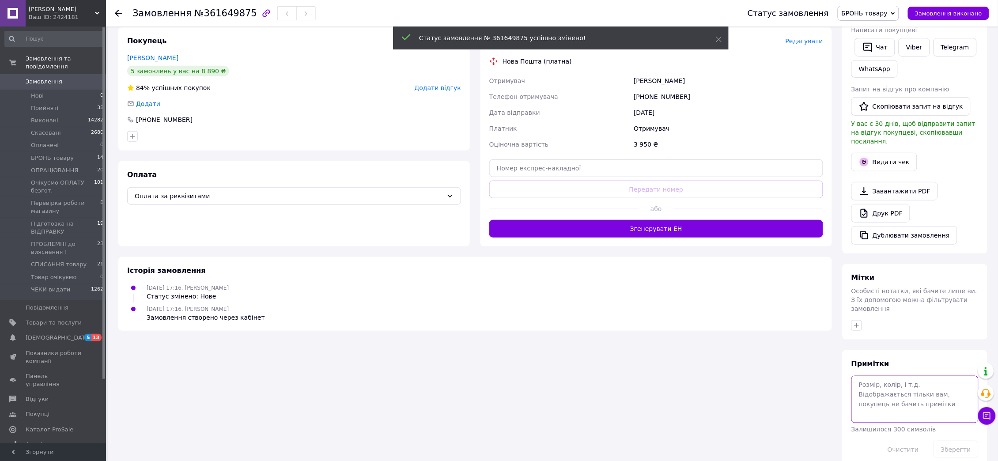
click at [905, 386] on textarea at bounding box center [914, 399] width 127 height 47
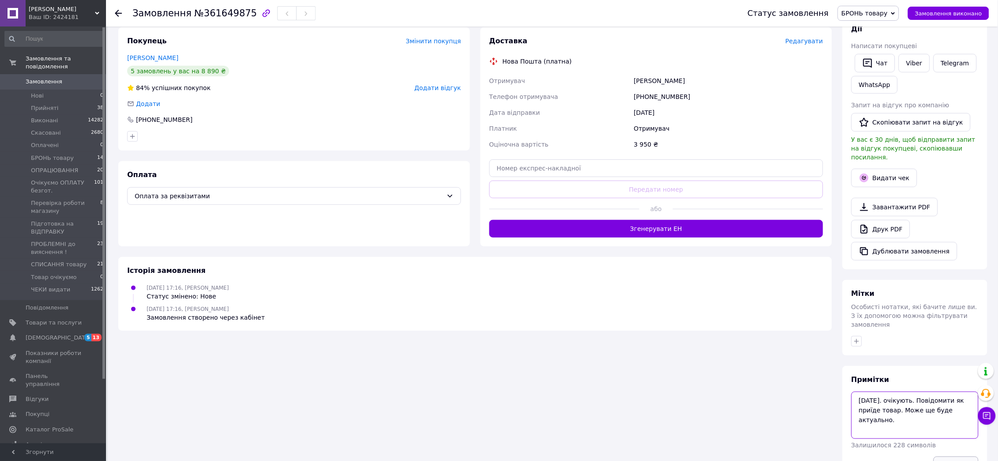
type textarea "12.09.25. очікують. Повідомити як приїде товар. Може ще буде актуально."
click at [950, 456] on button "Зберегти" at bounding box center [955, 465] width 45 height 18
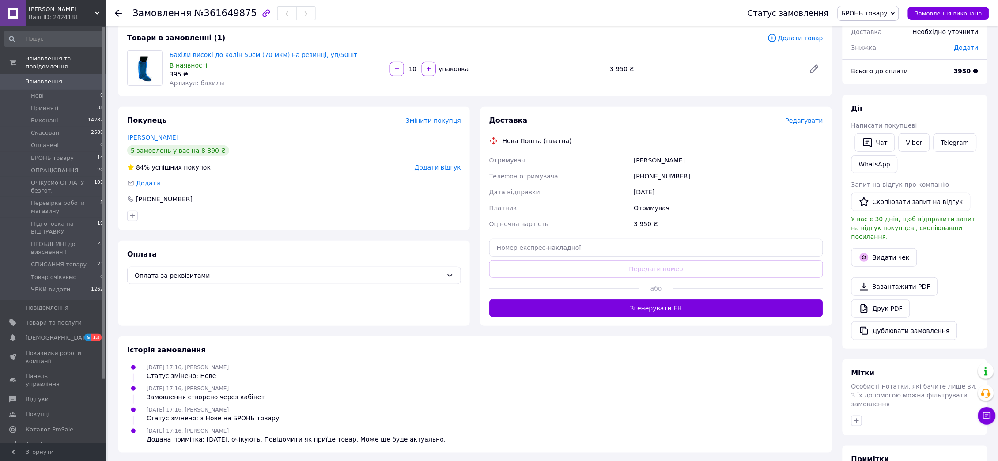
scroll to position [0, 0]
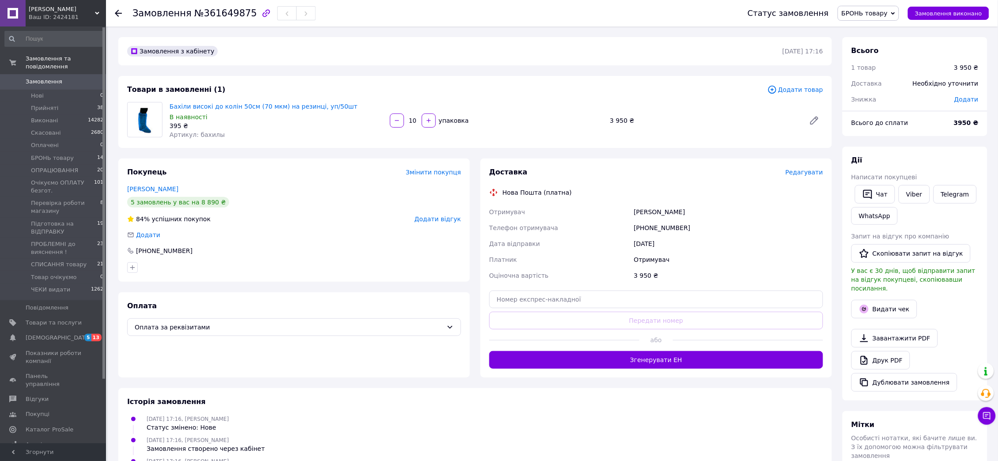
click at [45, 78] on span "Замовлення" at bounding box center [44, 82] width 37 height 8
